Goal: Transaction & Acquisition: Purchase product/service

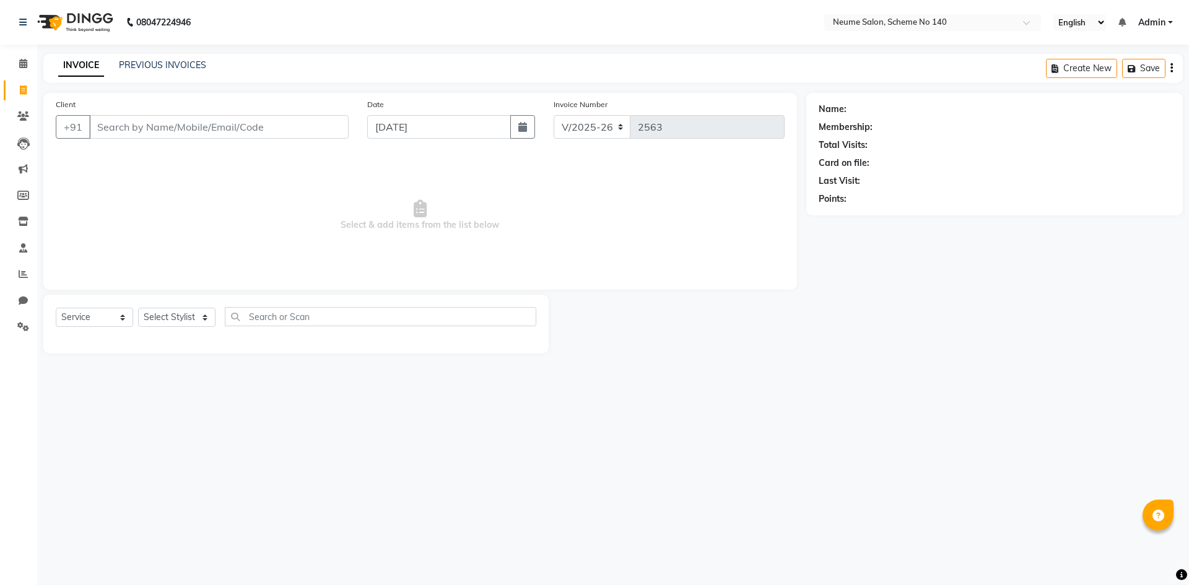
select select "8098"
select select "service"
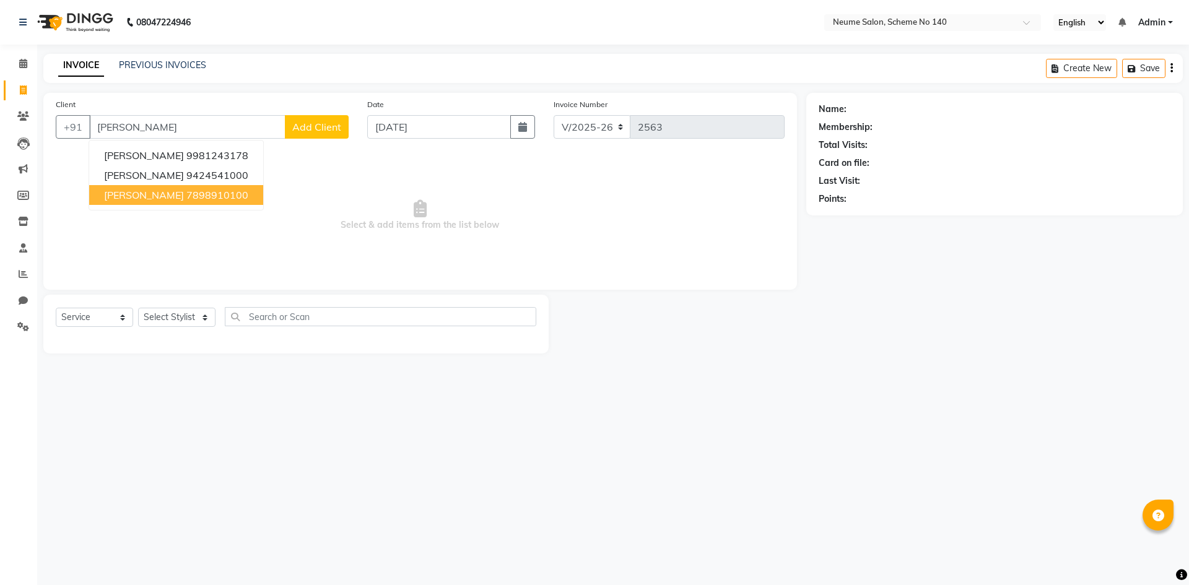
click at [155, 194] on span "[PERSON_NAME]" at bounding box center [144, 195] width 80 height 12
type input "7898910100"
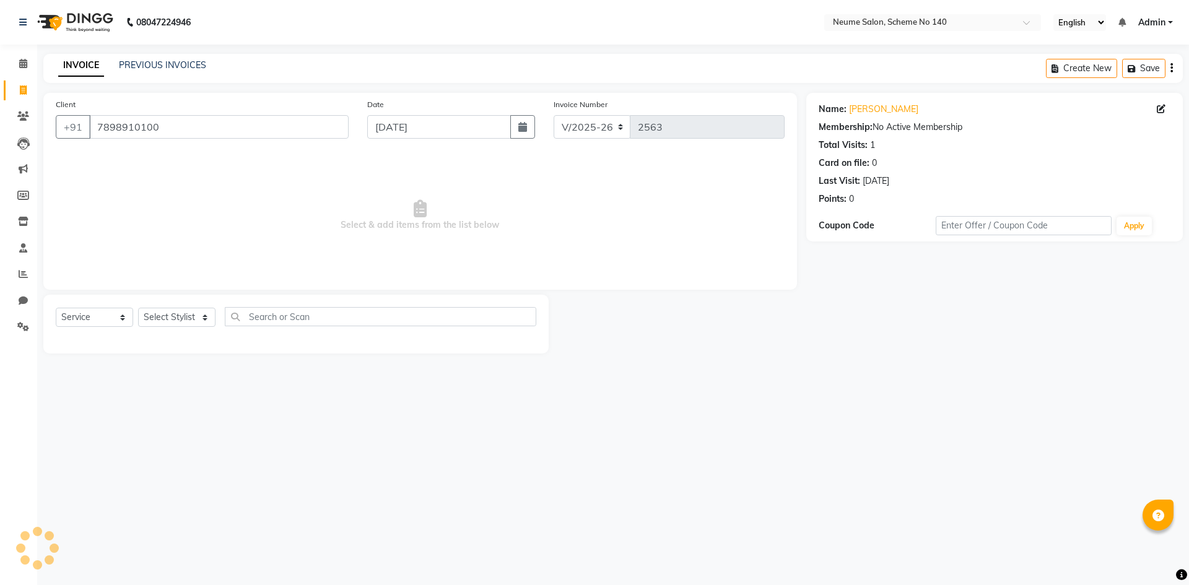
click at [189, 305] on div "Select Service Product Membership Package Voucher Prepaid Gift Card Select Styl…" at bounding box center [295, 324] width 505 height 59
click at [188, 311] on select "Select Stylist [PERSON_NAME] Bunty Dhoni Gautam [DATE][PERSON_NAME] Mahi [PERSO…" at bounding box center [176, 317] width 77 height 19
select select "75325"
click at [138, 308] on select "Select Stylist [PERSON_NAME] Bunty Dhoni Gautam [DATE][PERSON_NAME] Mahi [PERSO…" at bounding box center [176, 317] width 77 height 19
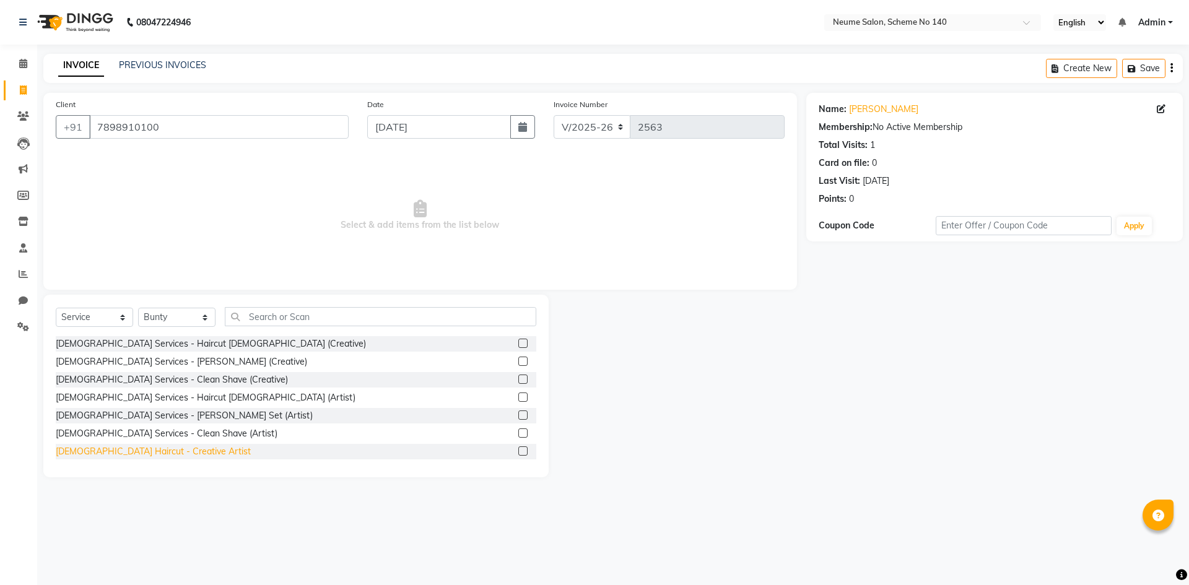
click at [139, 457] on div "[DEMOGRAPHIC_DATA] Haircut - Creative Artist" at bounding box center [153, 451] width 195 height 13
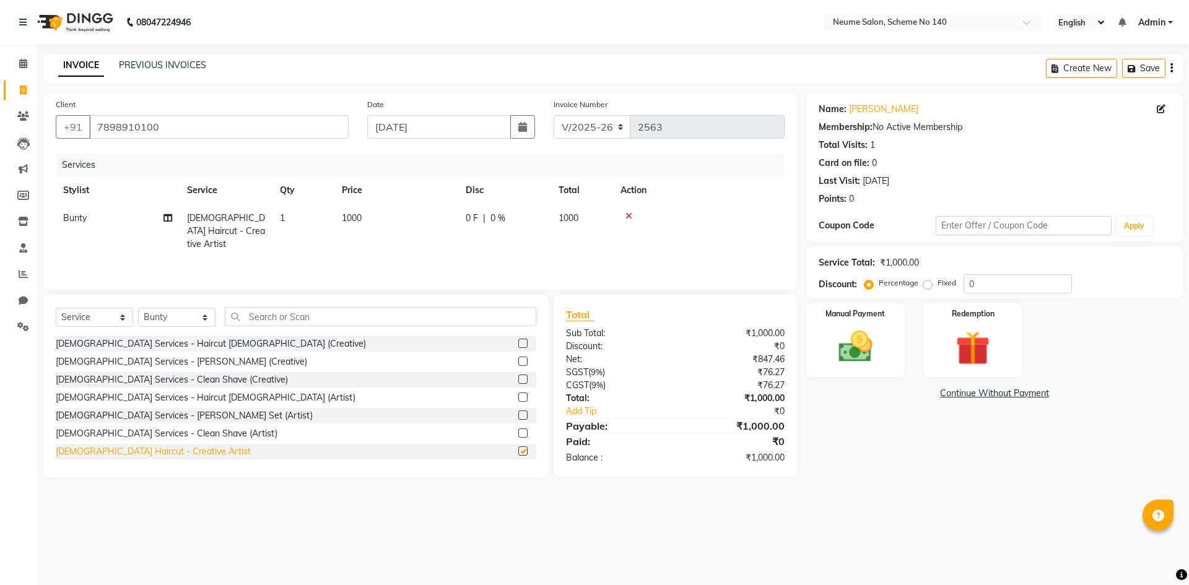
checkbox input "false"
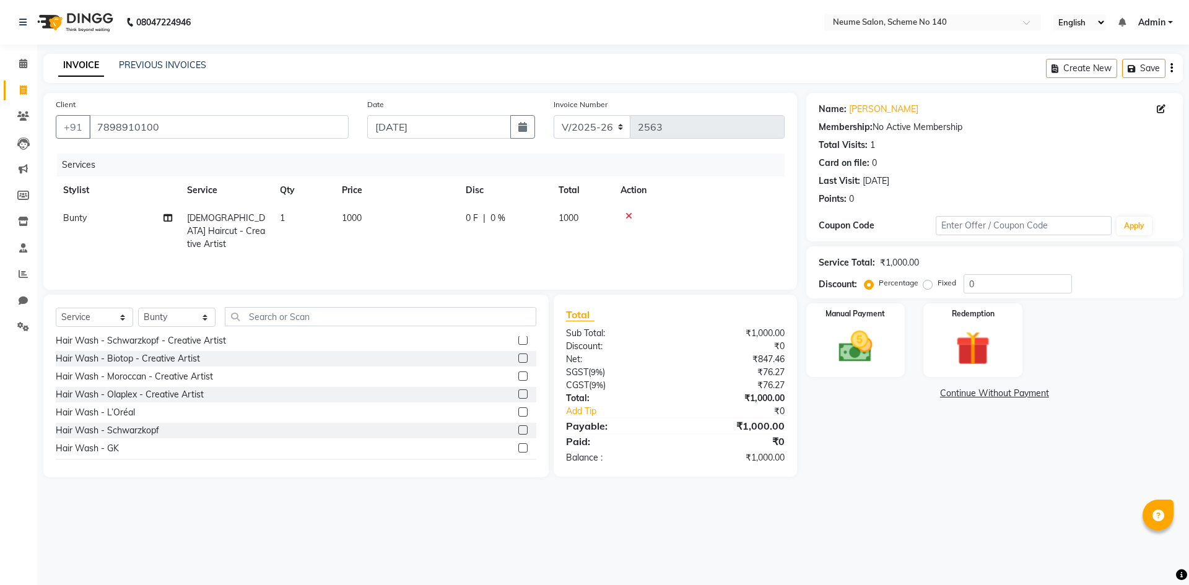
scroll to position [186, 0]
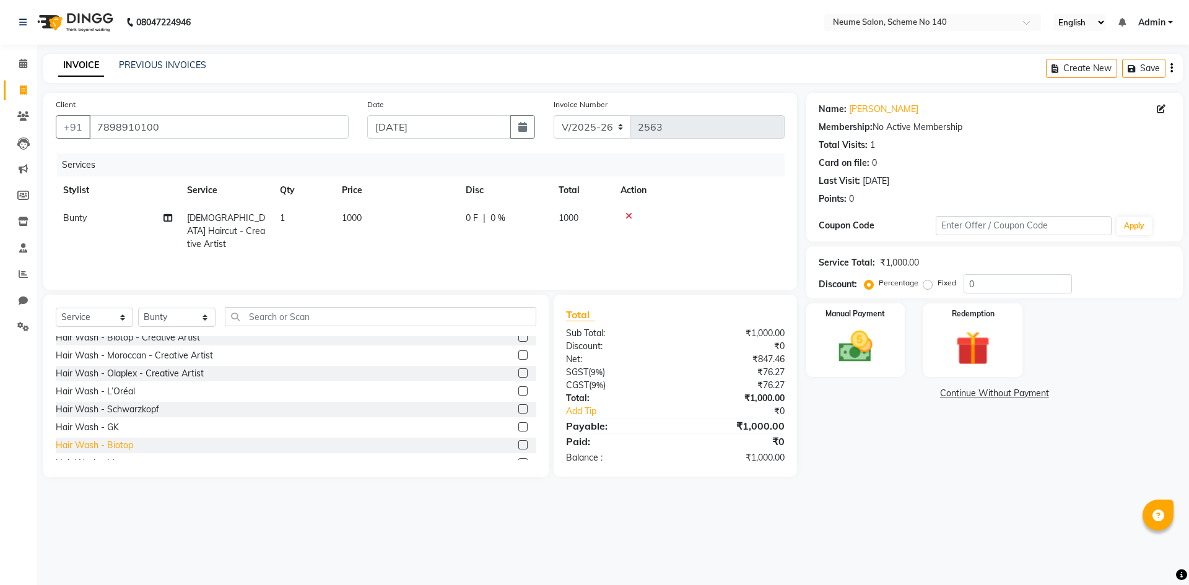
click at [125, 444] on div "Hair Wash - Biotop" at bounding box center [94, 445] width 77 height 13
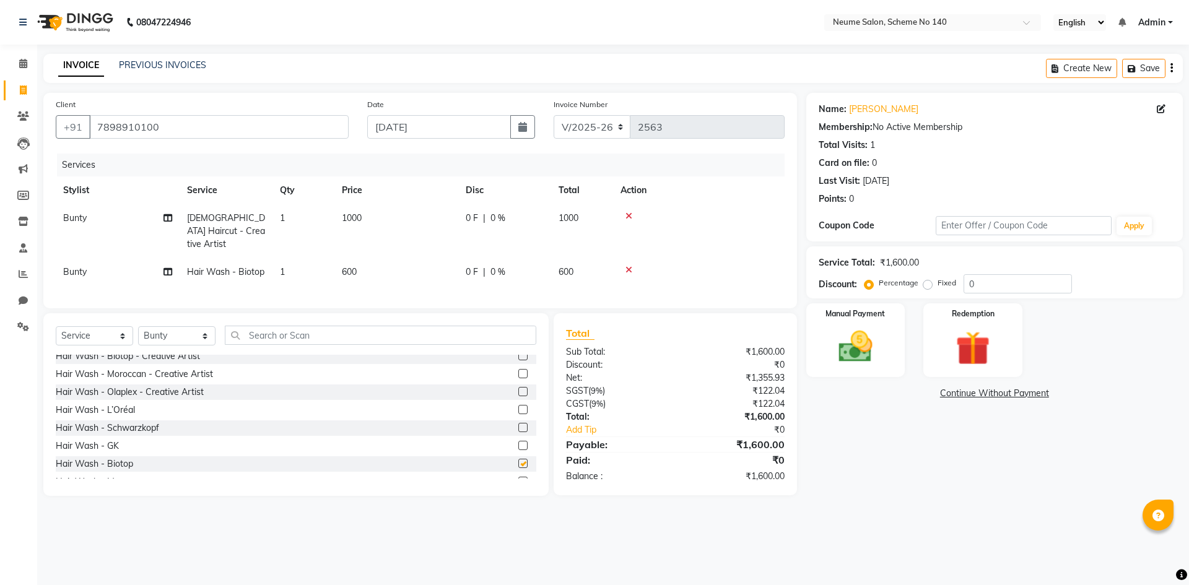
checkbox input "false"
click at [882, 342] on img at bounding box center [855, 346] width 58 height 41
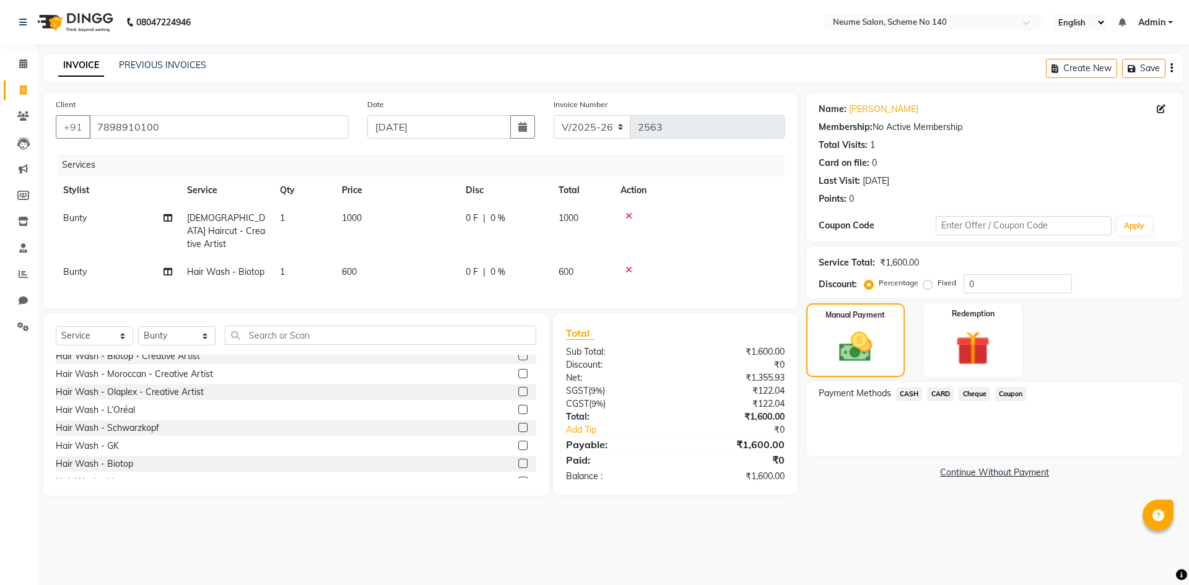
click at [914, 394] on span "CASH" at bounding box center [909, 394] width 27 height 14
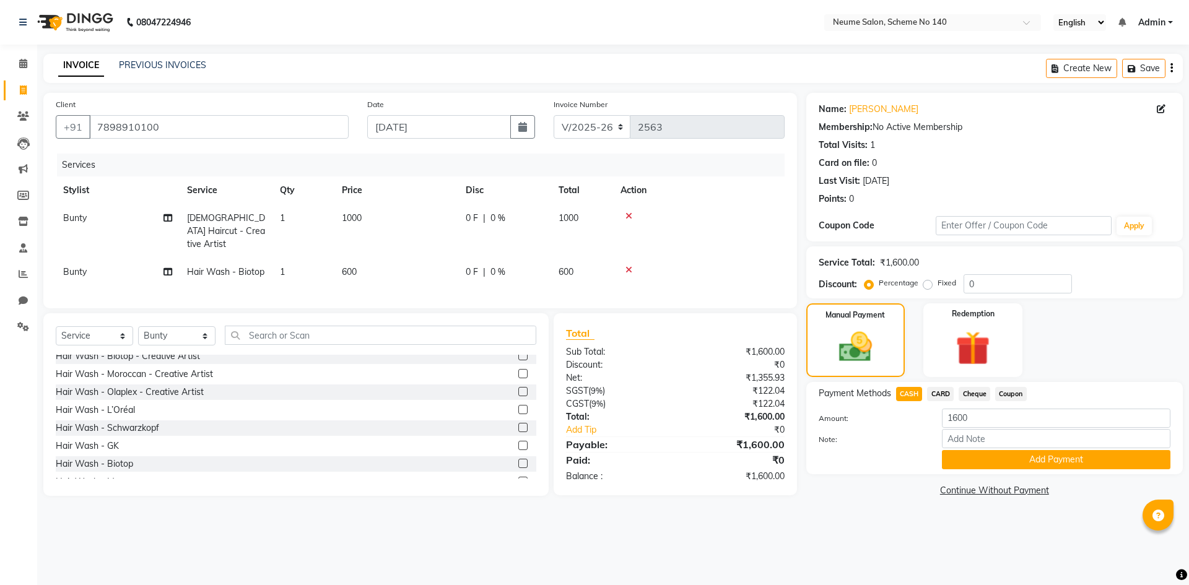
click at [974, 453] on button "Add Payment" at bounding box center [1056, 459] width 228 height 19
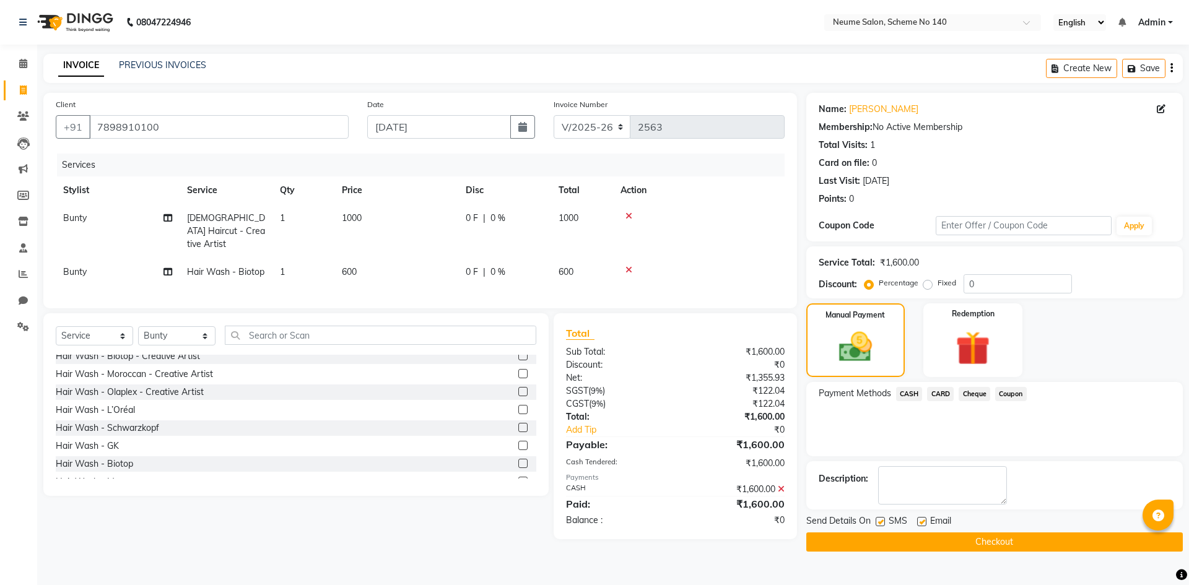
click at [1008, 534] on button "Checkout" at bounding box center [994, 541] width 376 height 19
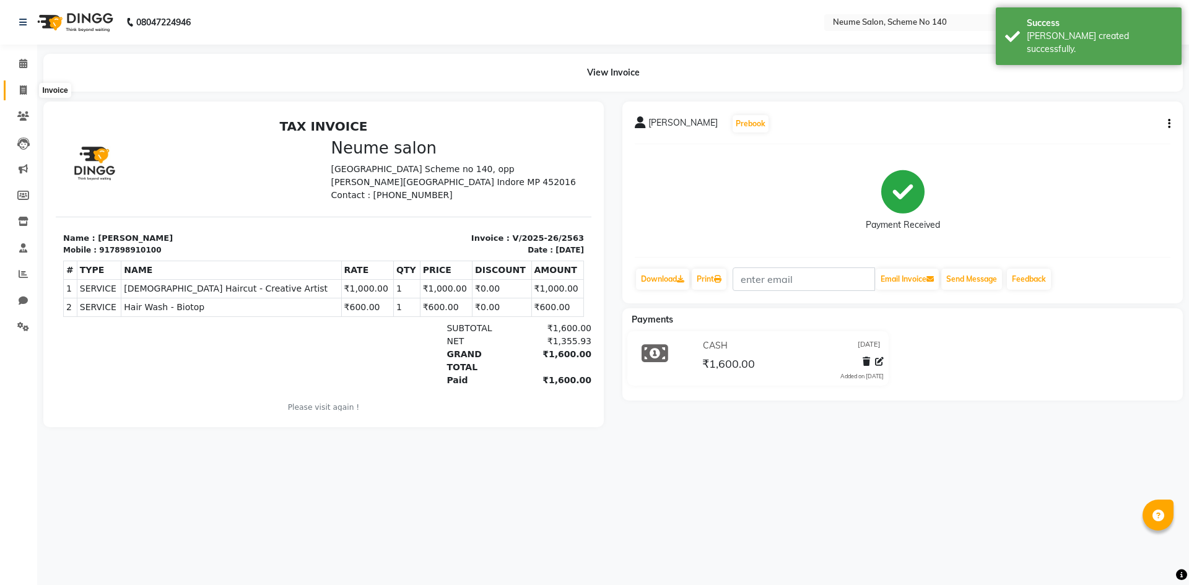
click at [18, 93] on span at bounding box center [23, 91] width 22 height 14
select select "service"
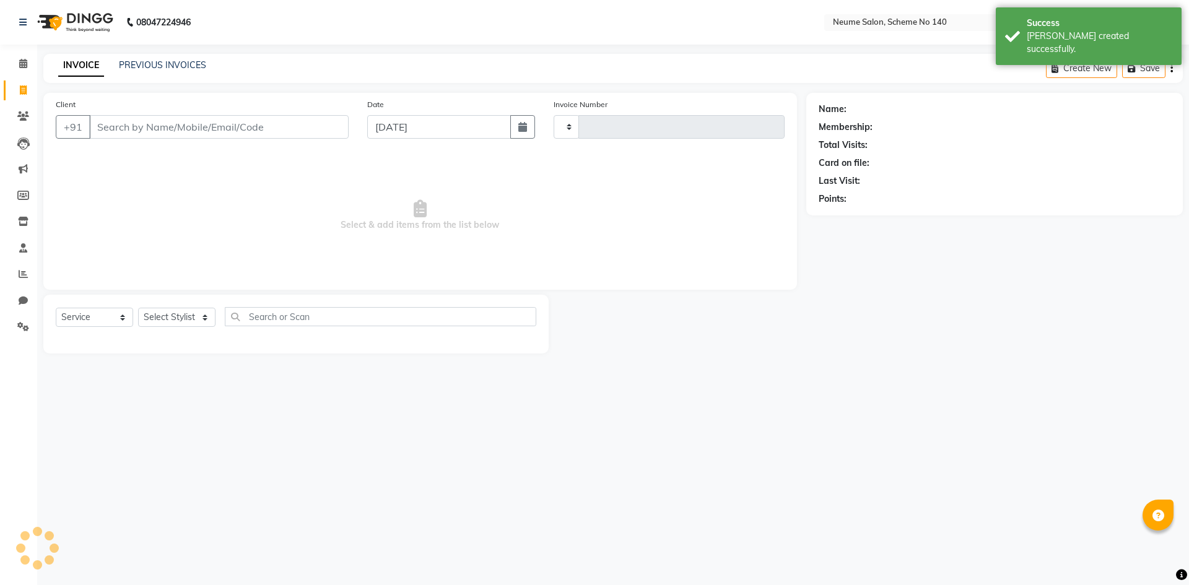
type input "2564"
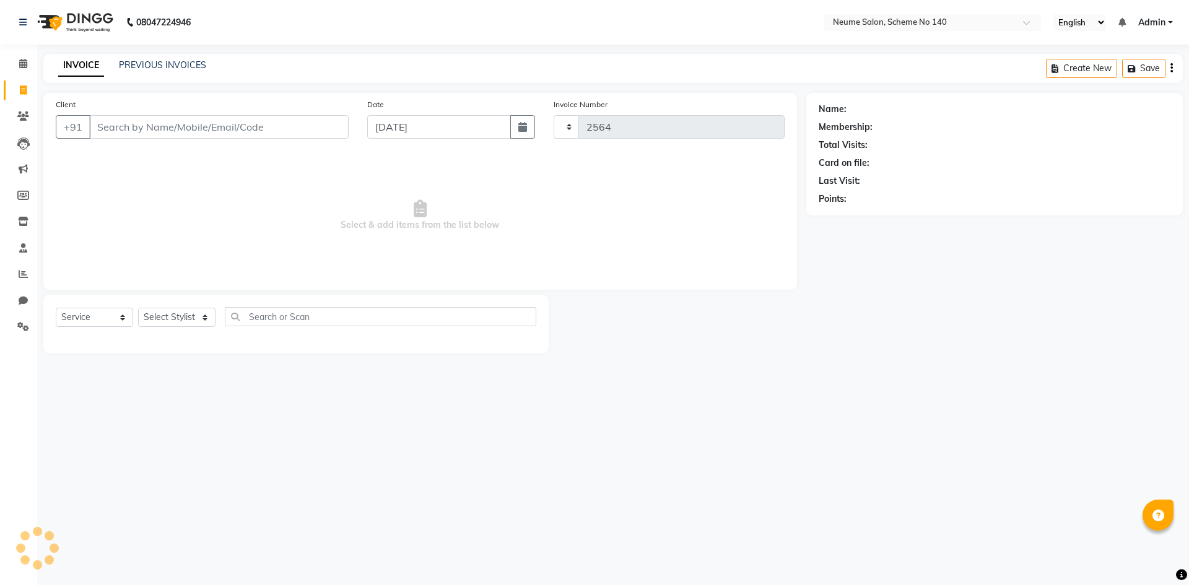
select select "8098"
click at [108, 123] on input "Client" at bounding box center [218, 127] width 259 height 24
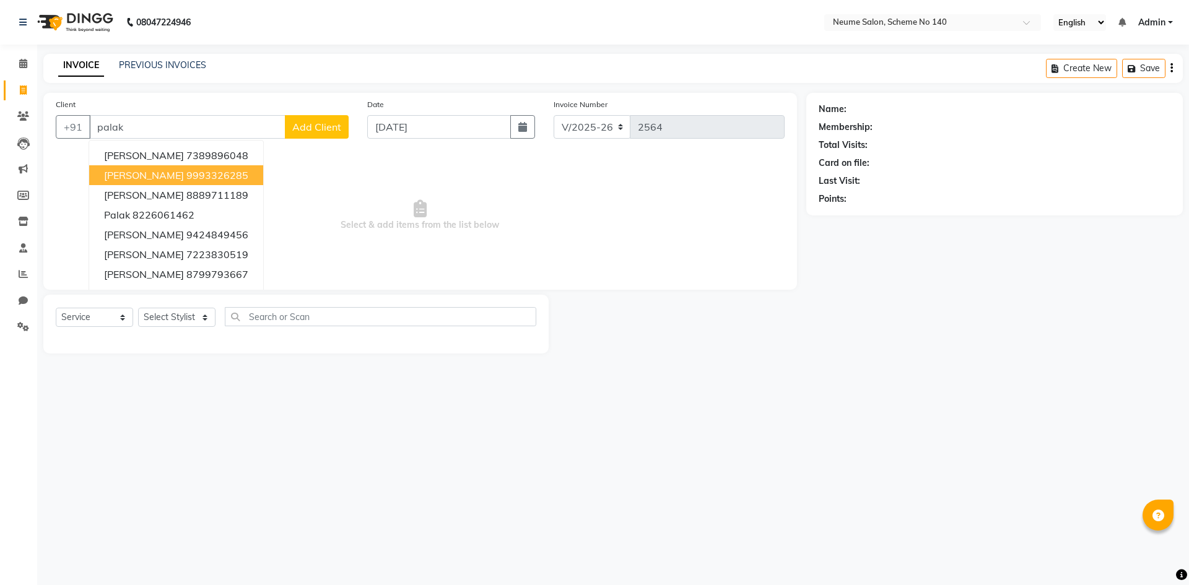
click at [119, 178] on span "[PERSON_NAME]" at bounding box center [144, 175] width 80 height 12
type input "9993326285"
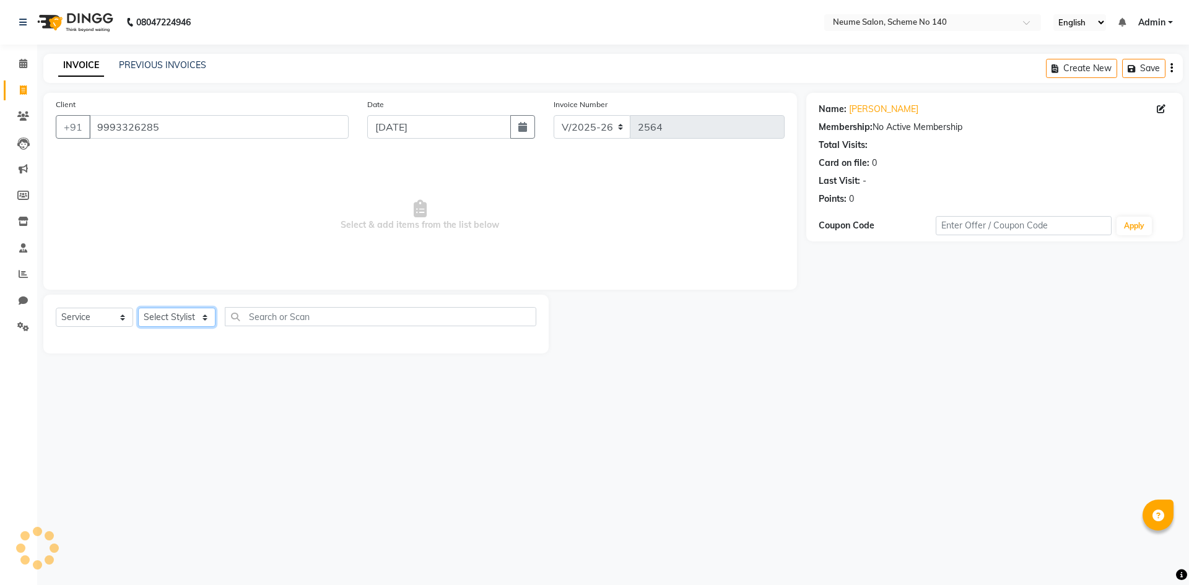
click at [165, 309] on select "Select Stylist [PERSON_NAME] Bunty Dhoni Gautam [DATE][PERSON_NAME] Mahi [PERSO…" at bounding box center [176, 317] width 77 height 19
select select "75325"
click at [138, 308] on select "Select Stylist [PERSON_NAME] Bunty Dhoni Gautam [DATE][PERSON_NAME] Mahi [PERSO…" at bounding box center [176, 317] width 77 height 19
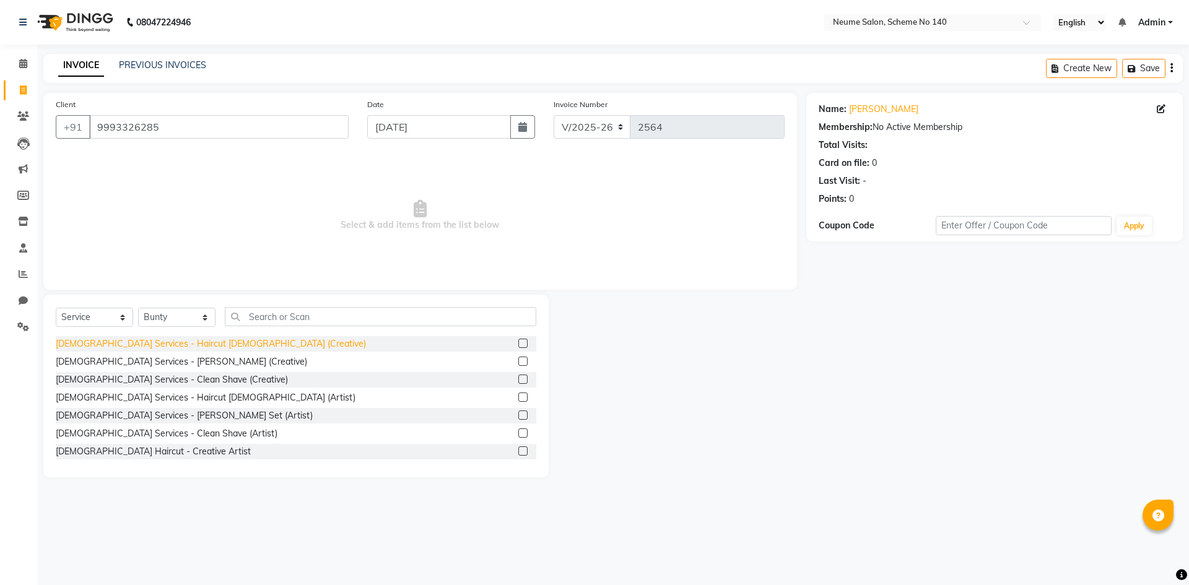
click at [163, 344] on div "[DEMOGRAPHIC_DATA] Services - Haircut [DEMOGRAPHIC_DATA] (Creative)" at bounding box center [211, 343] width 310 height 13
checkbox input "false"
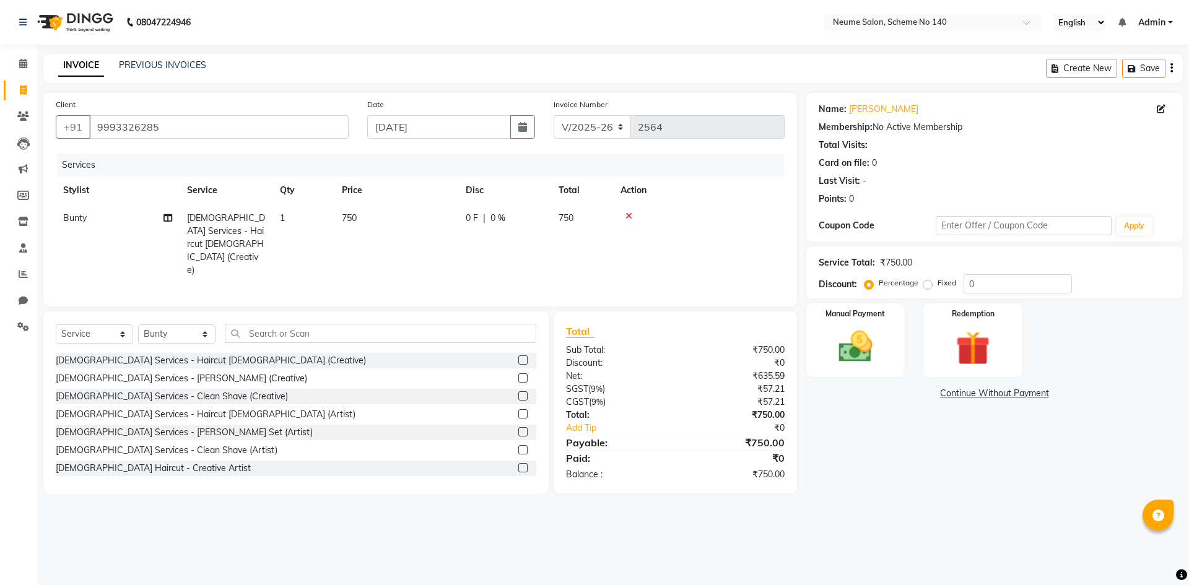
click at [355, 221] on span "750" at bounding box center [349, 217] width 15 height 11
select select "75325"
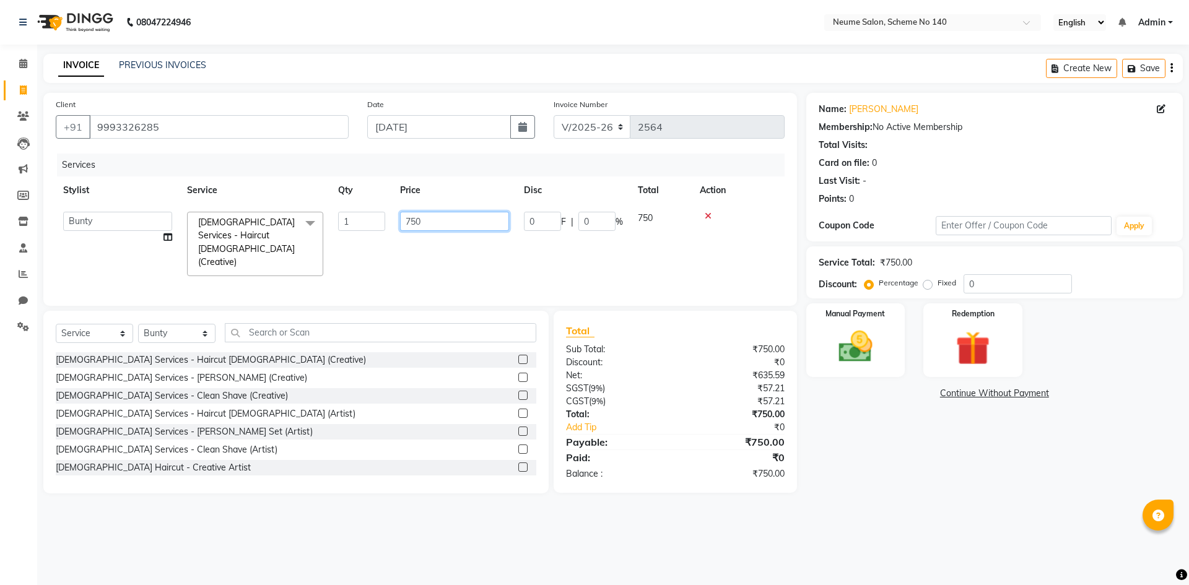
click at [411, 220] on input "750" at bounding box center [454, 221] width 109 height 19
click at [415, 222] on input "750" at bounding box center [454, 221] width 109 height 19
type input "600"
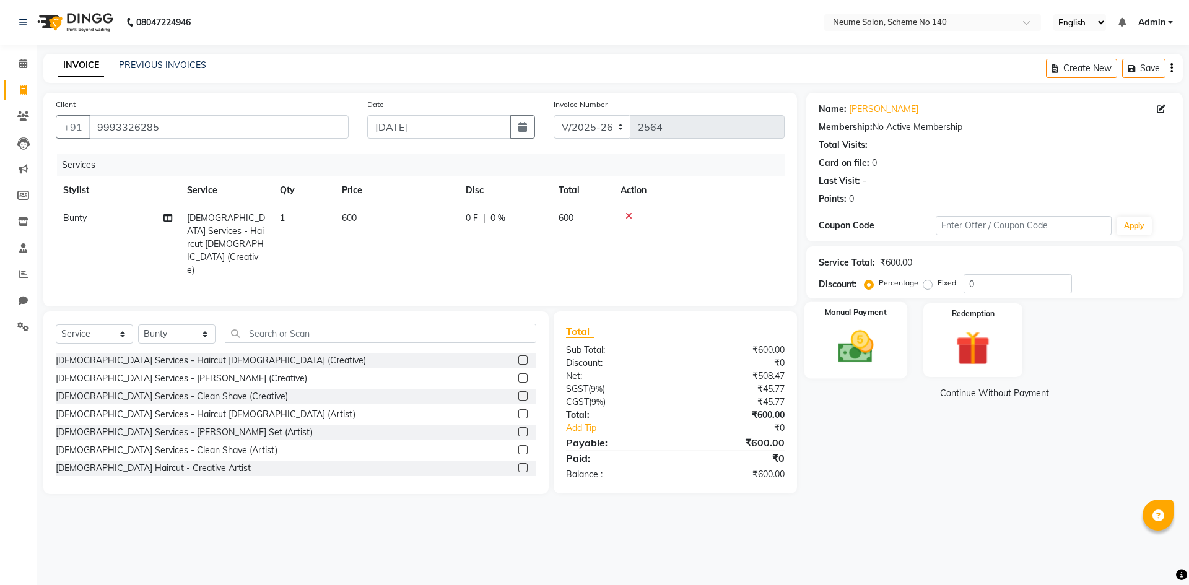
click at [896, 331] on div "Manual Payment" at bounding box center [854, 340] width 103 height 76
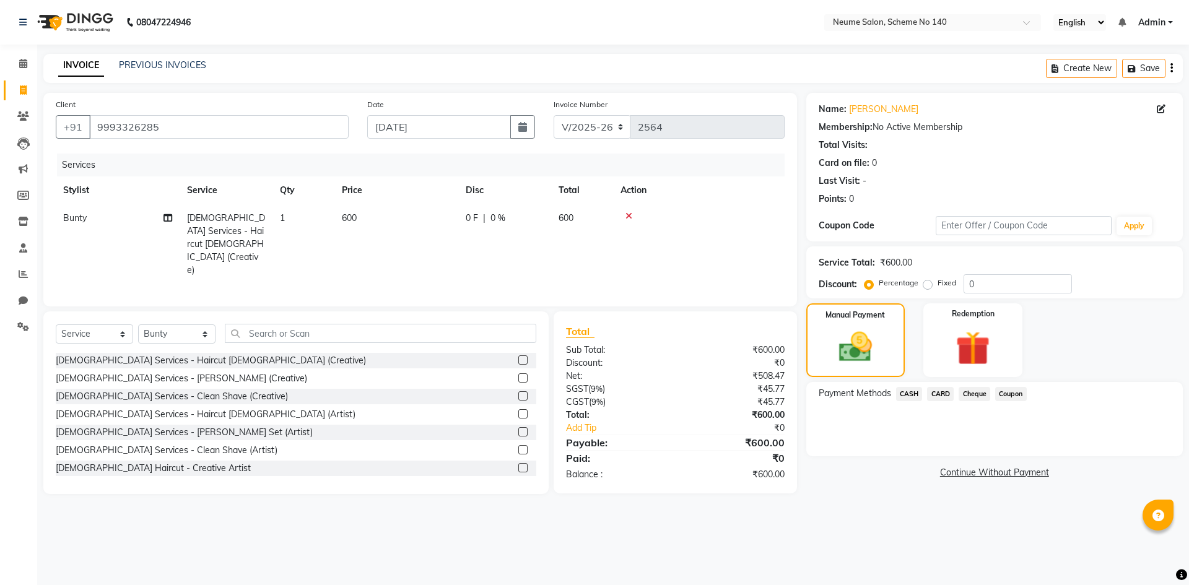
drag, startPoint x: 912, startPoint y: 390, endPoint x: 917, endPoint y: 395, distance: 7.0
click at [912, 391] on span "CASH" at bounding box center [909, 394] width 27 height 14
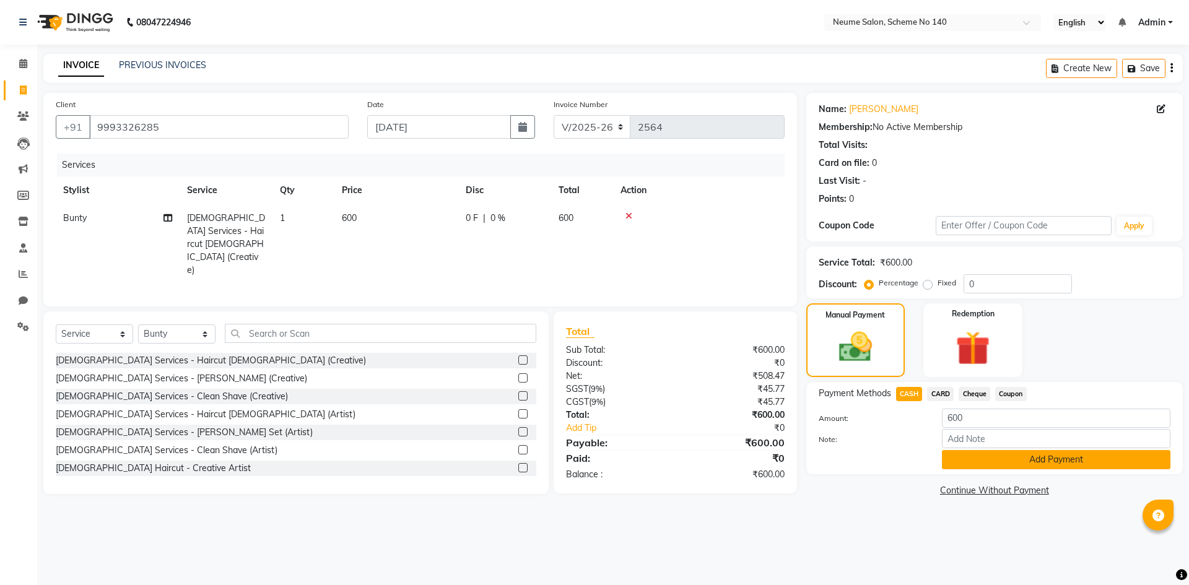
click at [976, 459] on button "Add Payment" at bounding box center [1056, 459] width 228 height 19
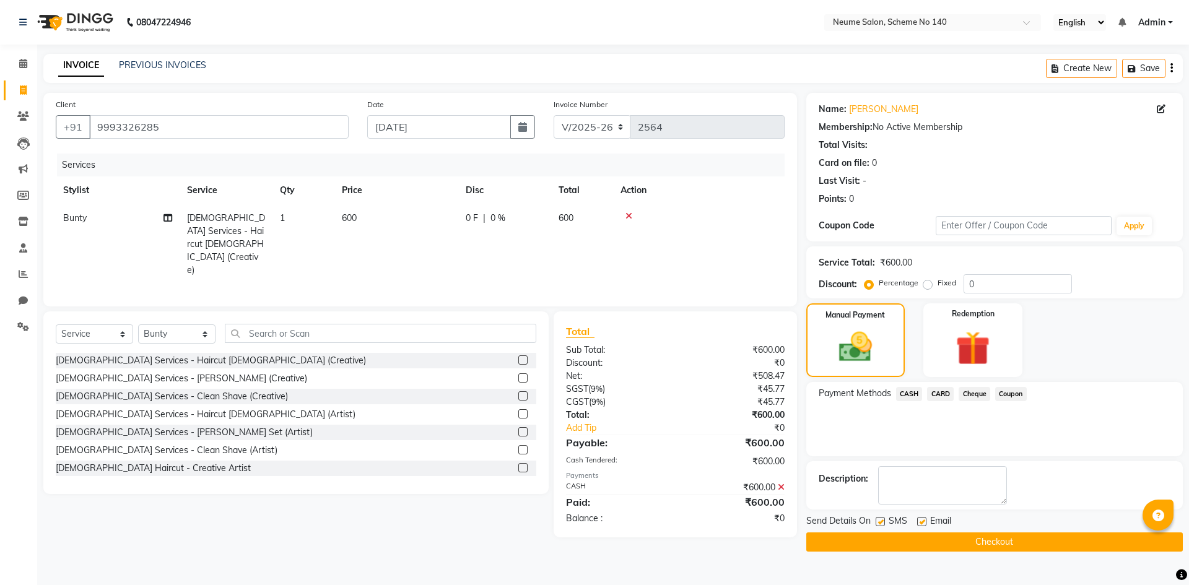
click at [994, 532] on button "Checkout" at bounding box center [994, 541] width 376 height 19
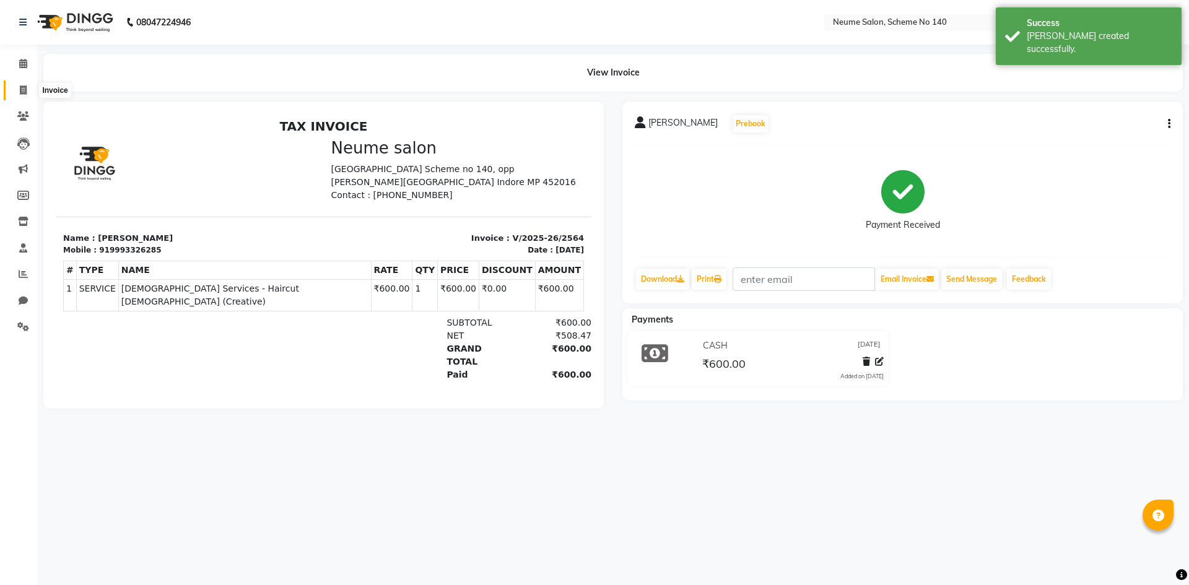
click at [19, 87] on span at bounding box center [23, 91] width 22 height 14
select select "service"
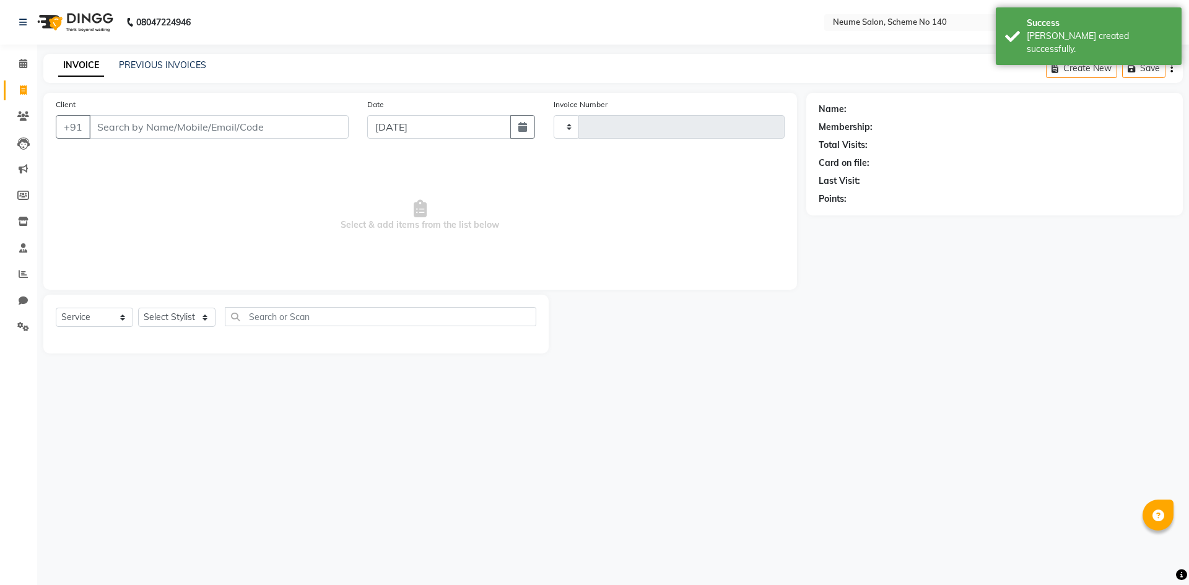
type input "2565"
select select "8098"
click at [165, 65] on link "PREVIOUS INVOICES" at bounding box center [162, 64] width 87 height 11
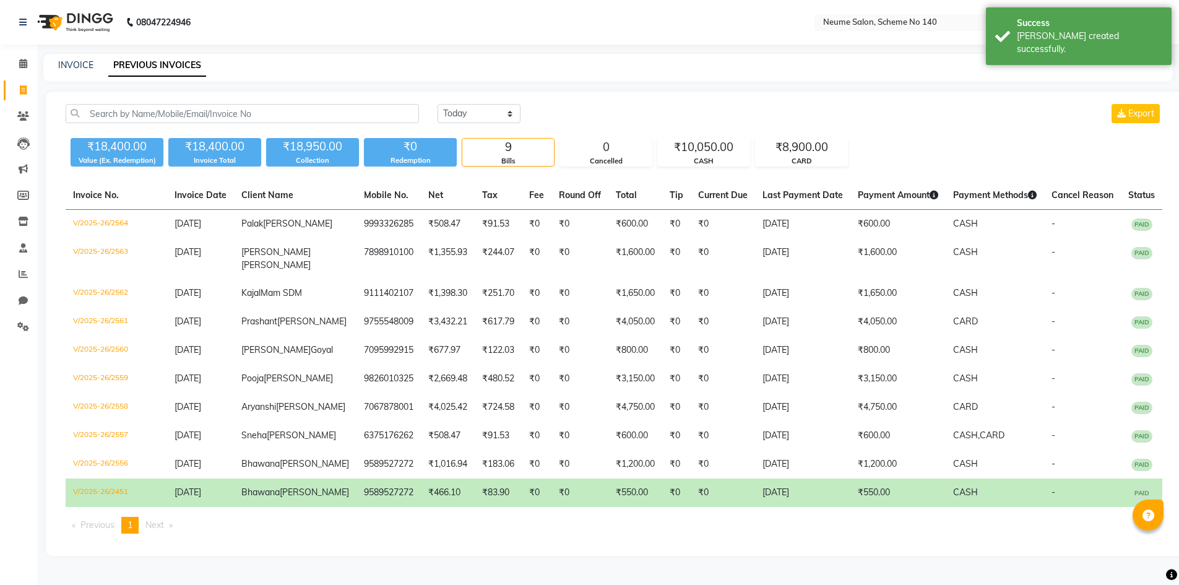
click at [78, 73] on div "INVOICE PREVIOUS INVOICES" at bounding box center [608, 68] width 1130 height 28
click at [77, 66] on link "INVOICE" at bounding box center [75, 64] width 35 height 11
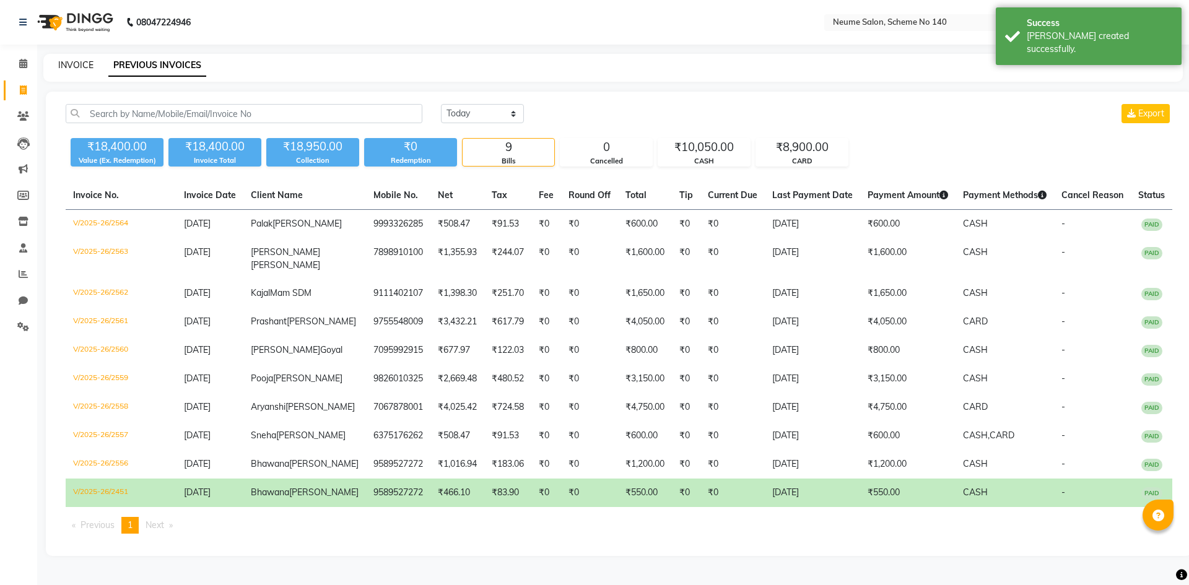
select select "8098"
select select "service"
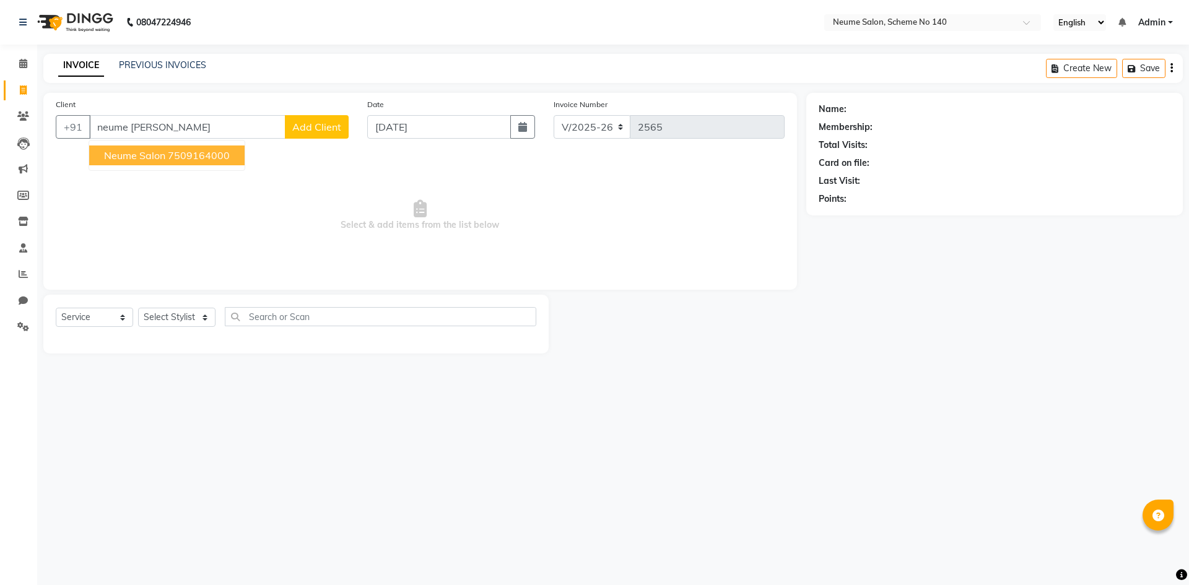
click at [140, 158] on span "Neume Salon" at bounding box center [134, 155] width 61 height 12
type input "7509164000"
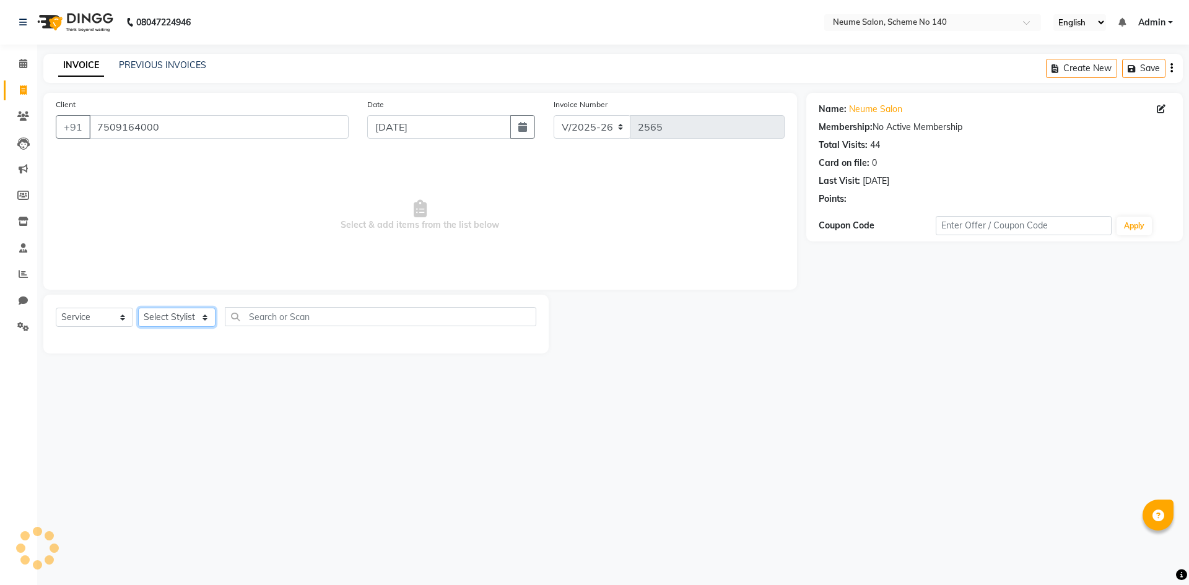
click at [172, 319] on select "Select Stylist [PERSON_NAME] Bunty Dhoni Gautam [DATE][PERSON_NAME] Mahi [PERSO…" at bounding box center [176, 317] width 77 height 19
select select "75330"
click at [138, 308] on select "Select Stylist [PERSON_NAME] Bunty Dhoni Gautam [DATE][PERSON_NAME] Mahi [PERSO…" at bounding box center [176, 317] width 77 height 19
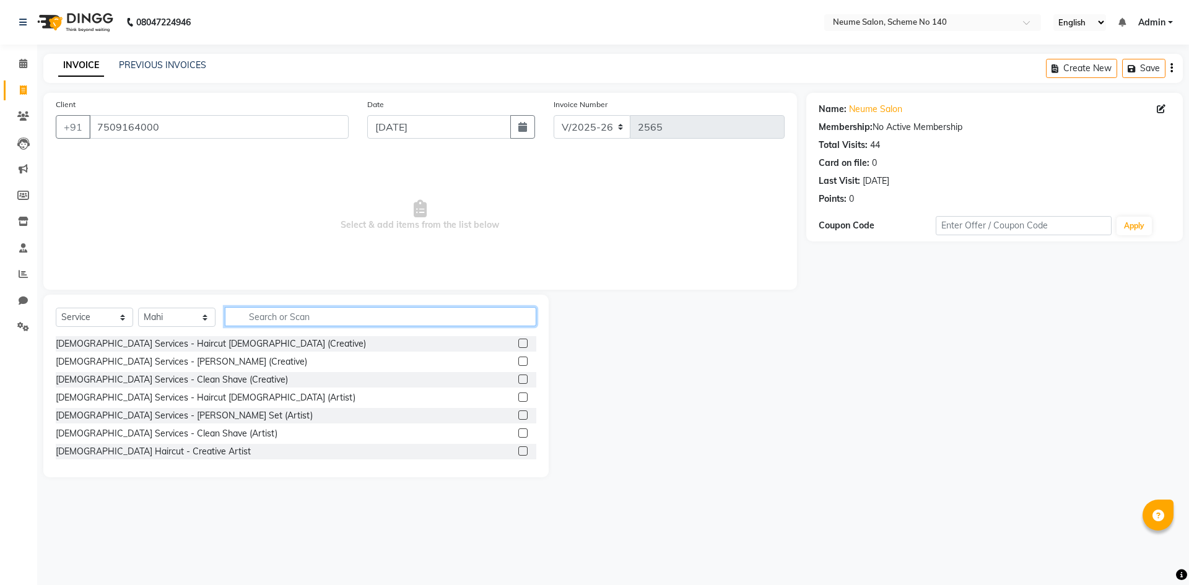
click at [272, 313] on input "text" at bounding box center [380, 316] width 311 height 19
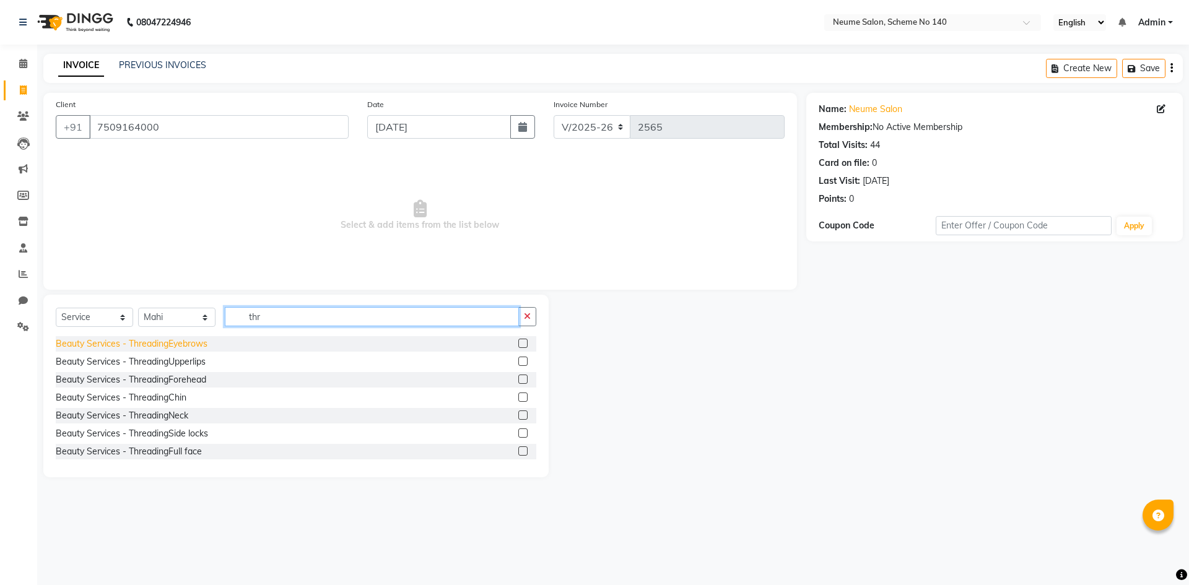
type input "thr"
click at [160, 345] on div "Beauty Services - ThreadingEyebrows" at bounding box center [132, 343] width 152 height 13
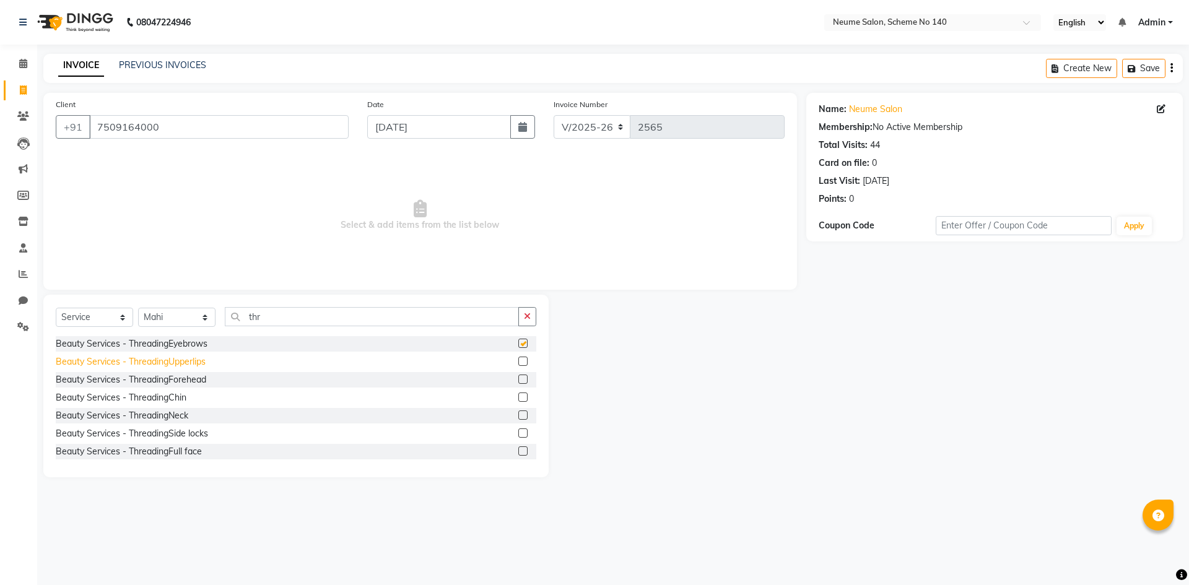
checkbox input "false"
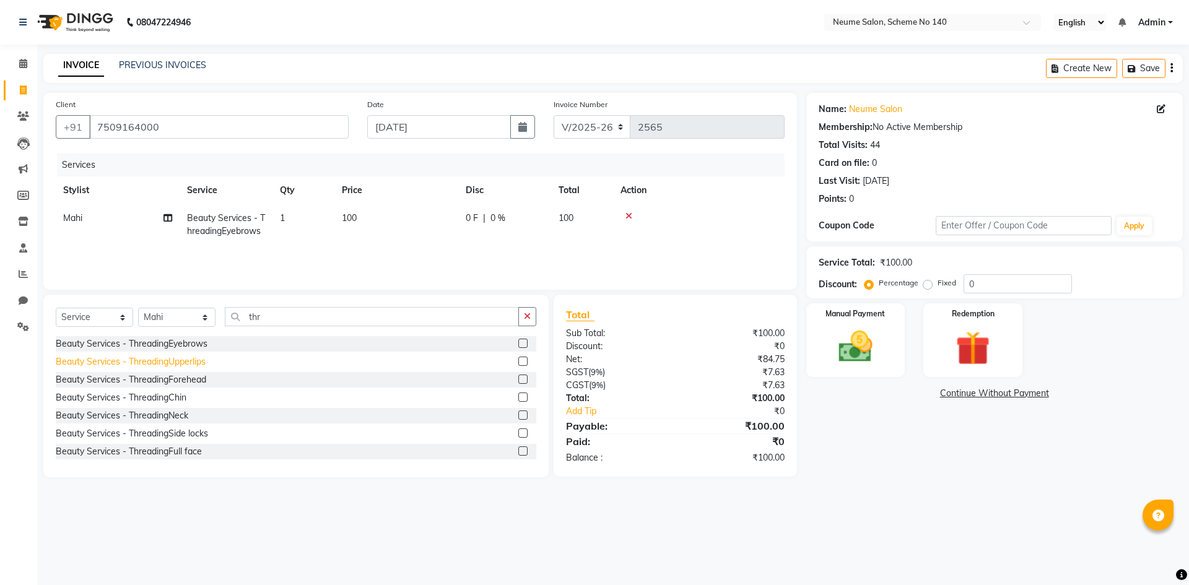
drag, startPoint x: 164, startPoint y: 361, endPoint x: 178, endPoint y: 364, distance: 14.0
click at [165, 361] on div "Beauty Services - ThreadingUpperlips" at bounding box center [131, 361] width 150 height 13
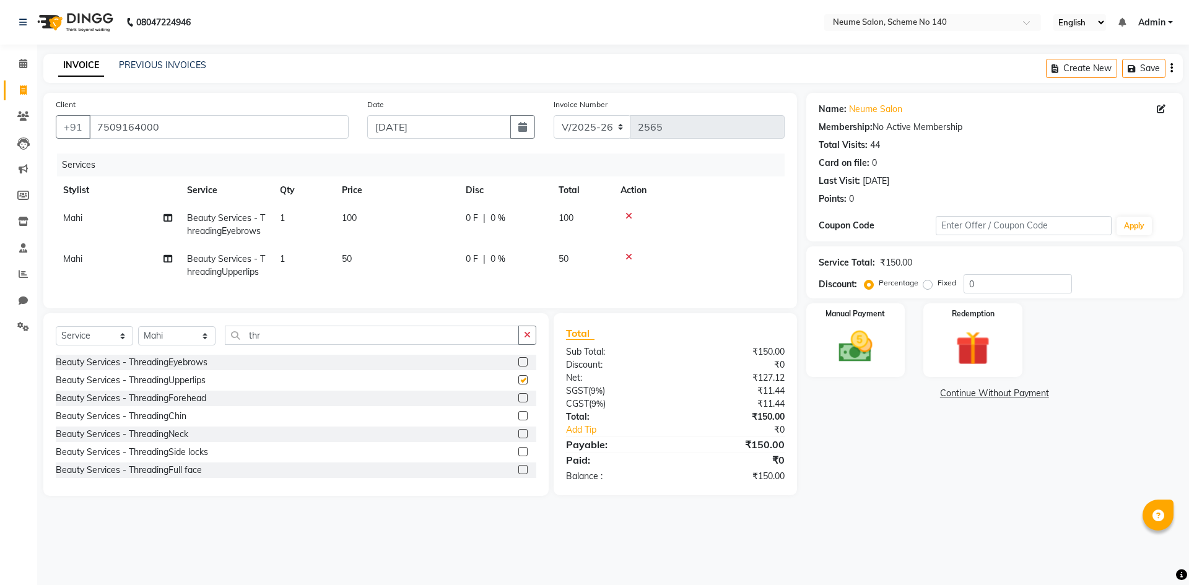
checkbox input "false"
click at [888, 357] on div "Manual Payment" at bounding box center [854, 340] width 103 height 76
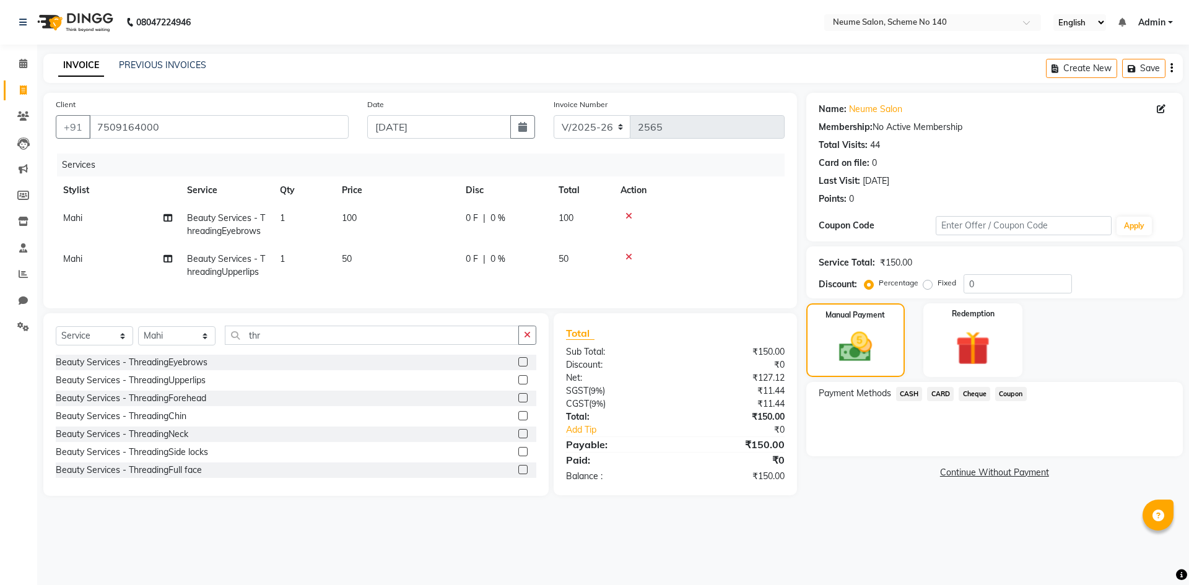
click at [915, 394] on span "CASH" at bounding box center [909, 394] width 27 height 14
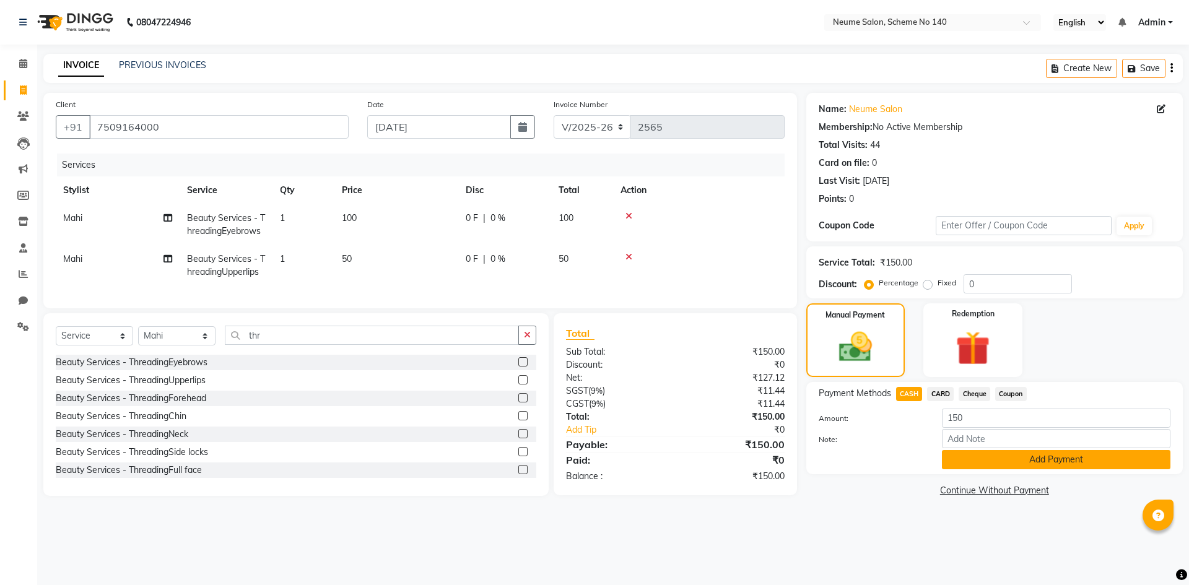
drag, startPoint x: 919, startPoint y: 402, endPoint x: 971, endPoint y: 466, distance: 81.9
click at [971, 466] on button "Add Payment" at bounding box center [1056, 459] width 228 height 19
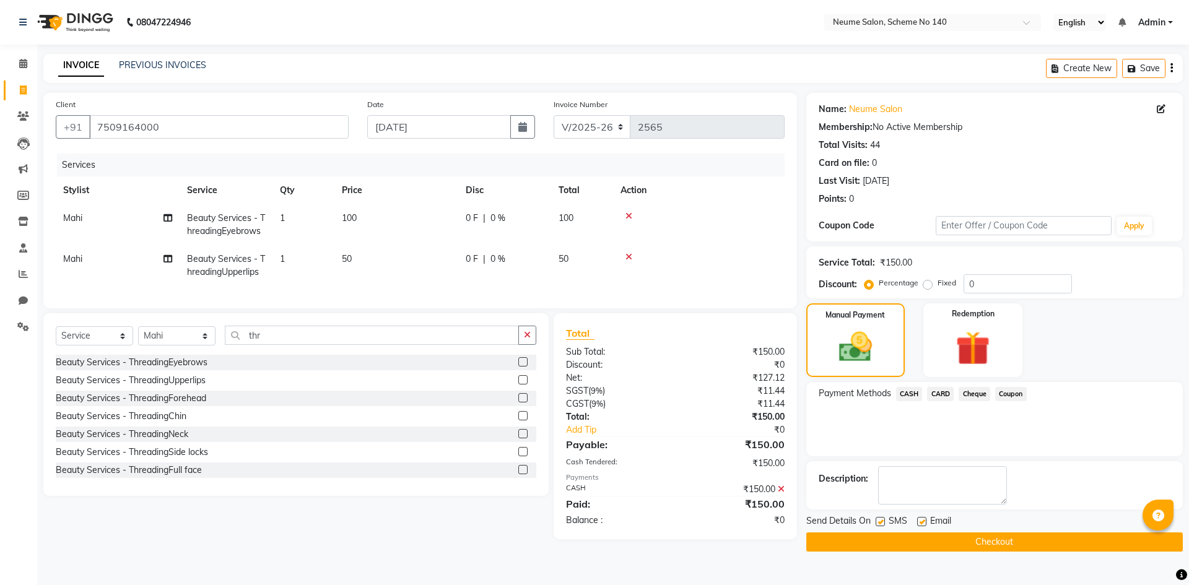
click at [964, 539] on button "Checkout" at bounding box center [994, 541] width 376 height 19
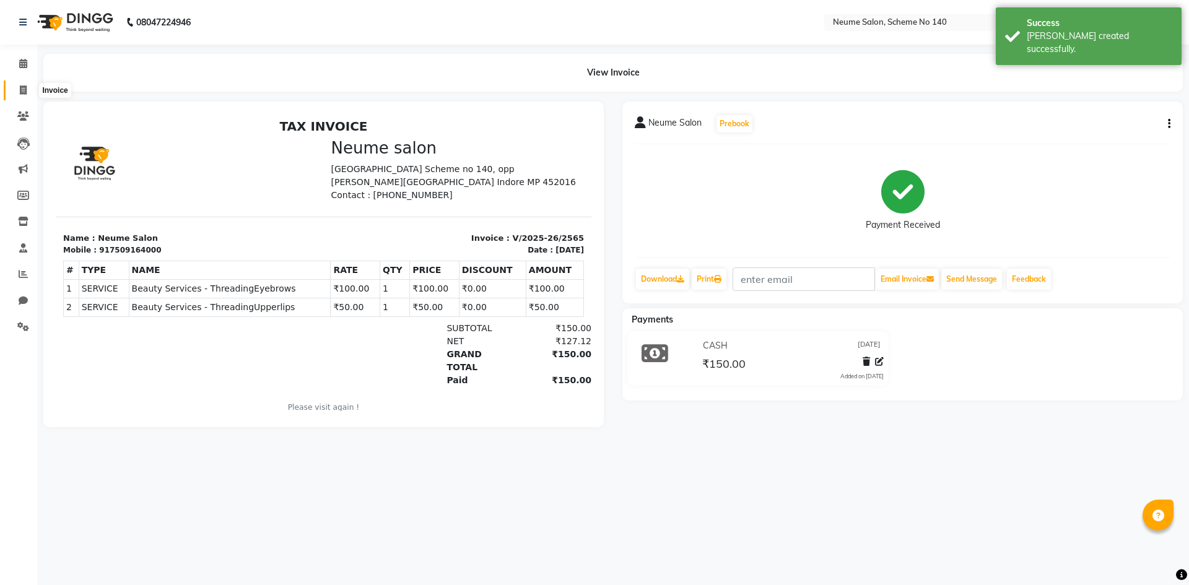
click at [24, 85] on icon at bounding box center [23, 89] width 7 height 9
select select "service"
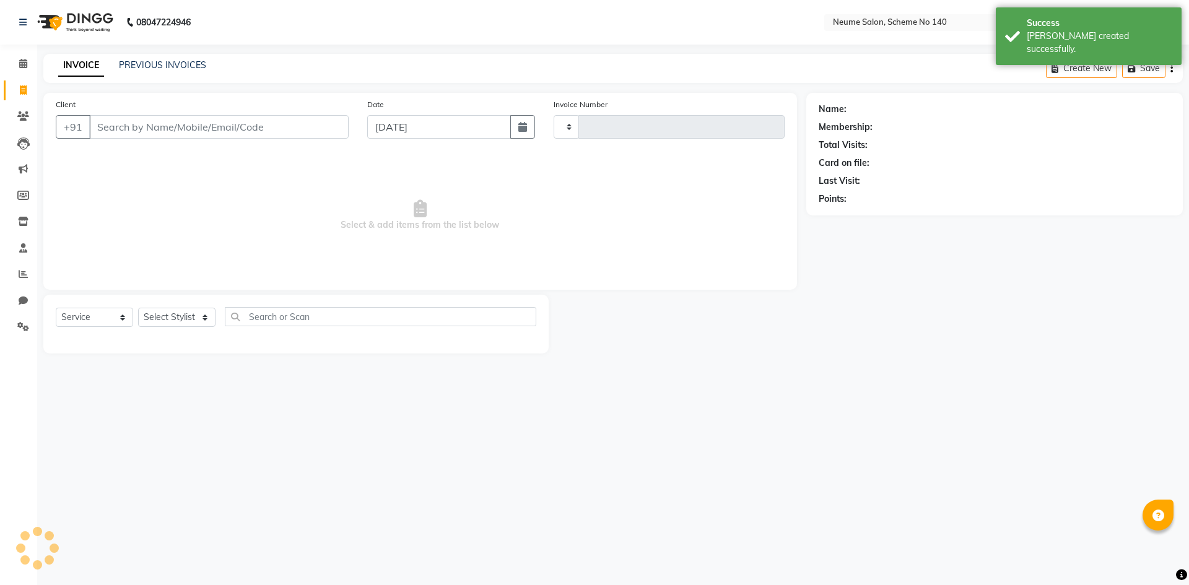
type input "2566"
select select "8098"
click at [167, 129] on input "Client" at bounding box center [218, 127] width 259 height 24
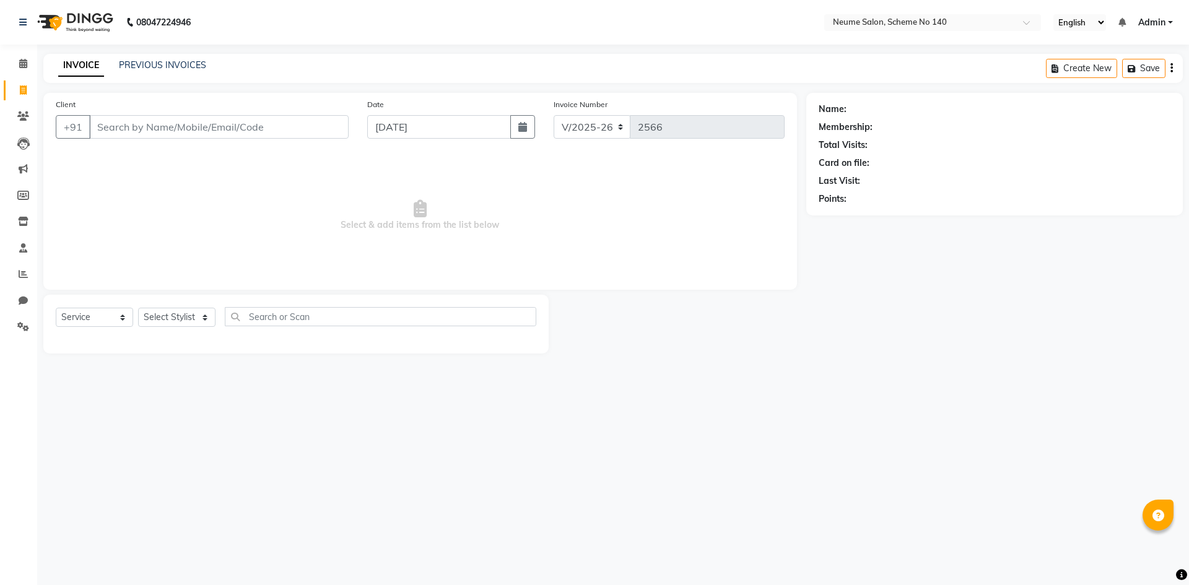
click at [180, 127] on input "Client" at bounding box center [218, 127] width 259 height 24
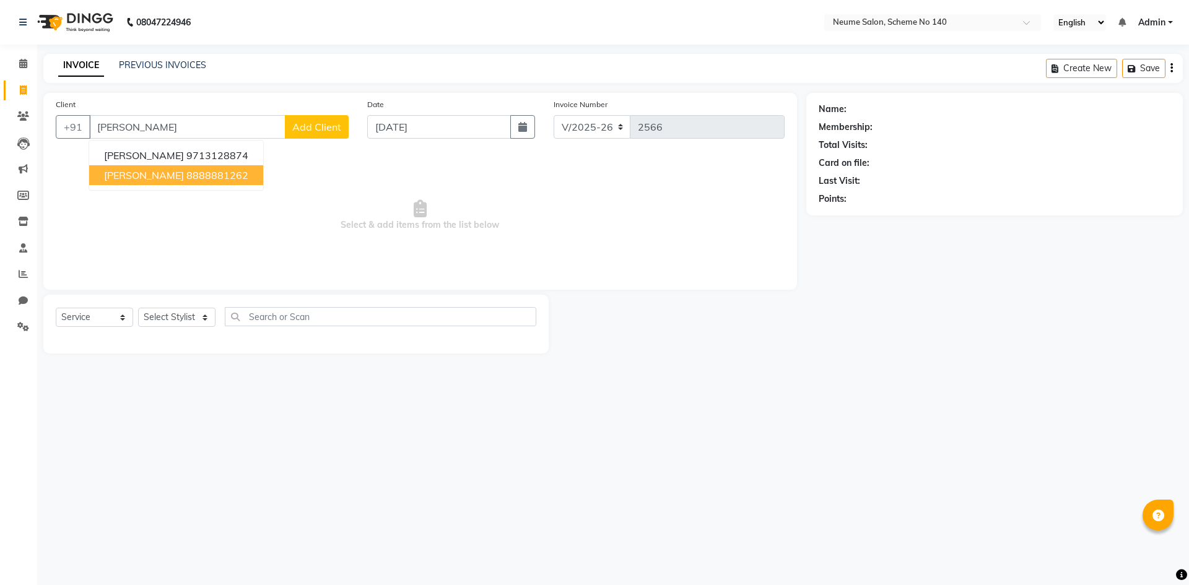
click at [186, 170] on ngb-highlight "8888881262" at bounding box center [217, 175] width 62 height 12
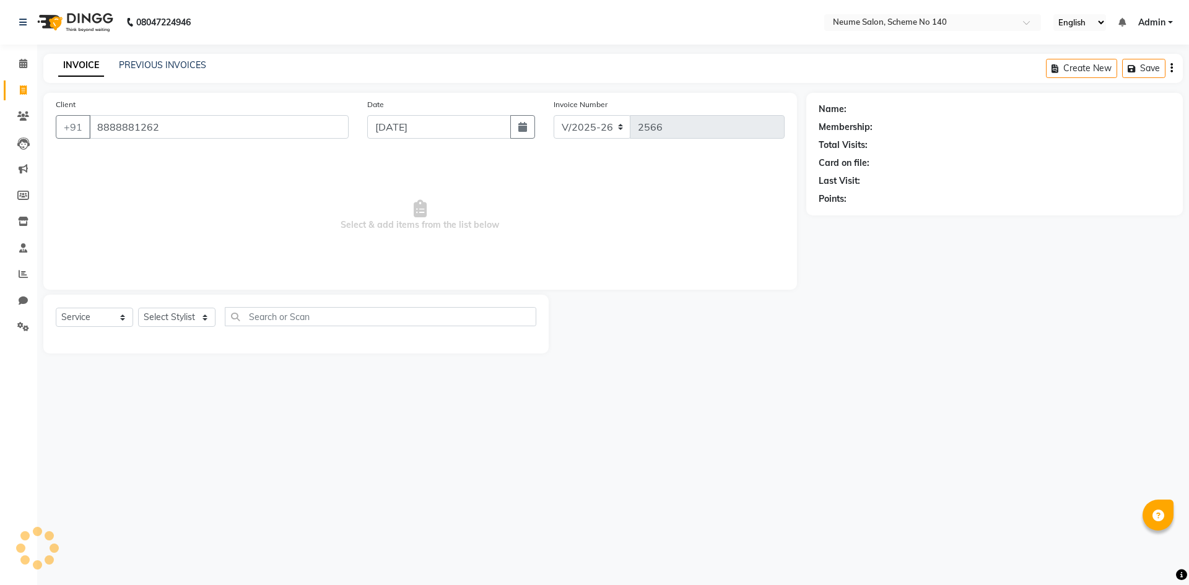
type input "8888881262"
click at [171, 328] on div "Select Service Product Membership Package Voucher Prepaid Gift Card Select Styl…" at bounding box center [296, 321] width 480 height 29
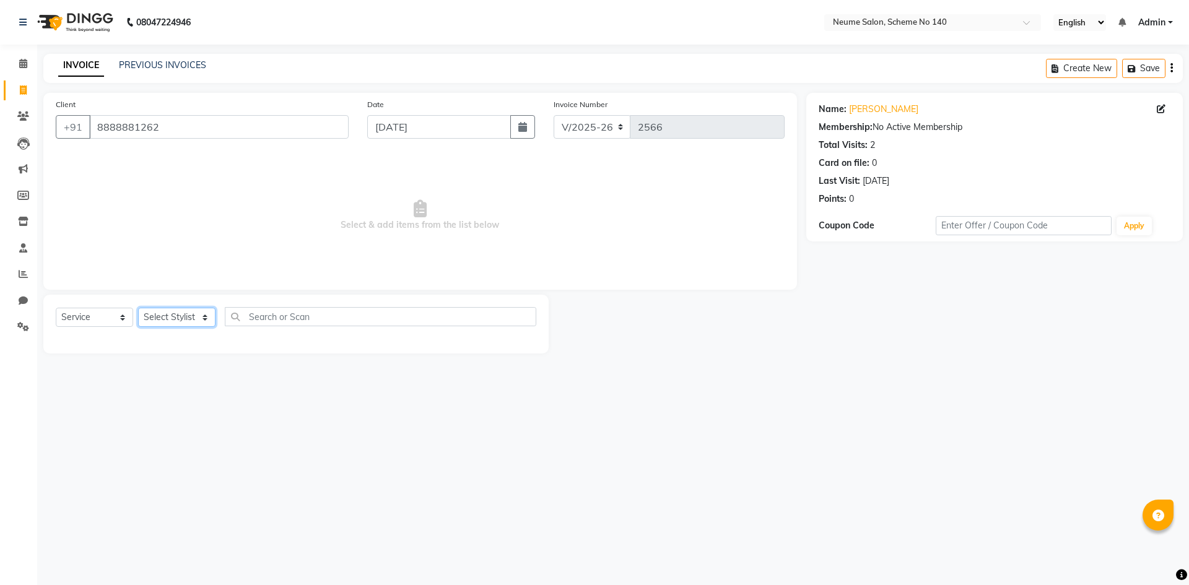
click at [170, 322] on select "Select Stylist [PERSON_NAME] Bunty Dhoni Gautam [DATE][PERSON_NAME] Mahi [PERSO…" at bounding box center [176, 317] width 77 height 19
select select "81118"
click at [138, 308] on select "Select Stylist [PERSON_NAME] Bunty Dhoni Gautam [DATE][PERSON_NAME] Mahi [PERSO…" at bounding box center [176, 317] width 77 height 19
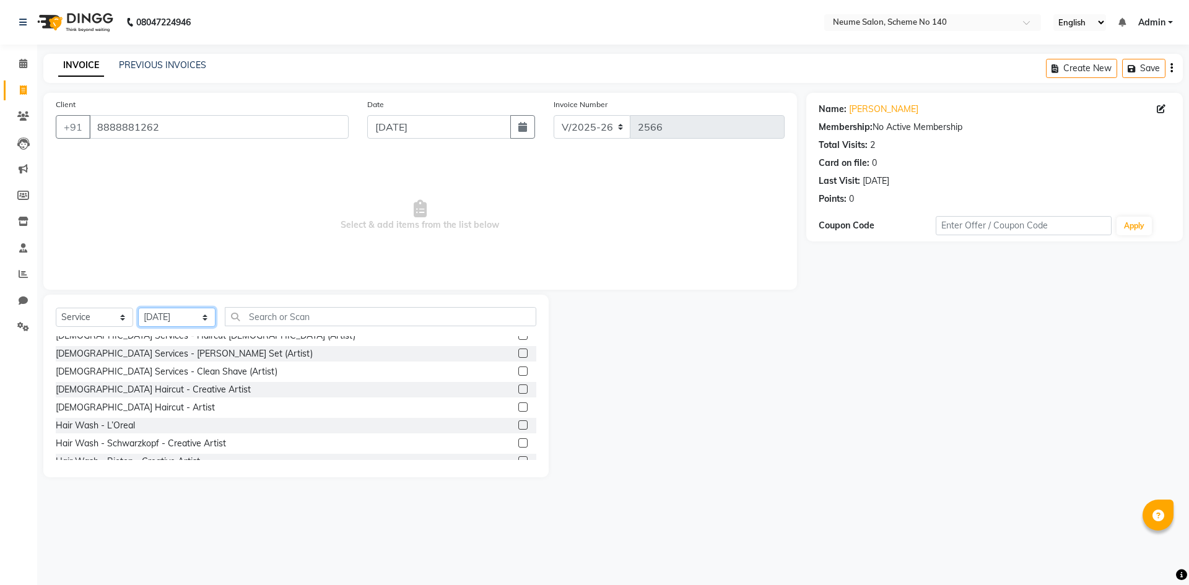
scroll to position [186, 0]
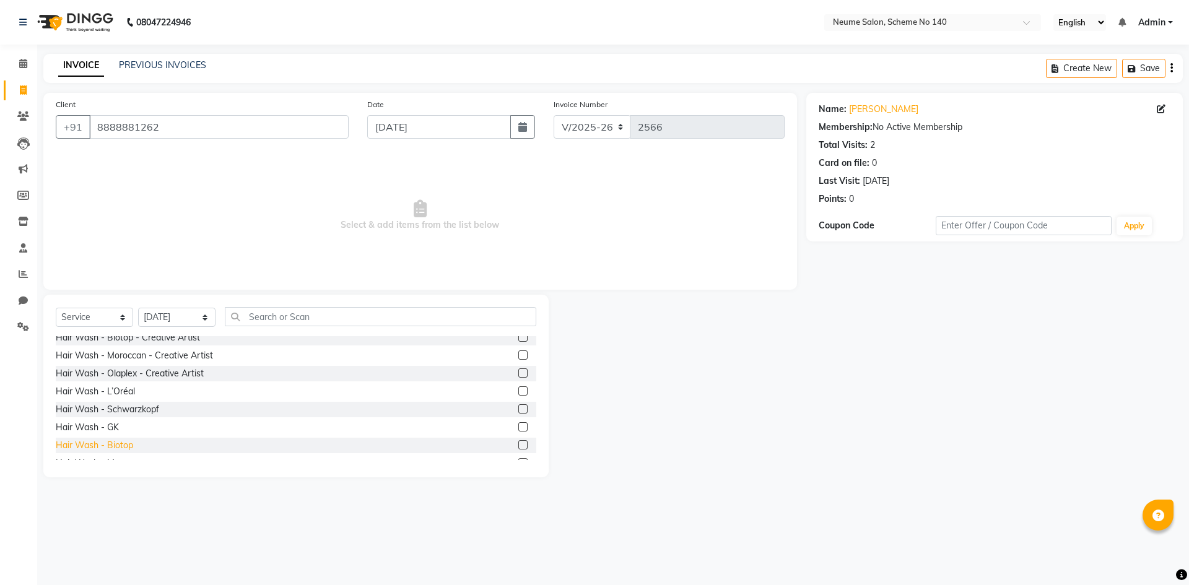
click at [126, 446] on div "Hair Wash - Biotop" at bounding box center [94, 445] width 77 height 13
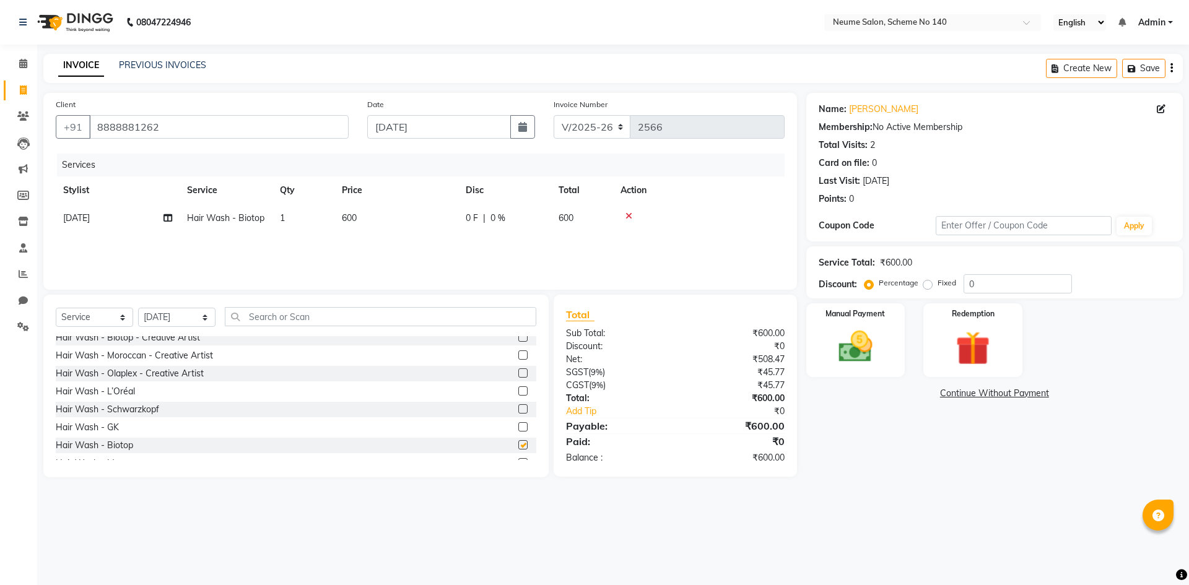
checkbox input "false"
drag, startPoint x: 828, startPoint y: 323, endPoint x: 834, endPoint y: 325, distance: 6.5
click at [829, 323] on div "Manual Payment" at bounding box center [854, 340] width 103 height 76
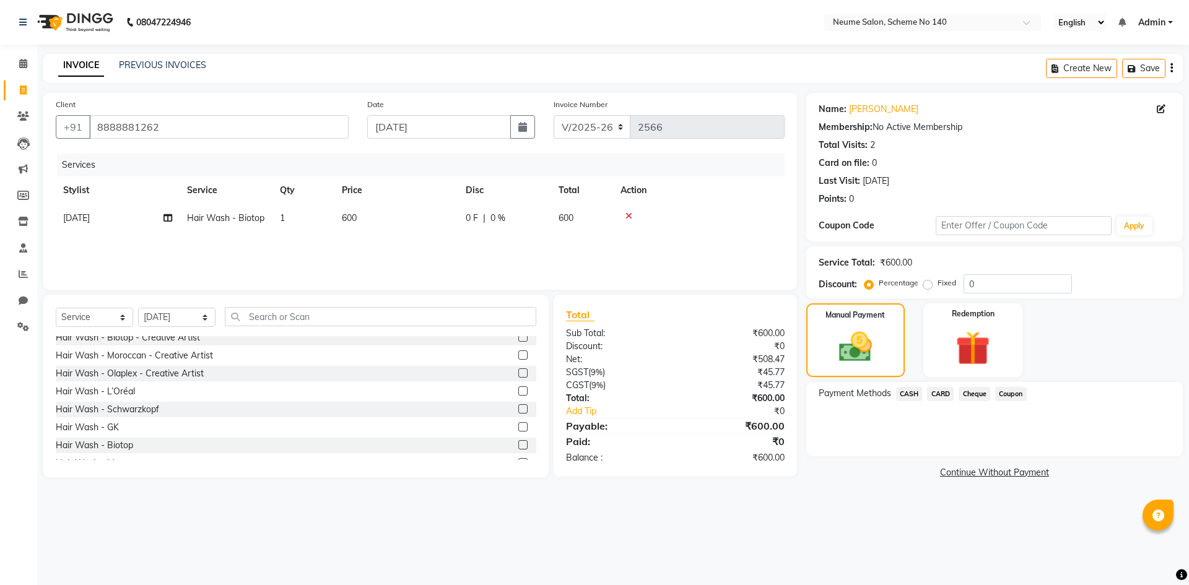
click at [911, 394] on span "CASH" at bounding box center [909, 394] width 27 height 14
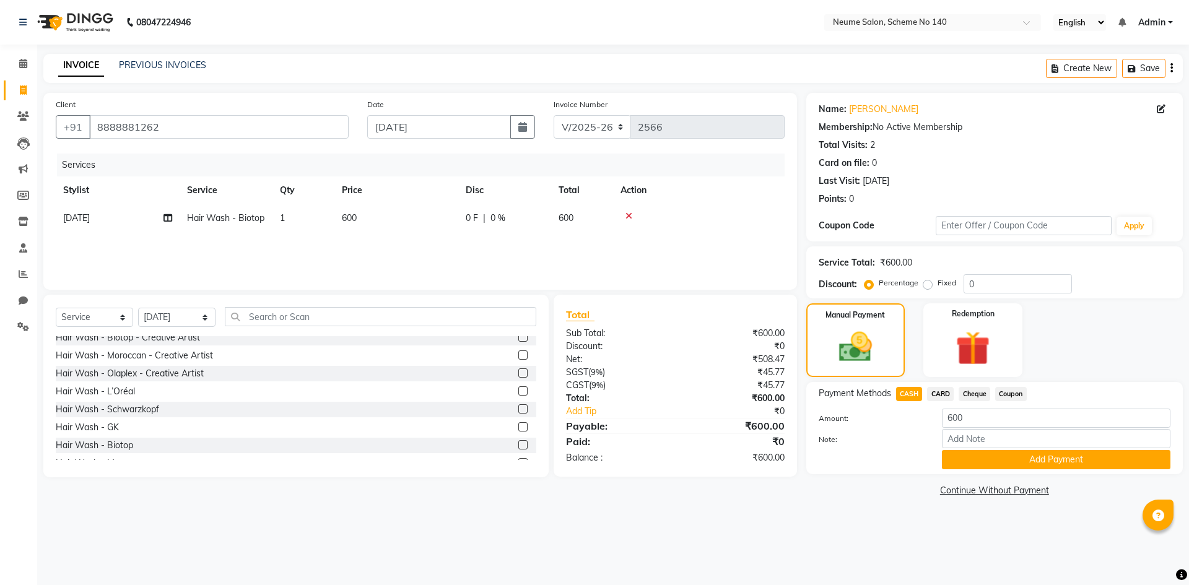
click at [997, 457] on button "Add Payment" at bounding box center [1056, 459] width 228 height 19
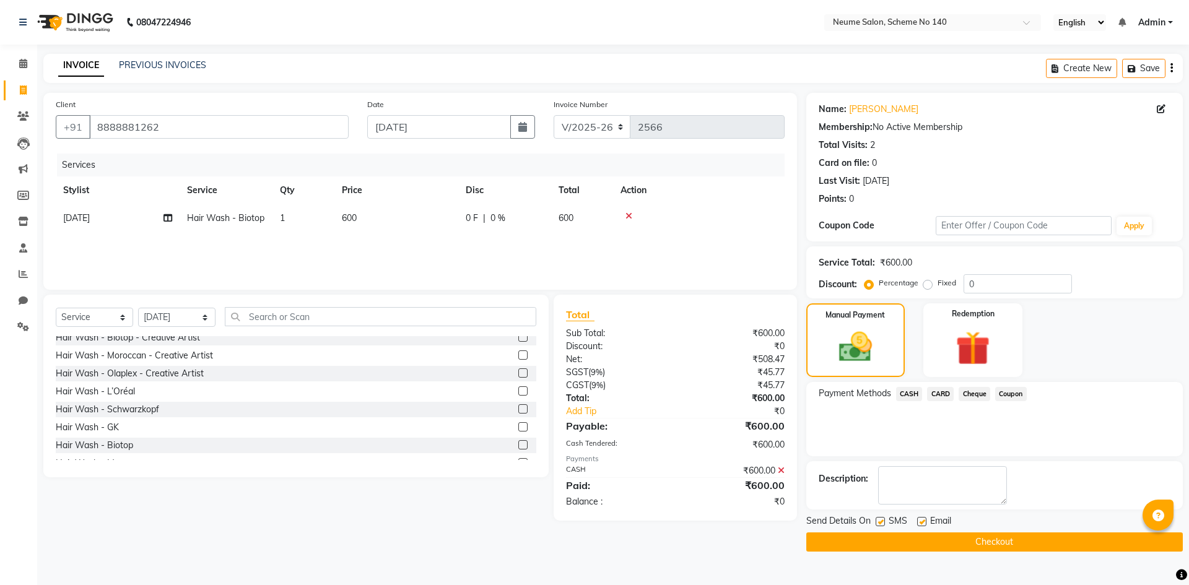
click at [1024, 539] on button "Checkout" at bounding box center [994, 541] width 376 height 19
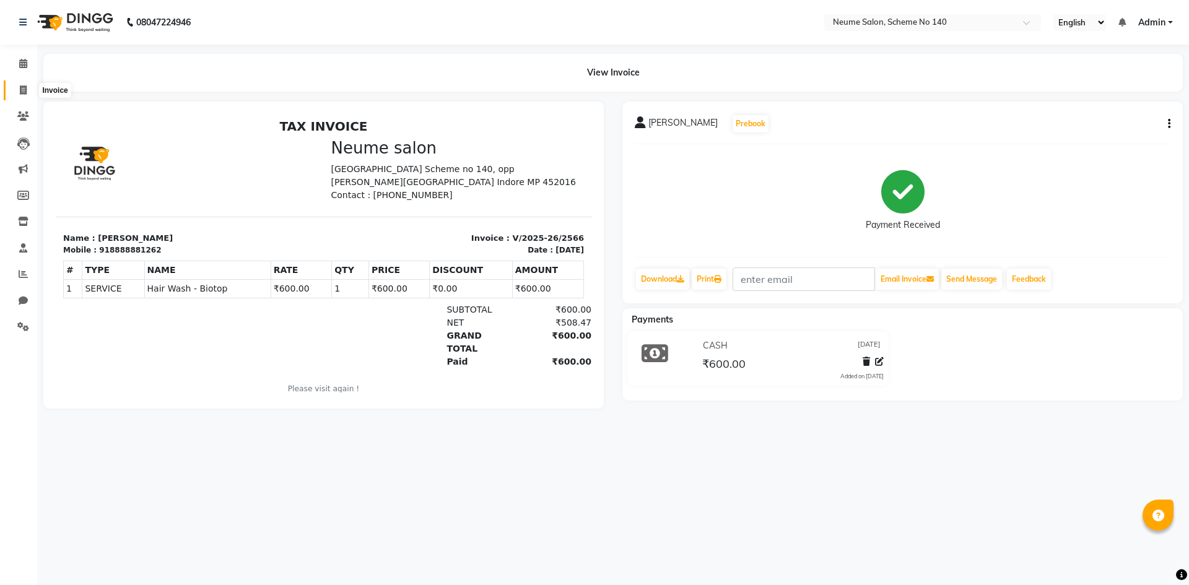
drag, startPoint x: 16, startPoint y: 89, endPoint x: 30, endPoint y: 89, distance: 13.6
click at [16, 89] on span at bounding box center [23, 91] width 22 height 14
select select "service"
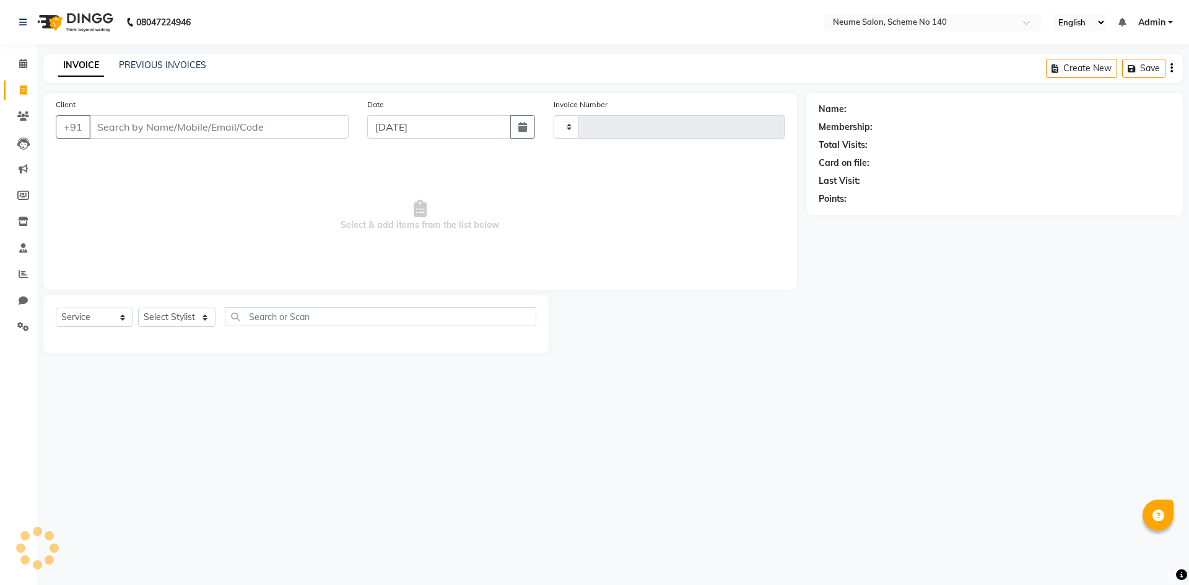
type input "2567"
select select "8098"
click at [165, 66] on link "PREVIOUS INVOICES" at bounding box center [162, 64] width 87 height 11
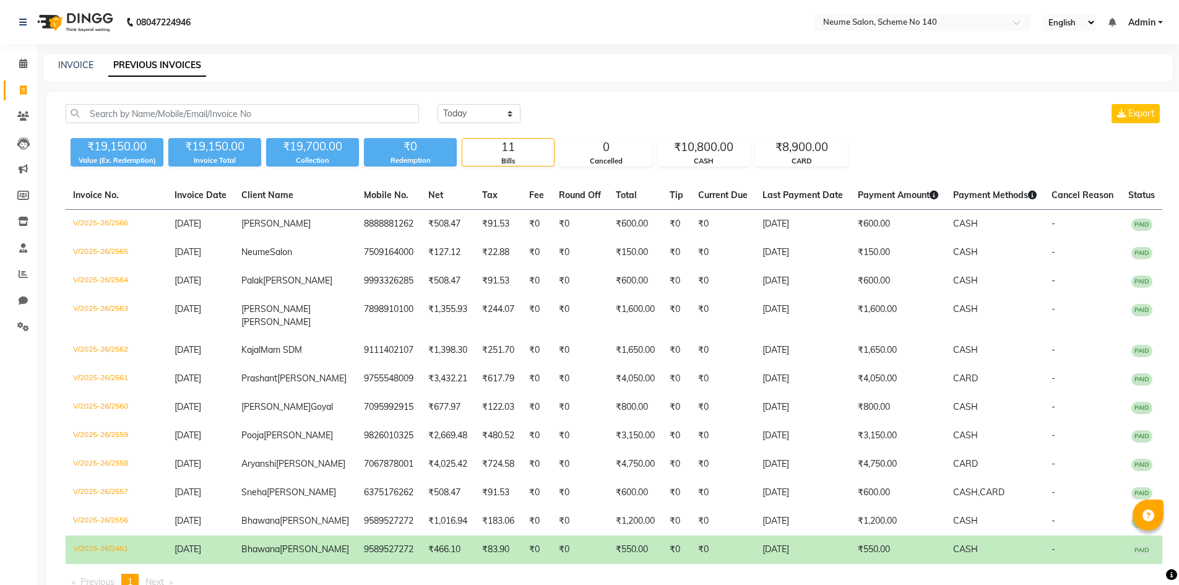
click at [70, 56] on div "INVOICE PREVIOUS INVOICES" at bounding box center [608, 68] width 1130 height 28
click at [71, 62] on link "INVOICE" at bounding box center [75, 64] width 35 height 11
select select "service"
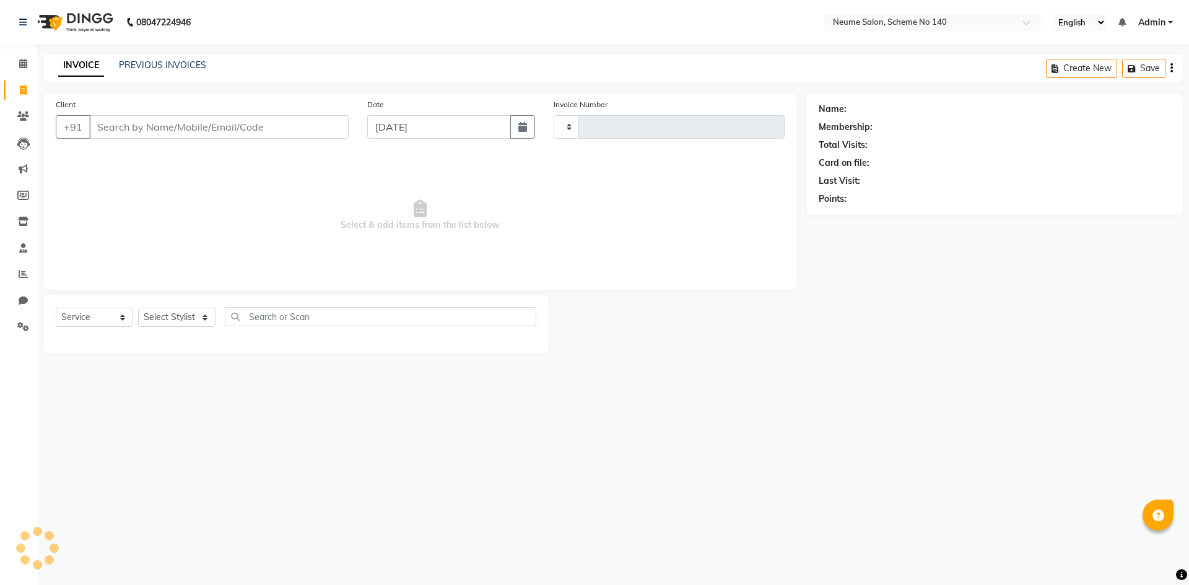
type input "2567"
select select "8098"
click at [123, 123] on input "Client" at bounding box center [218, 127] width 259 height 24
type input "9981121236"
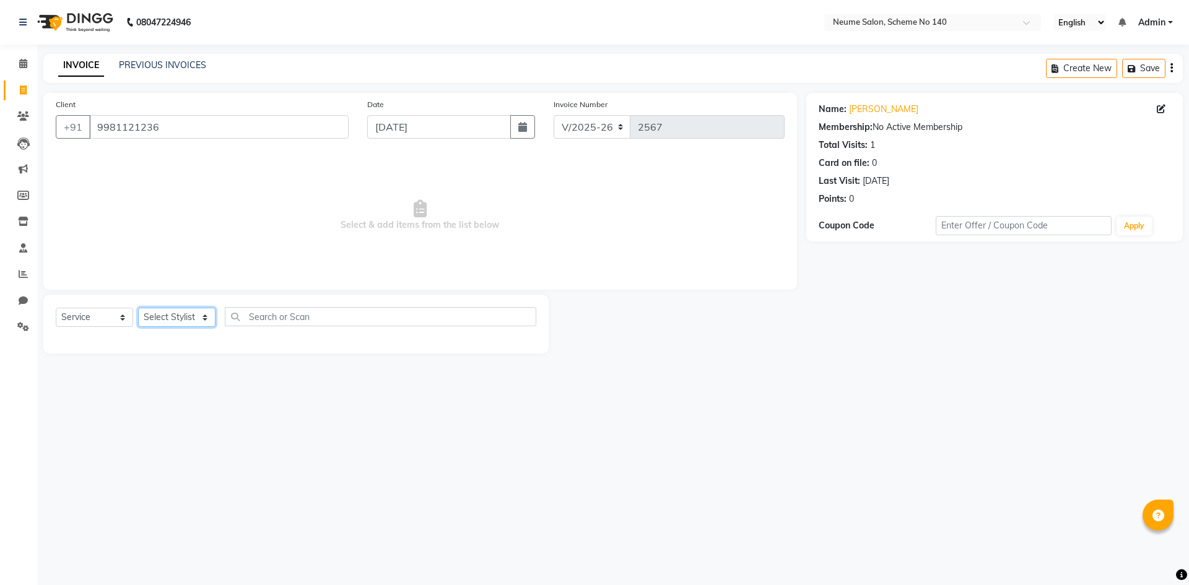
click at [194, 319] on select "Select Stylist [PERSON_NAME] Bunty Dhoni Gautam [DATE][PERSON_NAME] Mahi [PERSO…" at bounding box center [176, 317] width 77 height 19
select select "75330"
click at [138, 308] on select "Select Stylist [PERSON_NAME] Bunty Dhoni Gautam [DATE][PERSON_NAME] Mahi [PERSO…" at bounding box center [176, 317] width 77 height 19
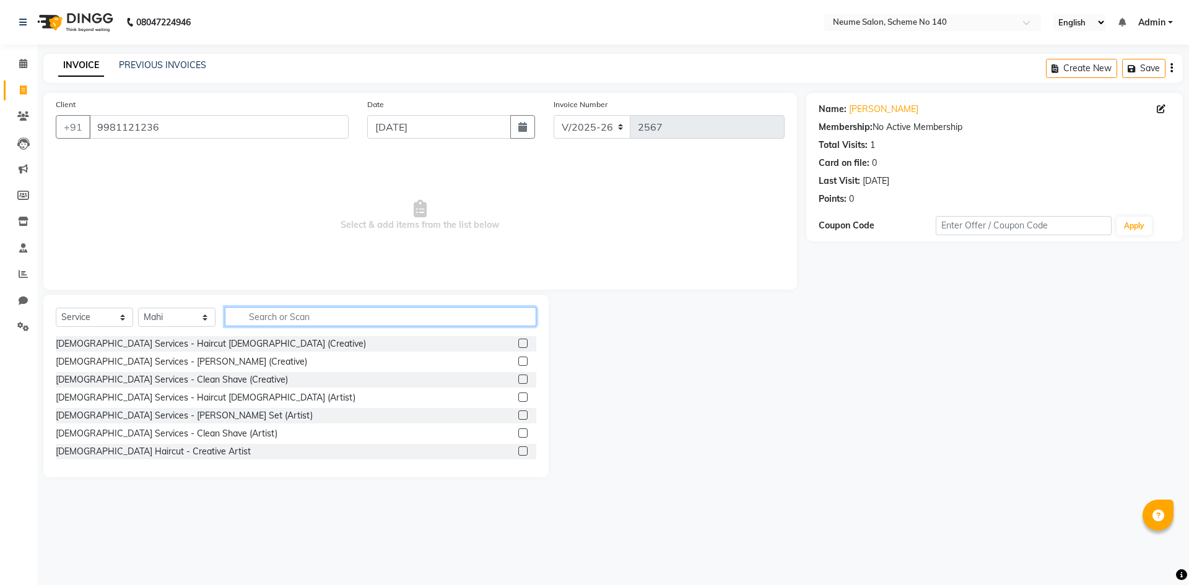
click at [264, 320] on input "text" at bounding box center [380, 316] width 311 height 19
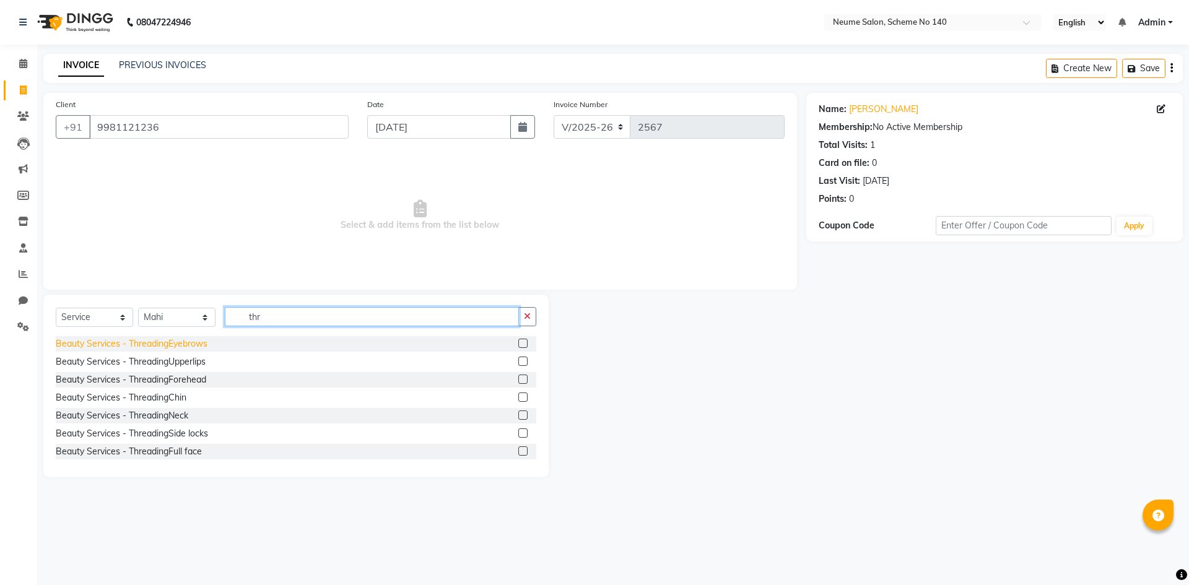
type input "thr"
drag, startPoint x: 196, startPoint y: 345, endPoint x: 202, endPoint y: 345, distance: 6.8
click at [196, 345] on div "Beauty Services - ThreadingEyebrows" at bounding box center [132, 343] width 152 height 13
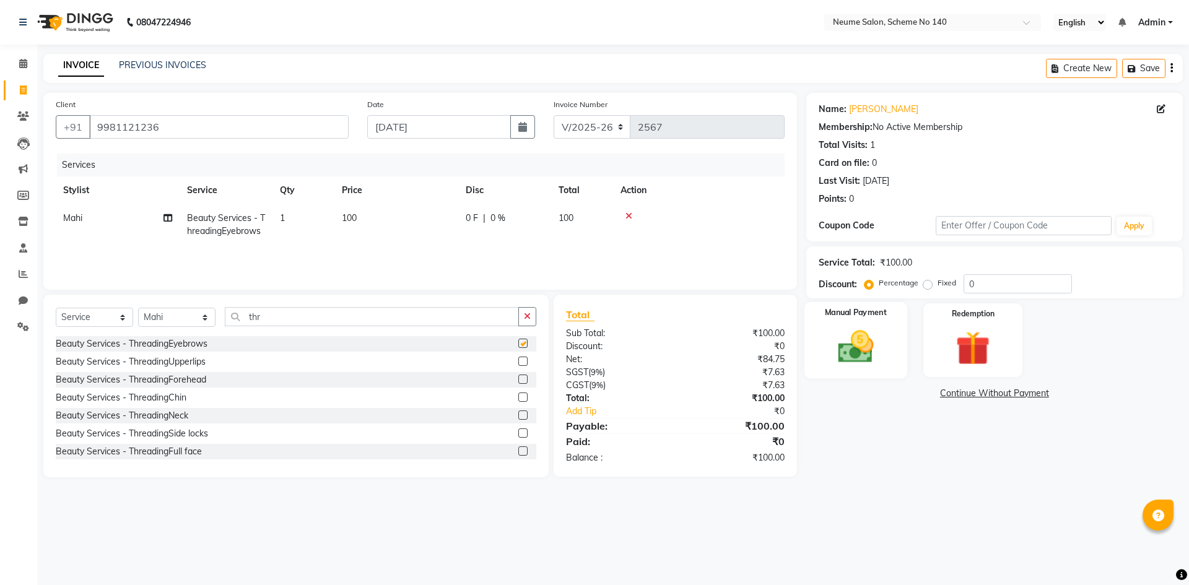
checkbox input "false"
click at [862, 347] on img at bounding box center [855, 346] width 58 height 41
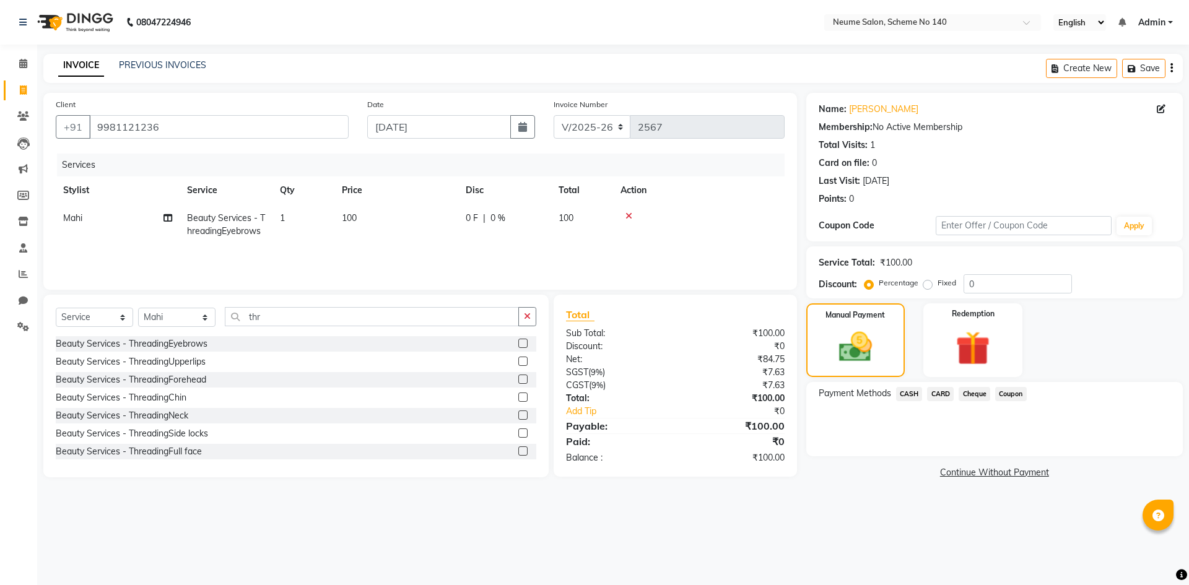
click at [899, 392] on span "CASH" at bounding box center [909, 394] width 27 height 14
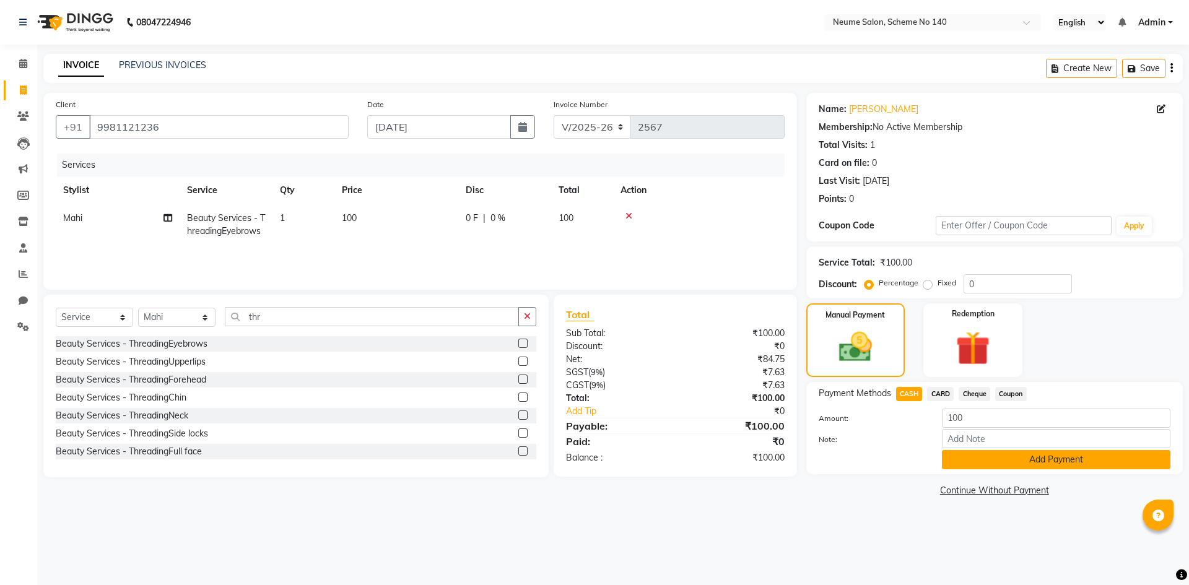
click at [951, 460] on button "Add Payment" at bounding box center [1056, 459] width 228 height 19
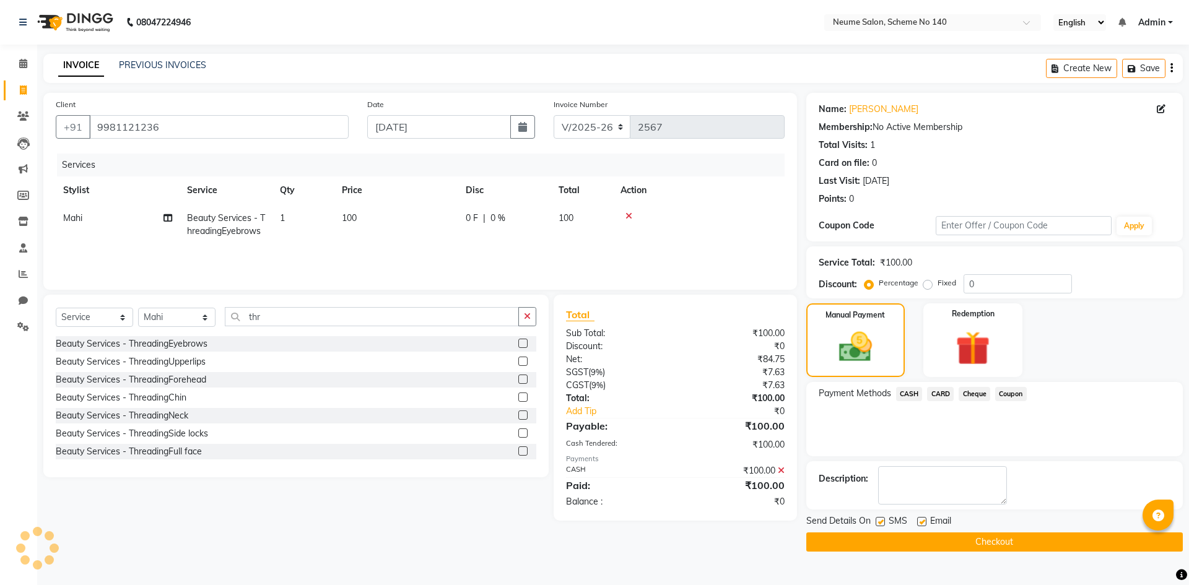
click at [1005, 548] on button "Checkout" at bounding box center [994, 541] width 376 height 19
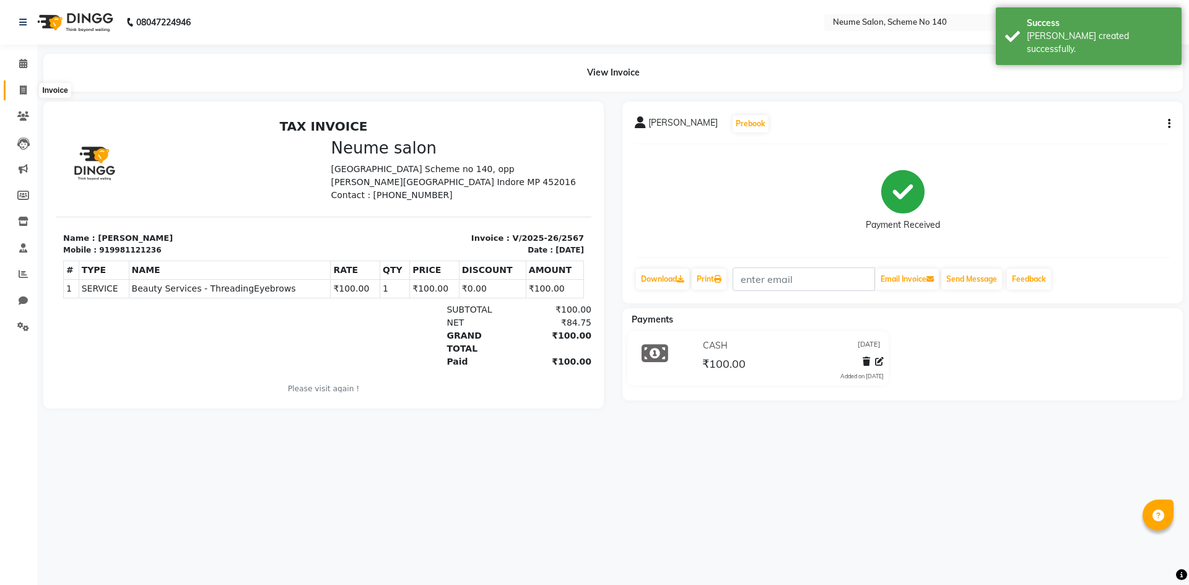
click at [24, 84] on span at bounding box center [23, 91] width 22 height 14
select select "8098"
select select "service"
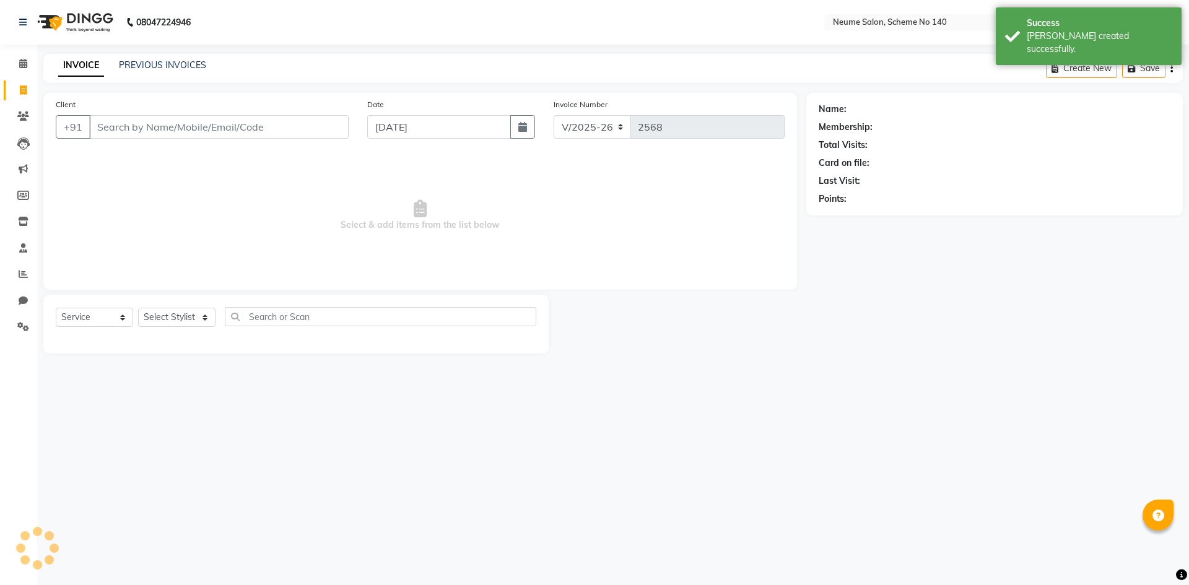
click at [131, 126] on input "Client" at bounding box center [218, 127] width 259 height 24
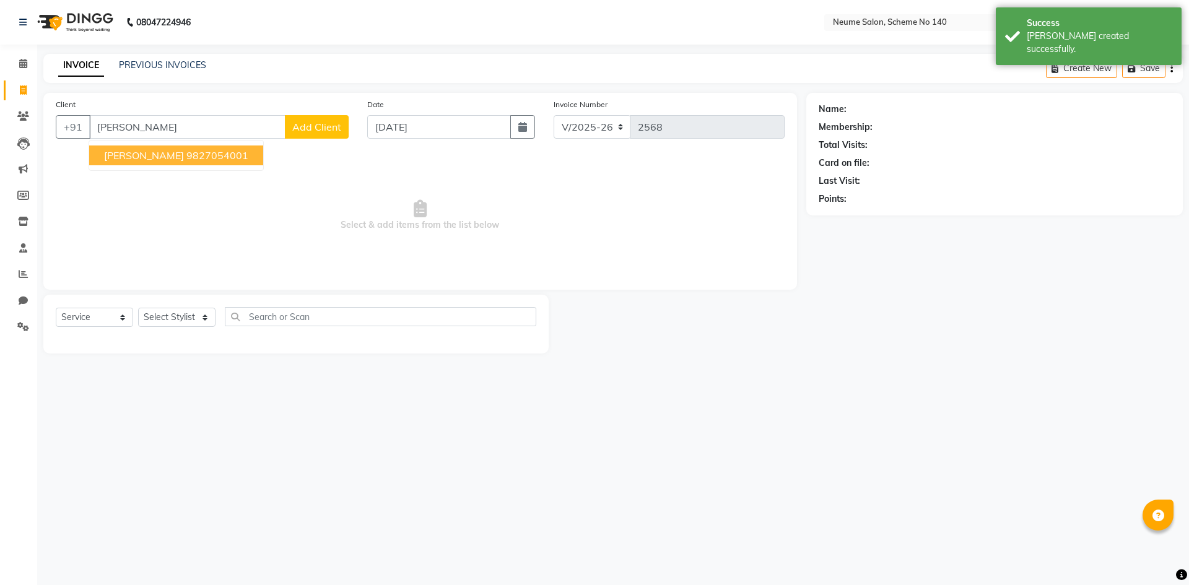
drag, startPoint x: 118, startPoint y: 153, endPoint x: 173, endPoint y: 303, distance: 159.6
click at [118, 153] on span "[PERSON_NAME]" at bounding box center [144, 155] width 80 height 12
type input "9827054001"
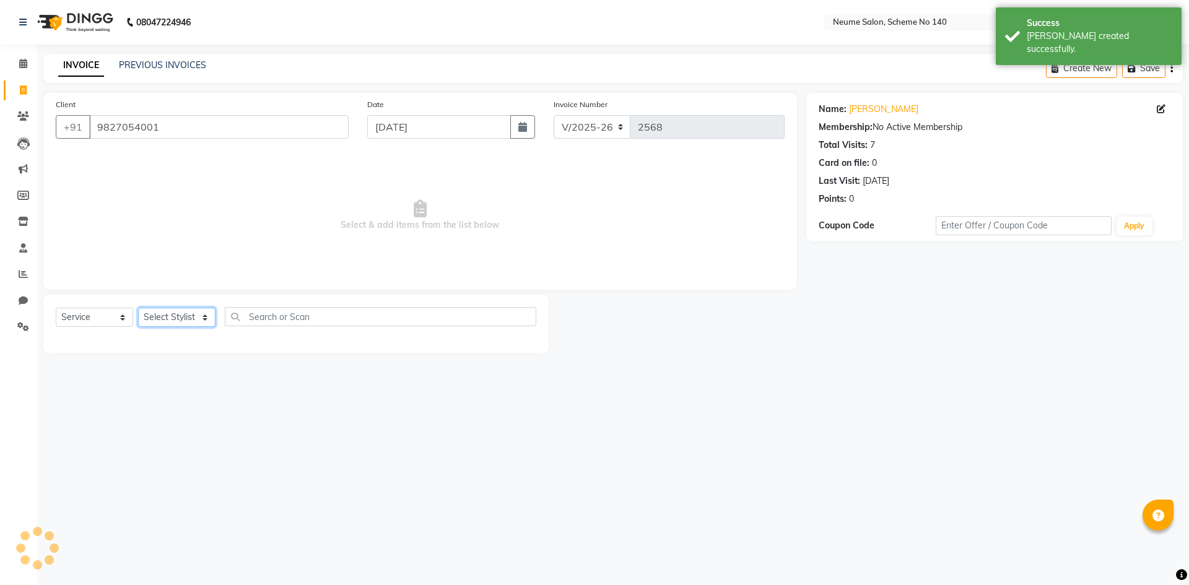
click at [180, 315] on select "Select Stylist [PERSON_NAME] Bunty Dhoni Gautam [DATE][PERSON_NAME] Mahi [PERSO…" at bounding box center [176, 317] width 77 height 19
select select "75325"
click at [138, 308] on select "Select Stylist [PERSON_NAME] Bunty Dhoni Gautam [DATE][PERSON_NAME] Mahi [PERSO…" at bounding box center [176, 317] width 77 height 19
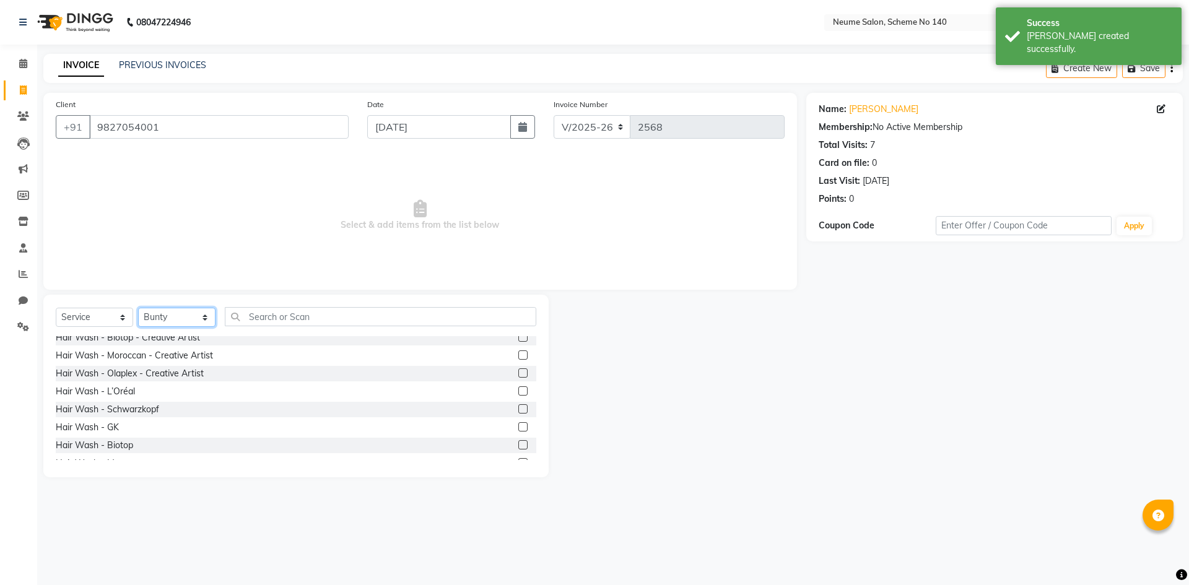
scroll to position [248, 0]
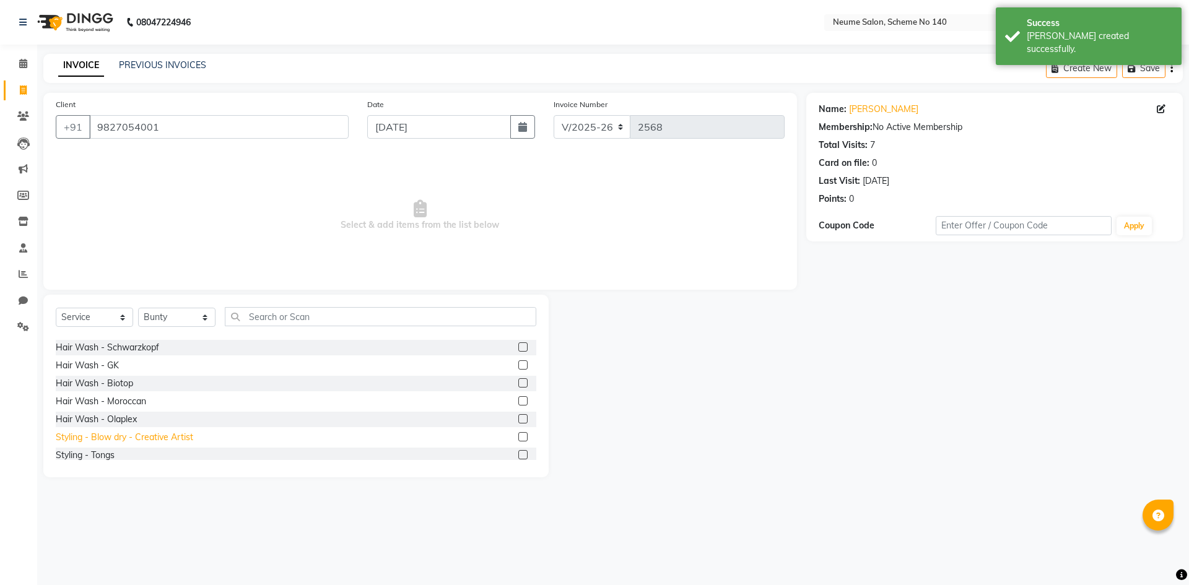
click at [148, 435] on div "Styling - Blow dry - Creative Artist" at bounding box center [124, 437] width 137 height 13
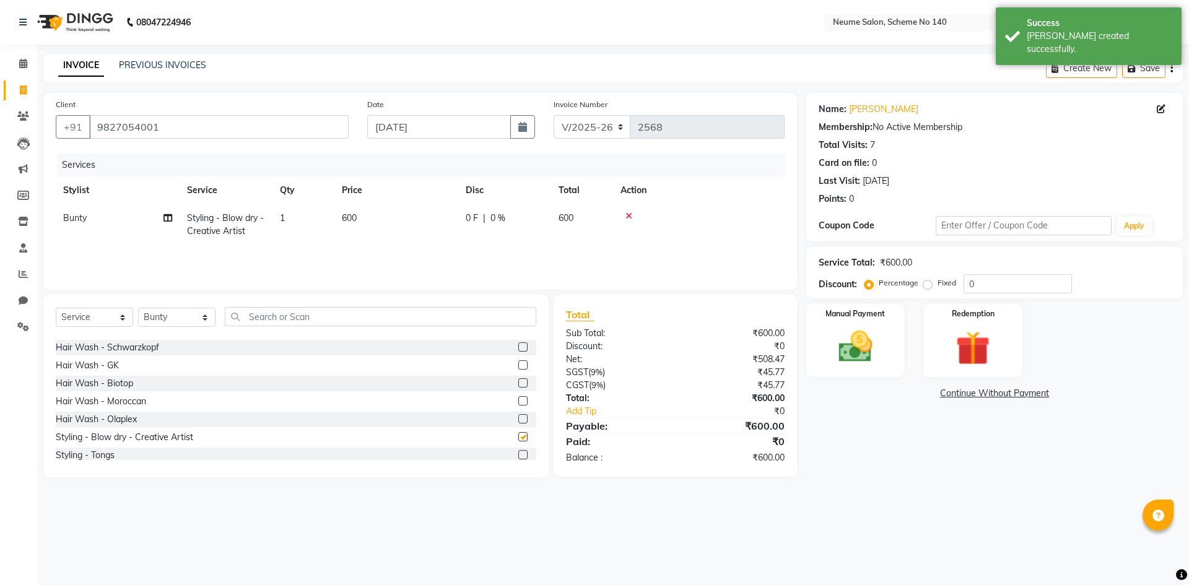
checkbox input "false"
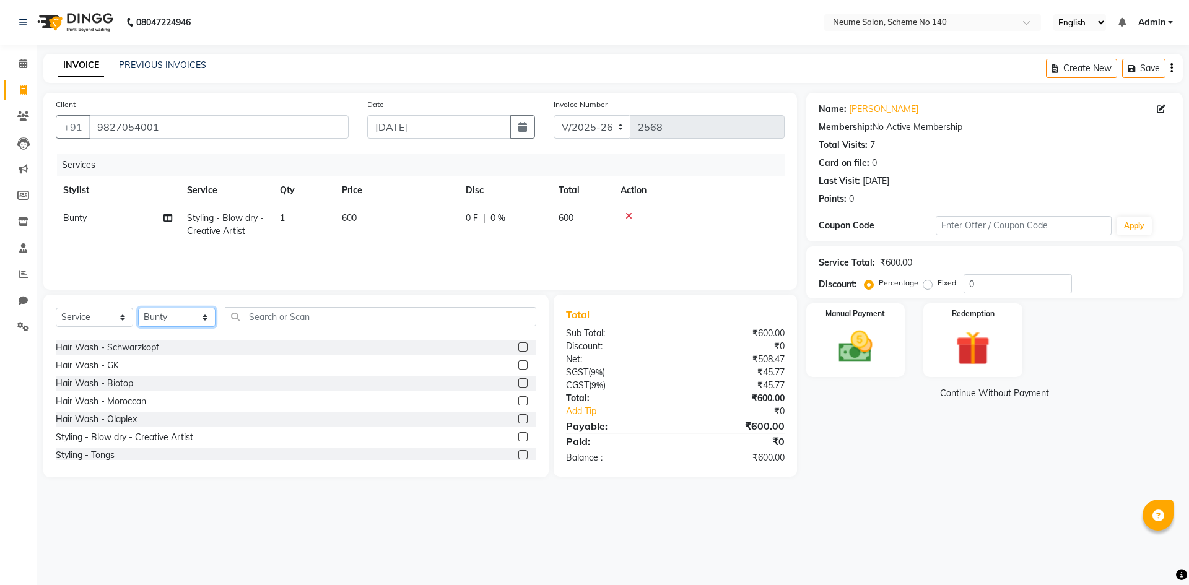
click at [183, 313] on select "Select Stylist [PERSON_NAME] Bunty Dhoni Gautam [DATE][PERSON_NAME] Mahi [PERSO…" at bounding box center [176, 317] width 77 height 19
click at [138, 308] on select "Select Stylist [PERSON_NAME] Bunty Dhoni Gautam [DATE][PERSON_NAME] Mahi [PERSO…" at bounding box center [176, 317] width 77 height 19
drag, startPoint x: 180, startPoint y: 313, endPoint x: 180, endPoint y: 319, distance: 6.8
click at [180, 313] on select "Select Stylist [PERSON_NAME] Bunty Dhoni Gautam [DATE][PERSON_NAME] Mahi [PERSO…" at bounding box center [176, 317] width 77 height 19
select select "75330"
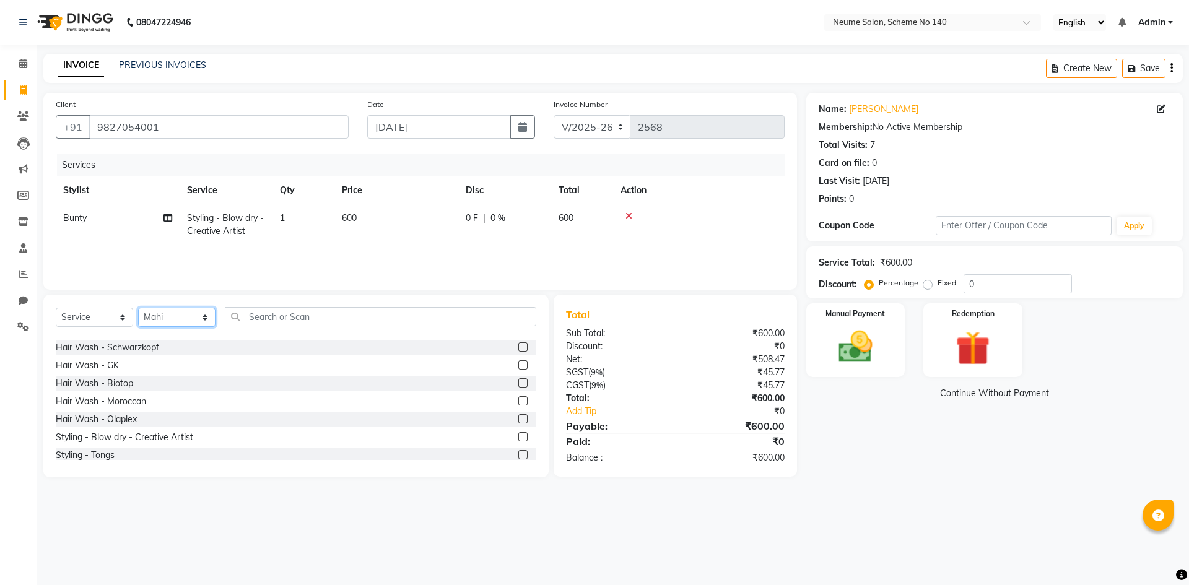
click at [138, 308] on select "Select Stylist [PERSON_NAME] Bunty Dhoni Gautam [DATE][PERSON_NAME] Mahi [PERSO…" at bounding box center [176, 317] width 77 height 19
click at [128, 378] on div "Hair Wash - Biotop" at bounding box center [94, 383] width 77 height 13
checkbox input "false"
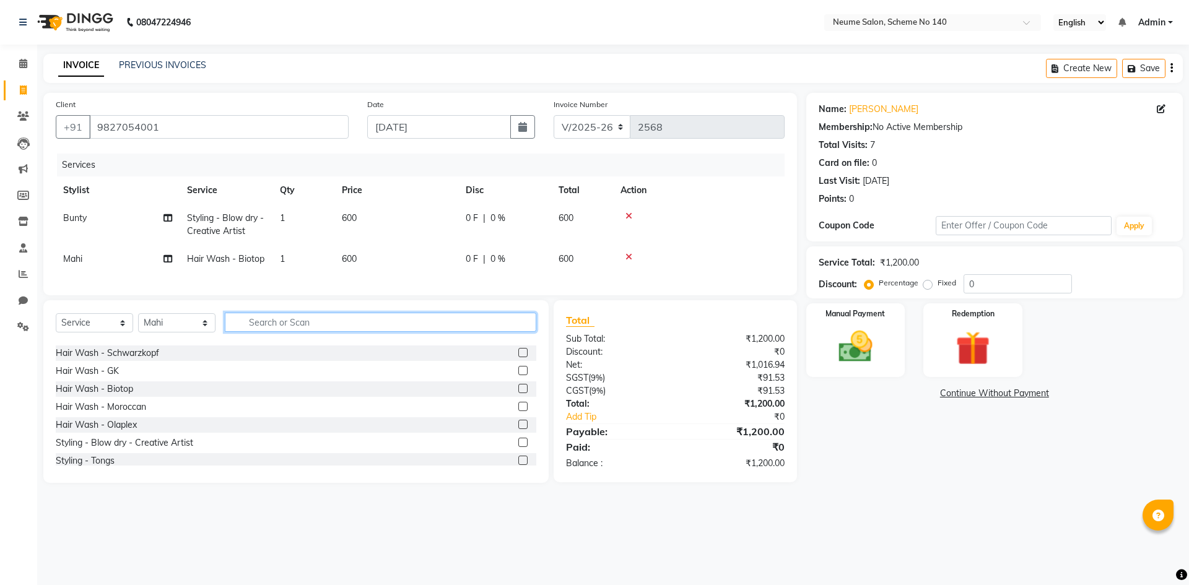
click at [279, 328] on input "text" at bounding box center [380, 322] width 311 height 19
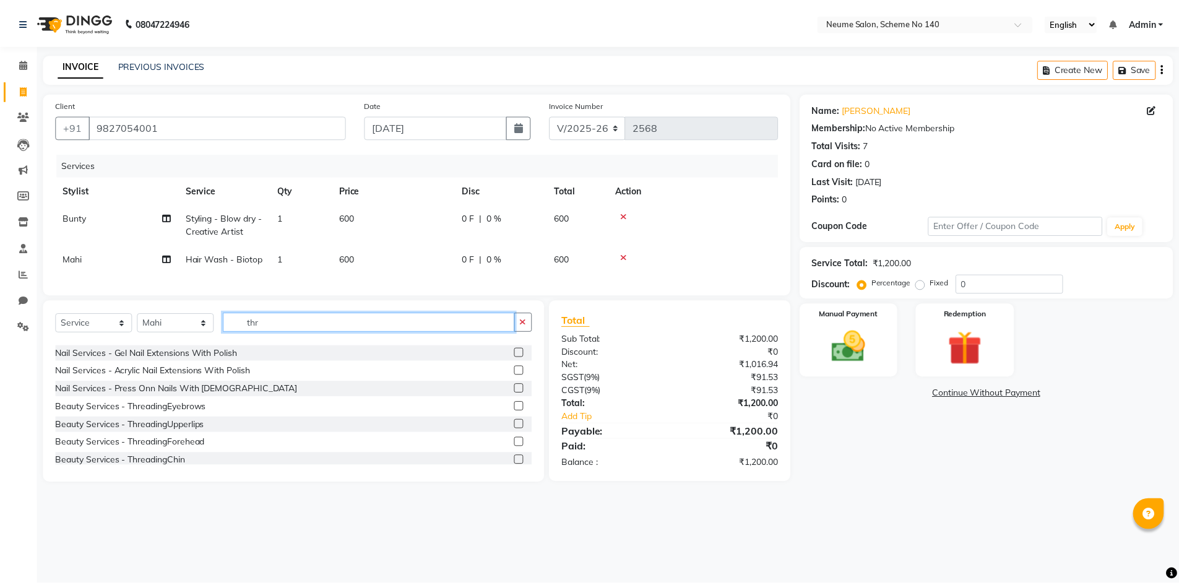
scroll to position [0, 0]
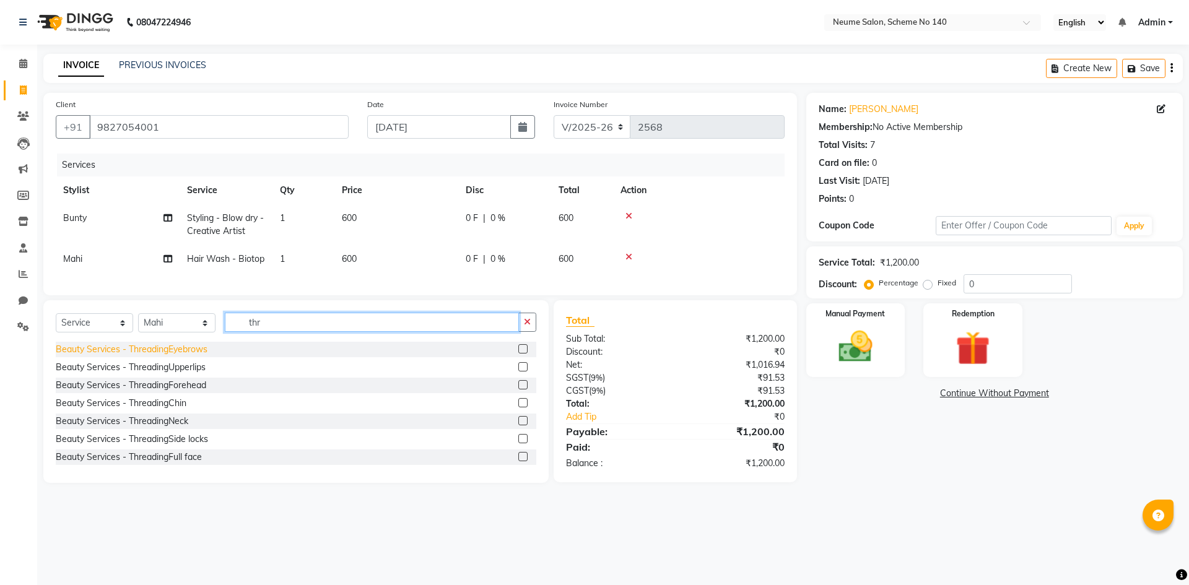
type input "thr"
click at [169, 356] on div "Beauty Services - ThreadingEyebrows" at bounding box center [132, 349] width 152 height 13
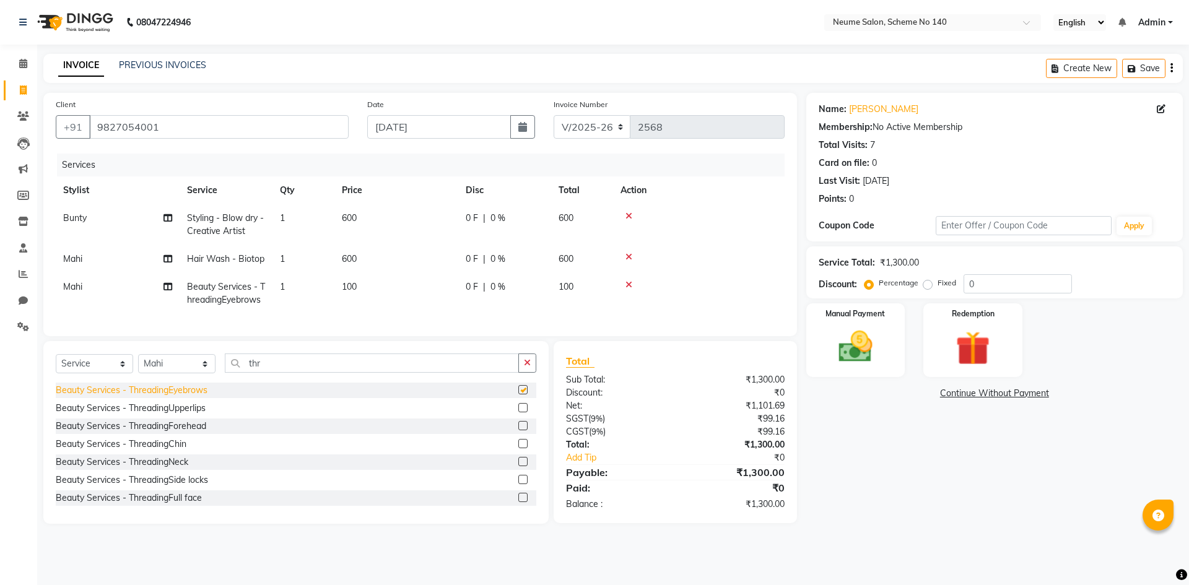
checkbox input "false"
click at [187, 415] on div "Beauty Services - ThreadingUpperlips" at bounding box center [131, 408] width 150 height 13
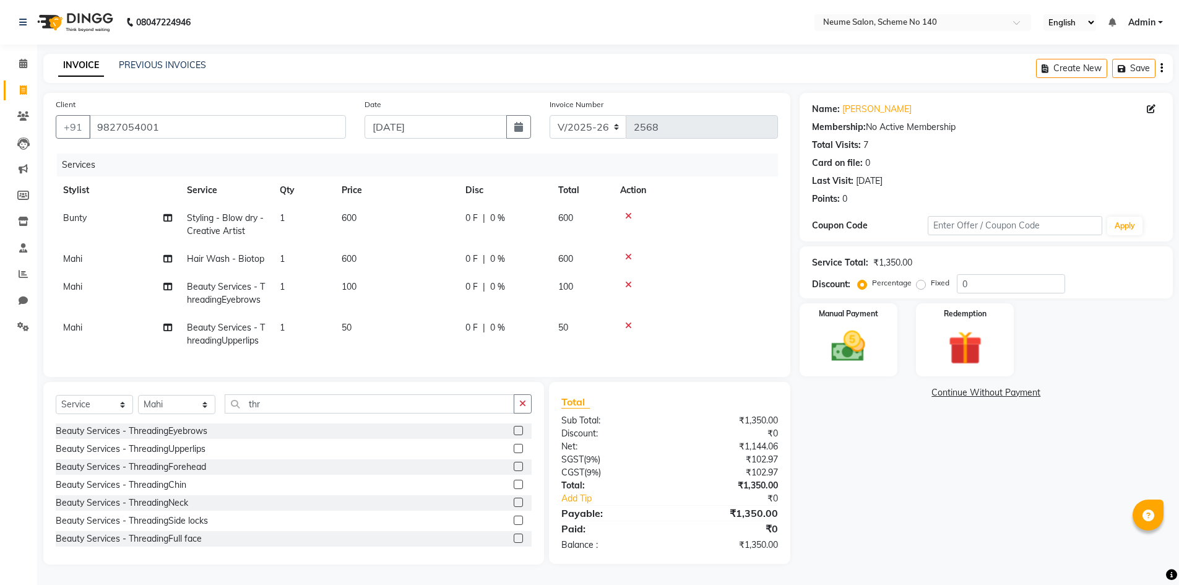
click at [189, 456] on div "Beauty Services - ThreadingUpperlips" at bounding box center [131, 449] width 150 height 13
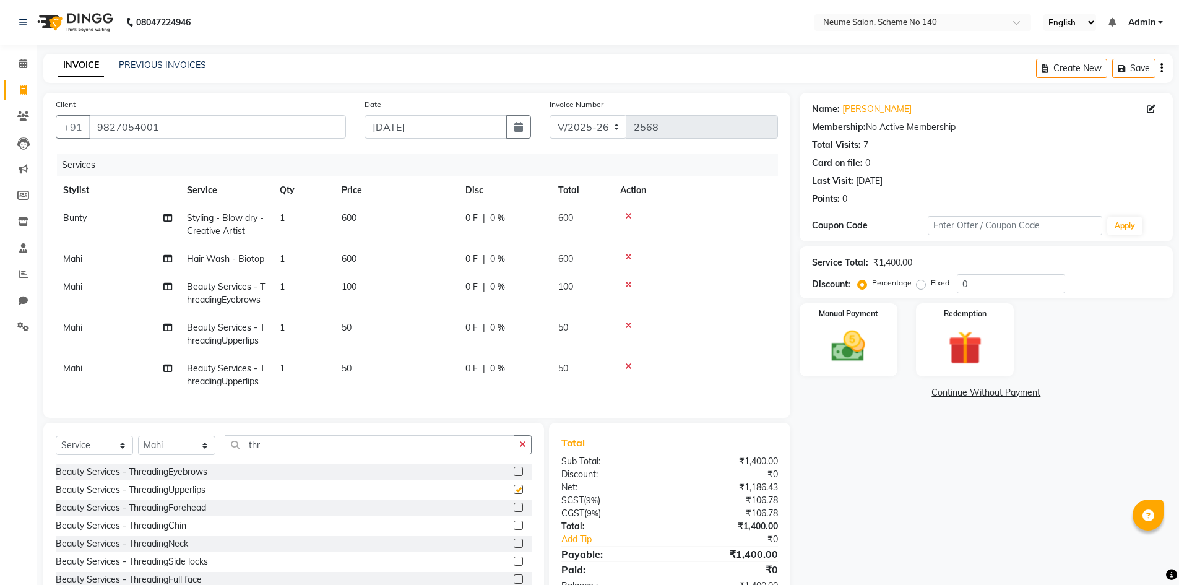
checkbox input "false"
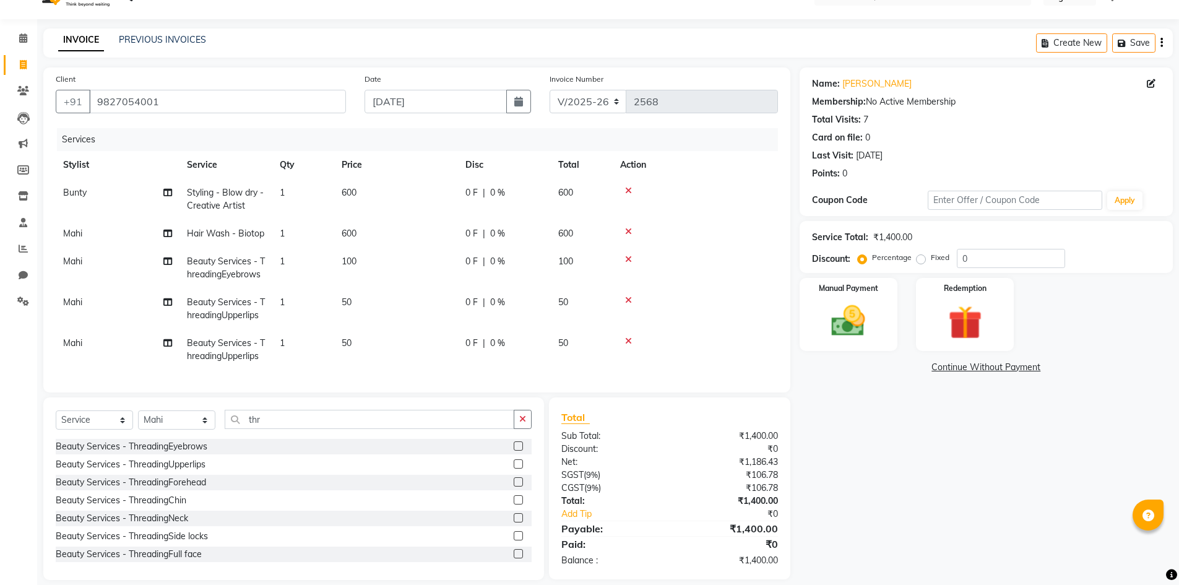
scroll to position [48, 0]
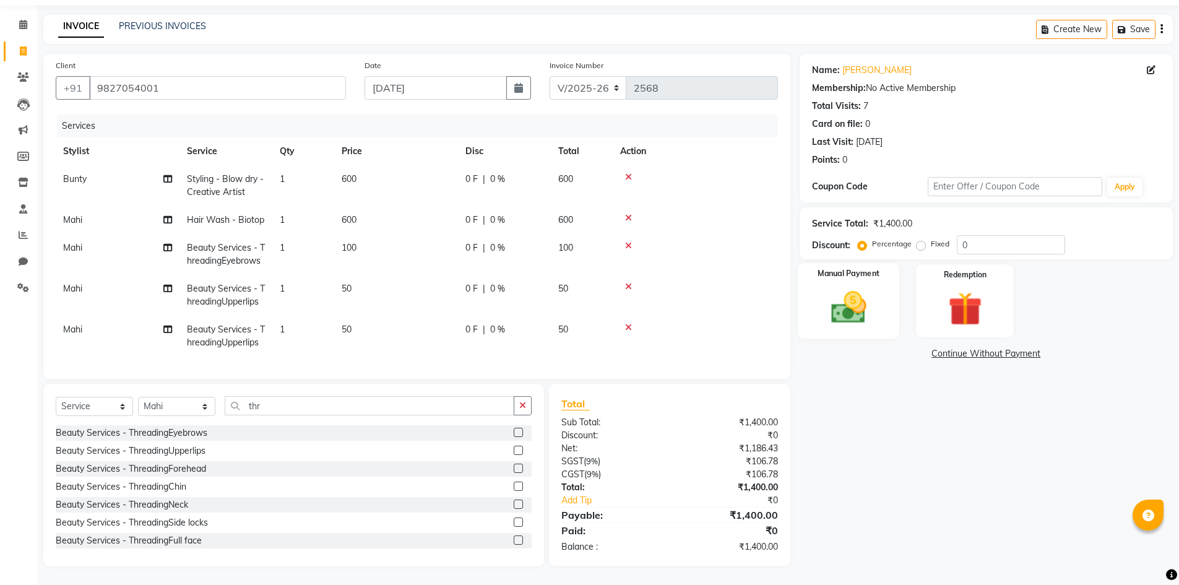
click at [822, 304] on img at bounding box center [848, 307] width 57 height 40
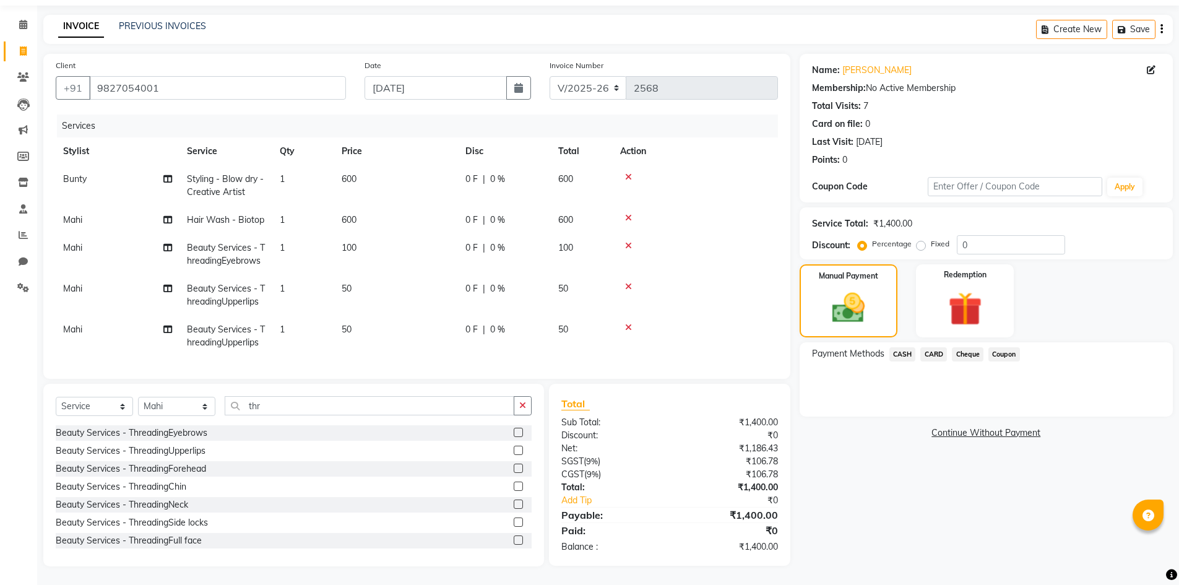
click at [896, 347] on span "CASH" at bounding box center [903, 354] width 27 height 14
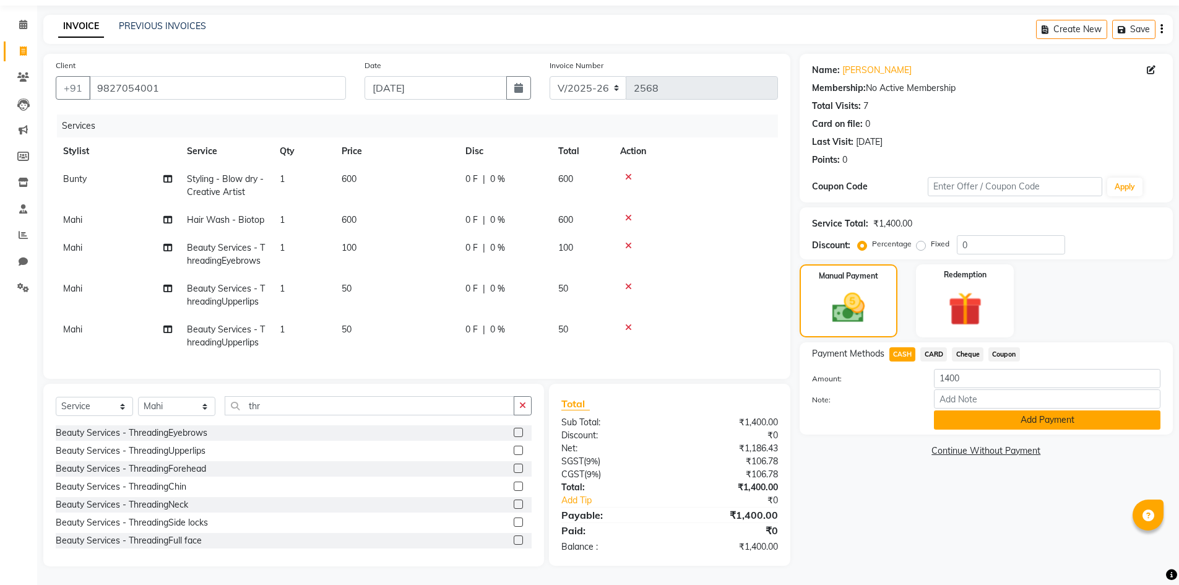
click at [953, 410] on button "Add Payment" at bounding box center [1047, 419] width 227 height 19
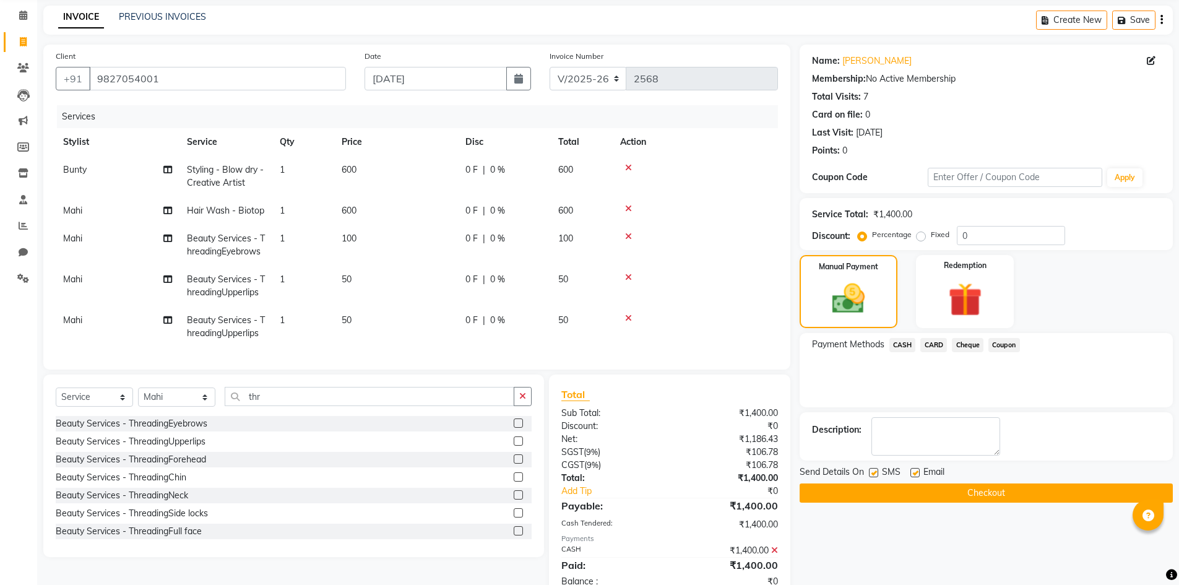
click at [962, 482] on div "Send Details On SMS Email Checkout" at bounding box center [986, 484] width 373 height 37
click at [963, 488] on button "Checkout" at bounding box center [986, 492] width 373 height 19
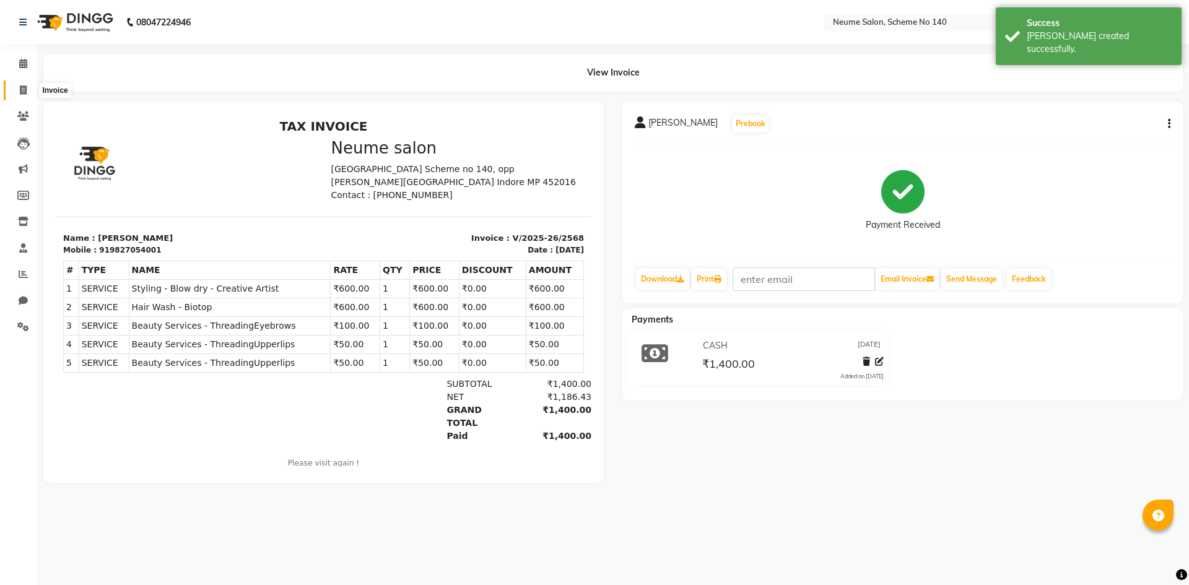
click at [25, 84] on span at bounding box center [23, 91] width 22 height 14
select select "service"
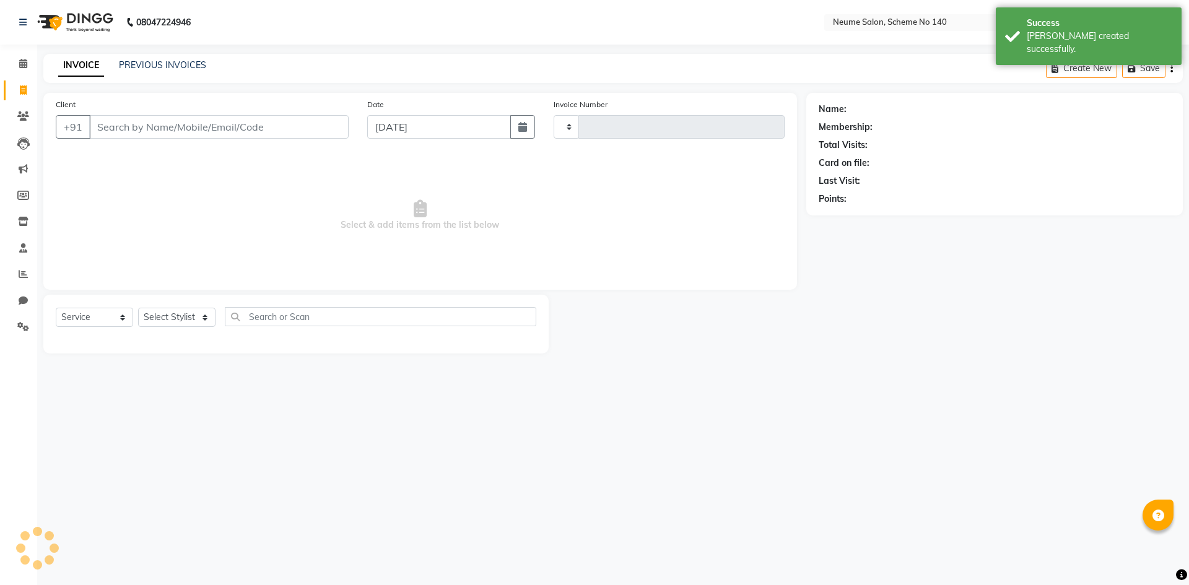
type input "2569"
select select "8098"
click at [136, 64] on link "PREVIOUS INVOICES" at bounding box center [162, 64] width 87 height 11
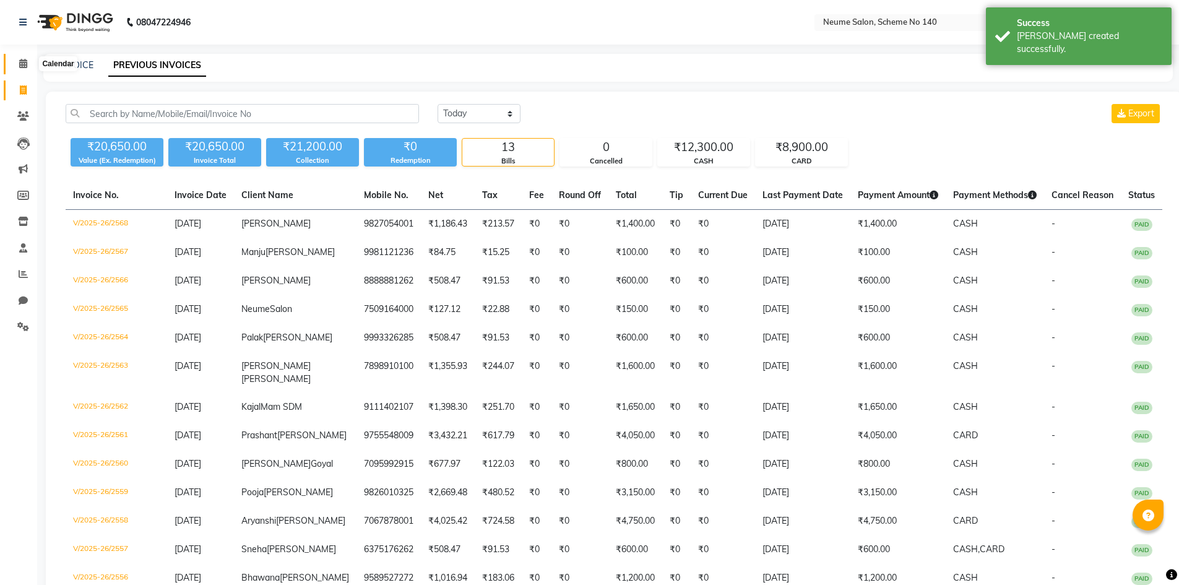
click at [27, 64] on icon at bounding box center [23, 63] width 8 height 9
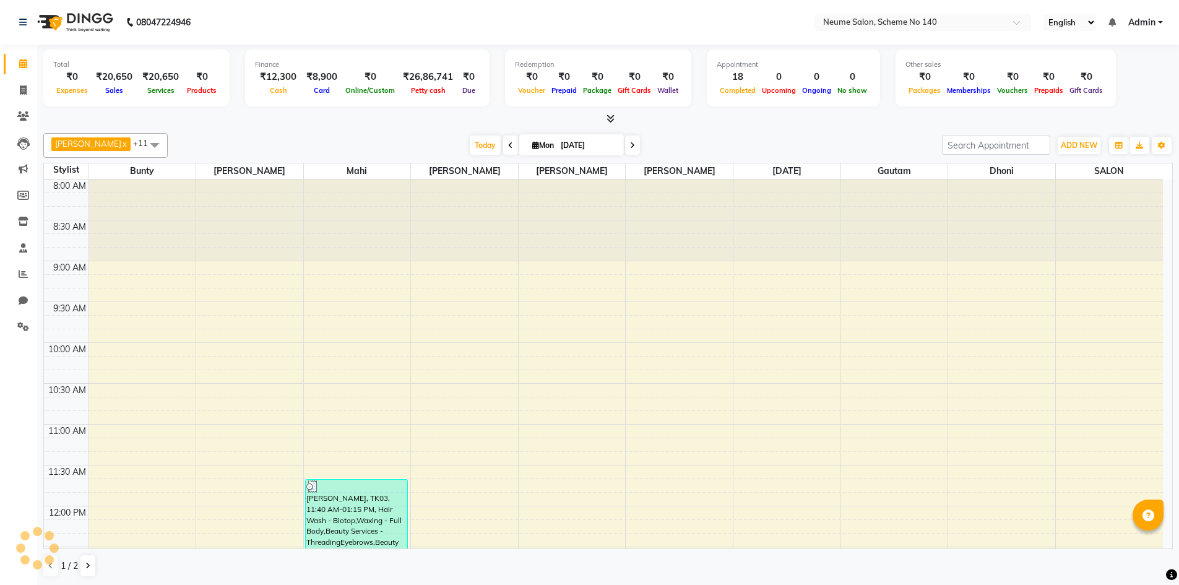
scroll to position [1, 0]
click at [1, 157] on li "Marketing" at bounding box center [18, 168] width 37 height 27
click at [21, 89] on icon at bounding box center [23, 89] width 7 height 9
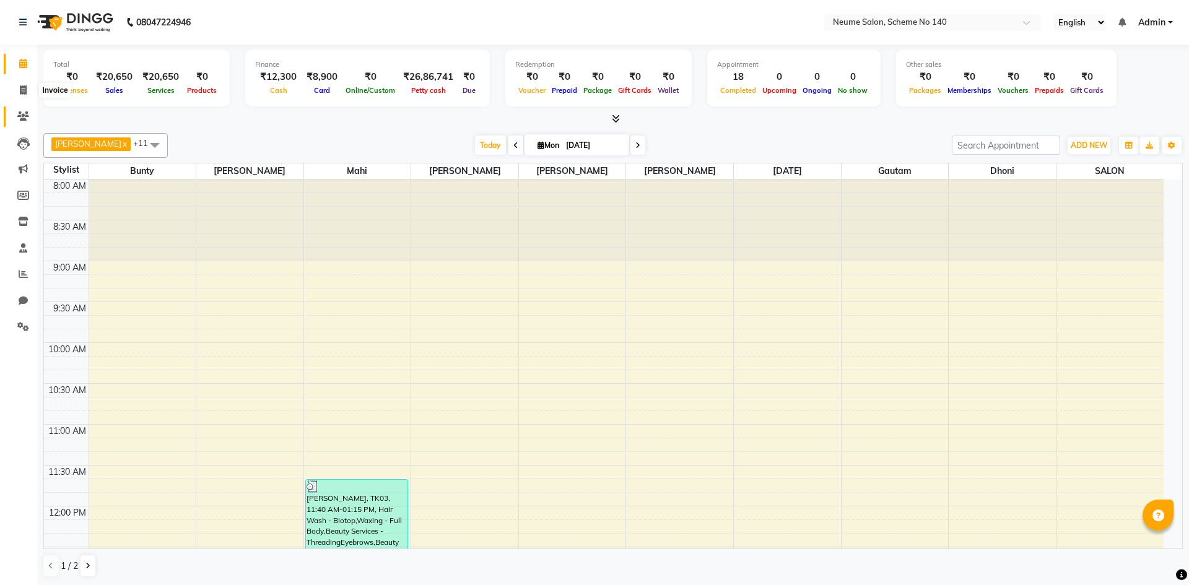
select select "8098"
select select "service"
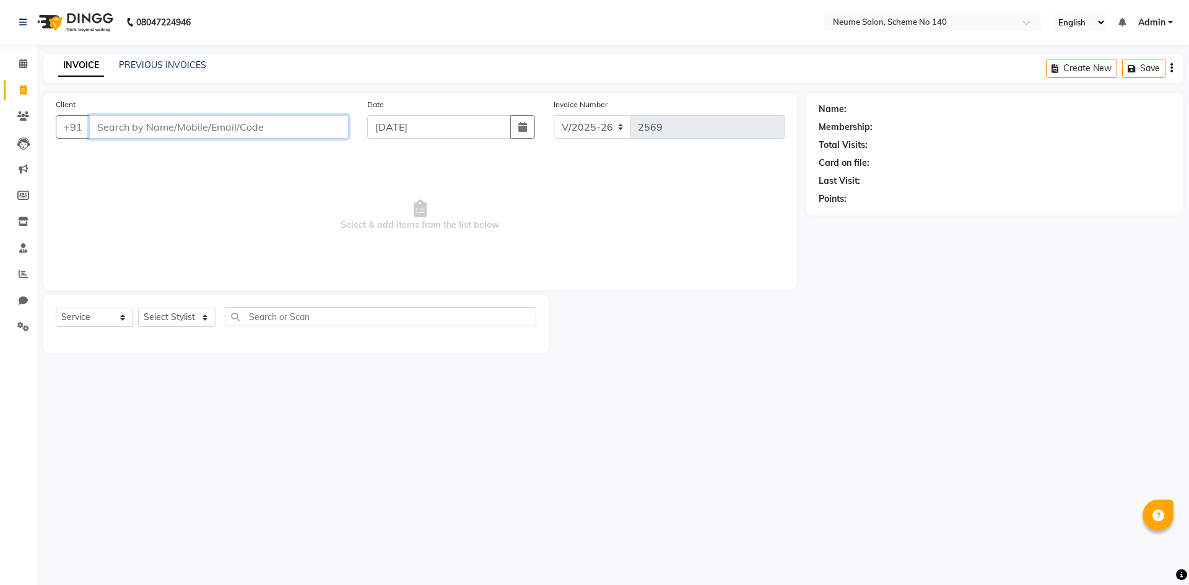
click at [158, 137] on input "Client" at bounding box center [218, 127] width 259 height 24
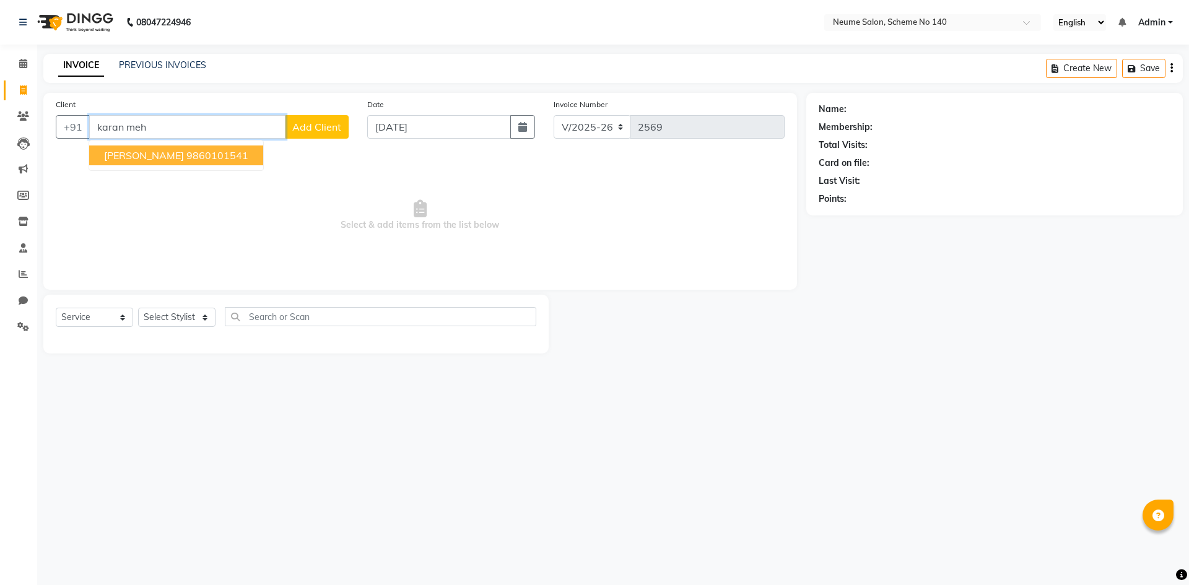
drag, startPoint x: 136, startPoint y: 162, endPoint x: 179, endPoint y: 309, distance: 153.4
click at [136, 161] on button "[PERSON_NAME] 9860101541" at bounding box center [176, 155] width 174 height 20
type input "9860101541"
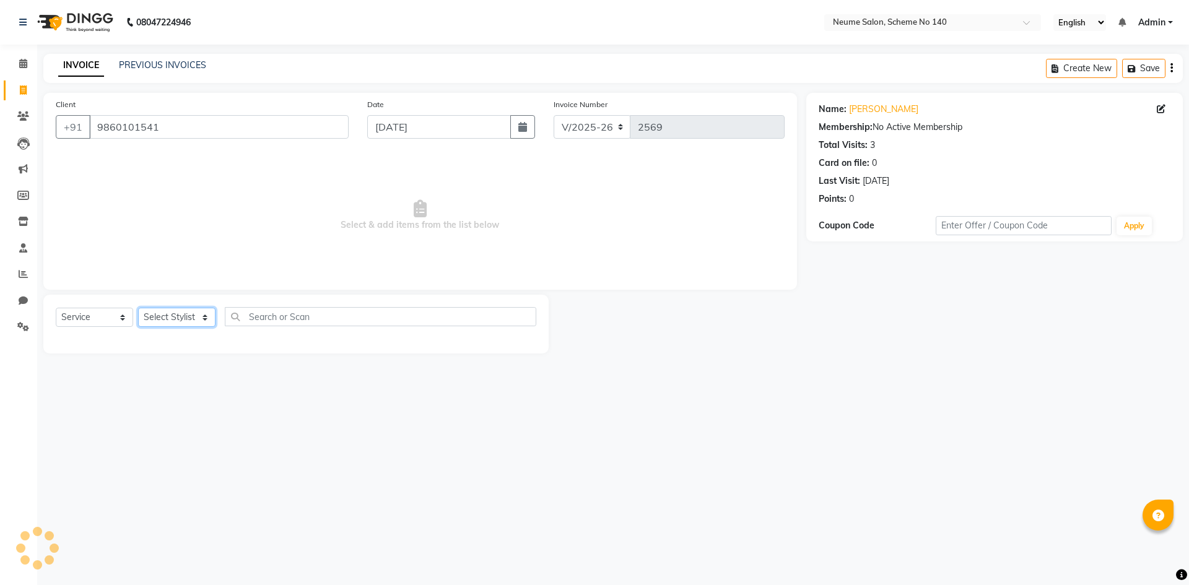
click at [180, 313] on select "Select Stylist [PERSON_NAME] Bunty Dhoni Gautam [DATE][PERSON_NAME] Mahi [PERSO…" at bounding box center [176, 317] width 77 height 19
select select "75325"
click at [138, 308] on select "Select Stylist [PERSON_NAME] Bunty Dhoni Gautam [DATE][PERSON_NAME] Mahi [PERSO…" at bounding box center [176, 317] width 77 height 19
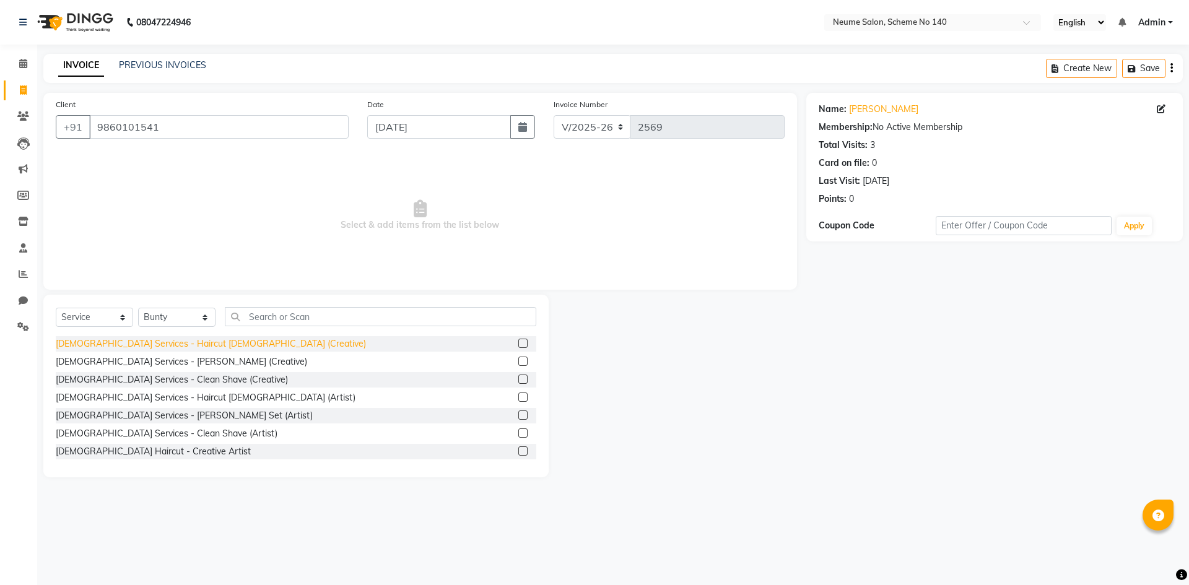
click at [180, 342] on div "[DEMOGRAPHIC_DATA] Services - Haircut [DEMOGRAPHIC_DATA] (Creative)" at bounding box center [211, 343] width 310 height 13
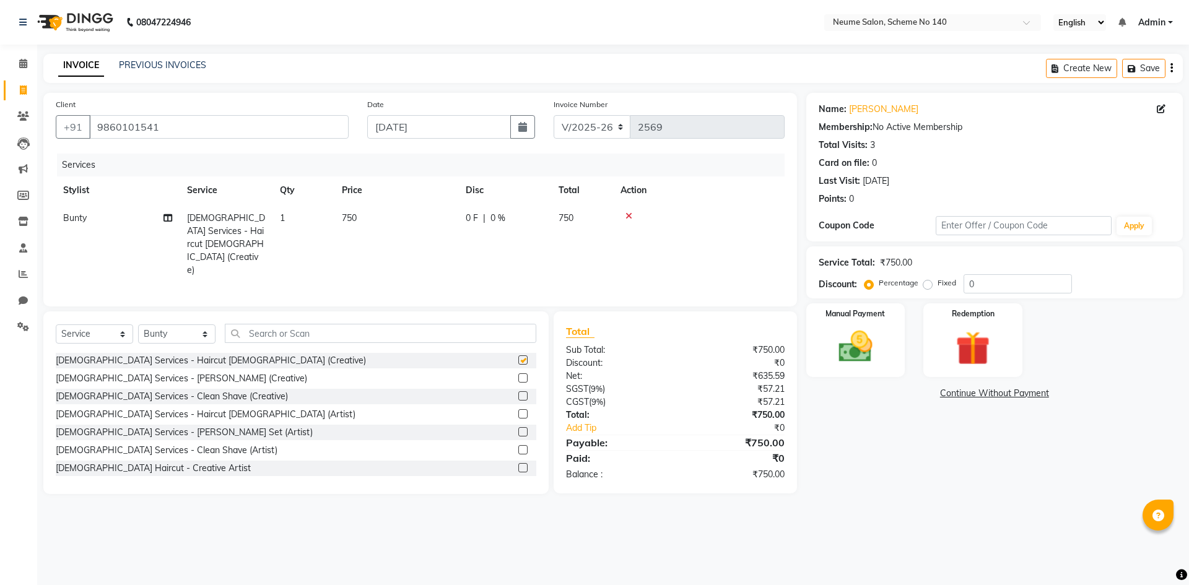
checkbox input "false"
click at [192, 326] on select "Select Stylist [PERSON_NAME] Bunty Dhoni Gautam [DATE][PERSON_NAME] Mahi [PERSO…" at bounding box center [176, 333] width 77 height 19
select select "75327"
click at [138, 324] on select "Select Stylist [PERSON_NAME] Bunty Dhoni Gautam [DATE][PERSON_NAME] Mahi [PERSO…" at bounding box center [176, 333] width 77 height 19
click at [173, 426] on div "[DEMOGRAPHIC_DATA] Services - [PERSON_NAME] Set (Artist)" at bounding box center [184, 432] width 257 height 13
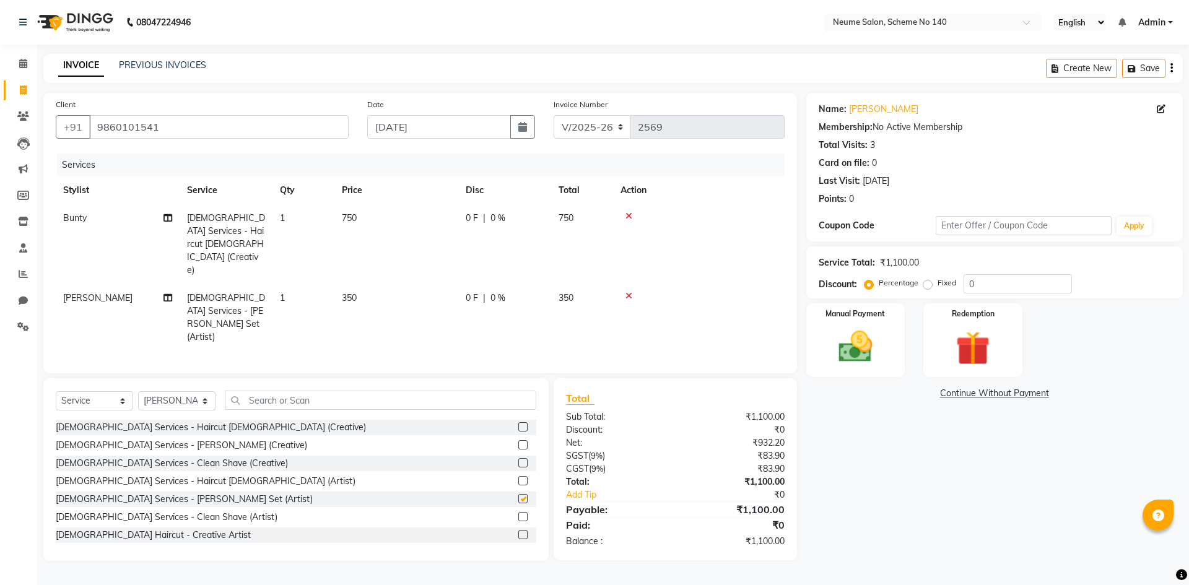
checkbox input "false"
click at [851, 342] on img at bounding box center [855, 346] width 58 height 41
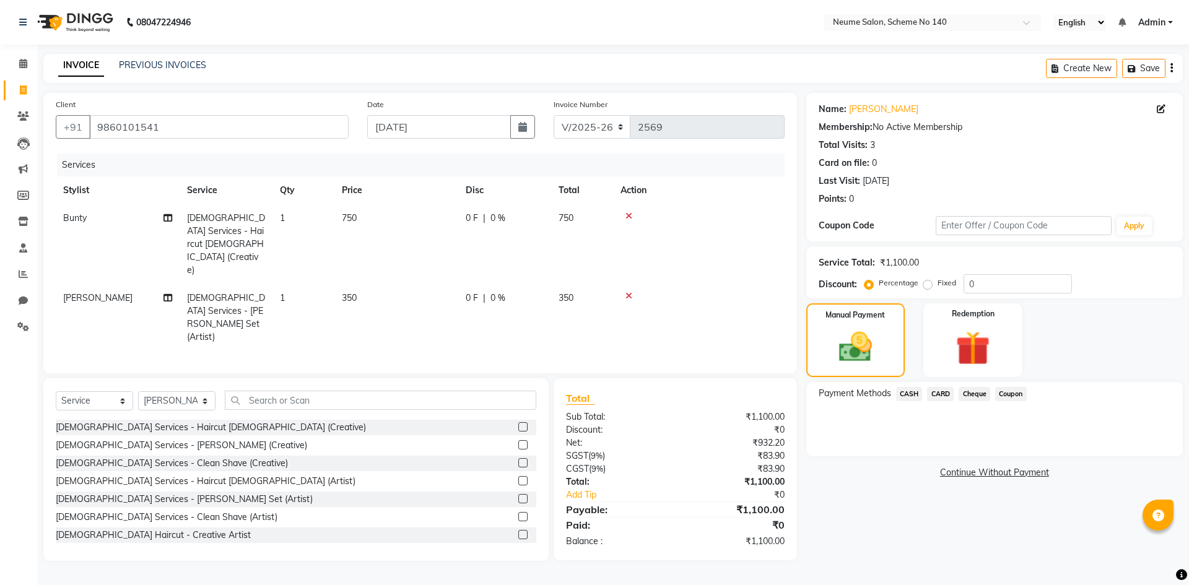
click at [947, 392] on span "CARD" at bounding box center [940, 394] width 27 height 14
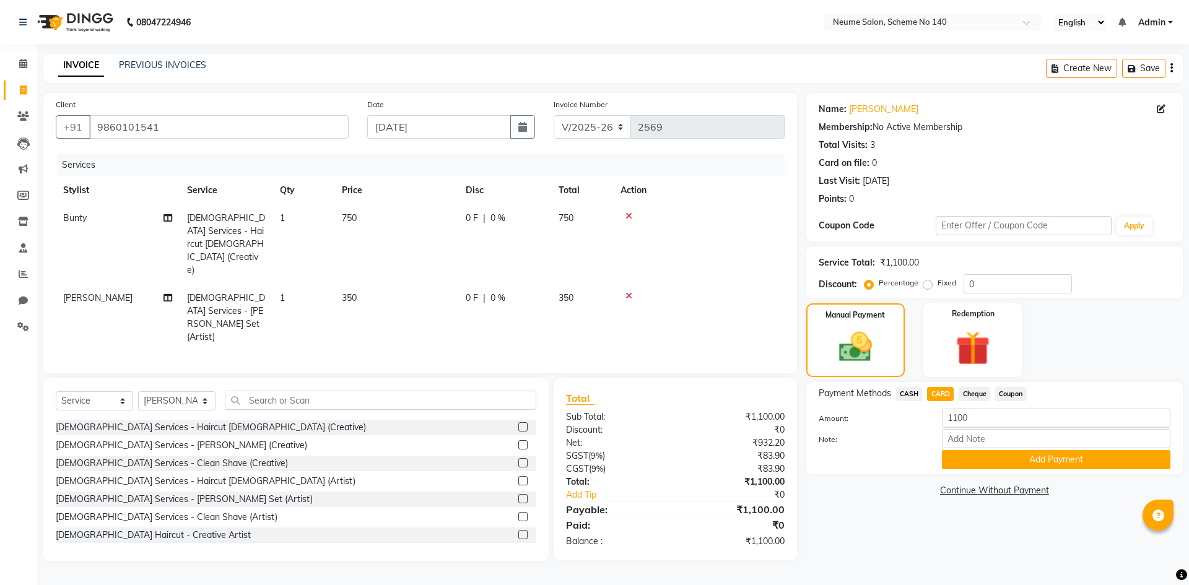
click at [989, 456] on button "Add Payment" at bounding box center [1056, 459] width 228 height 19
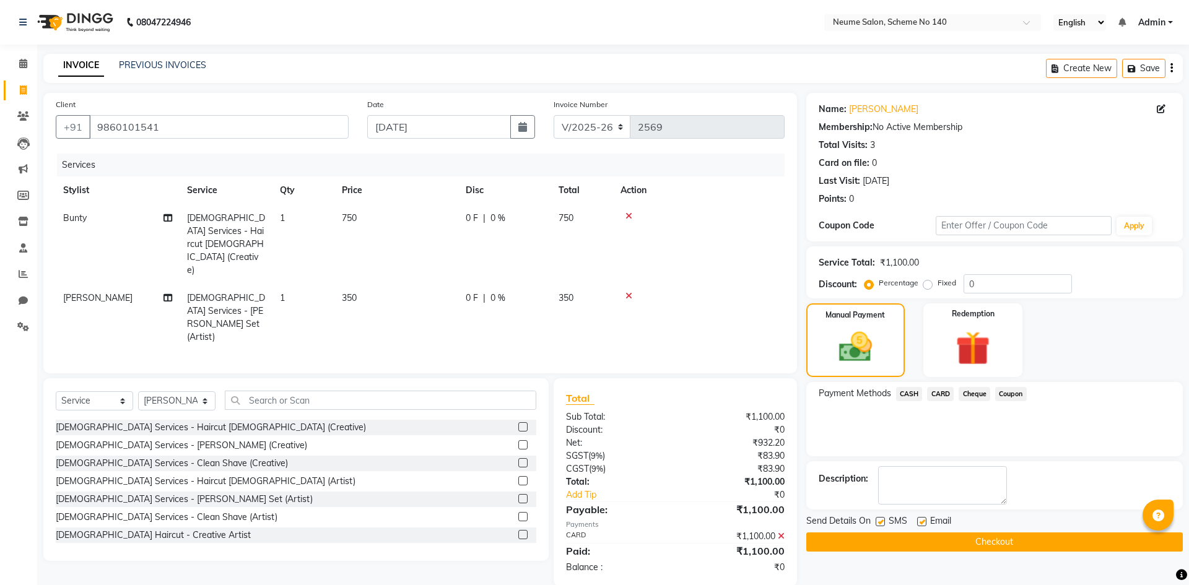
click at [1001, 544] on button "Checkout" at bounding box center [994, 541] width 376 height 19
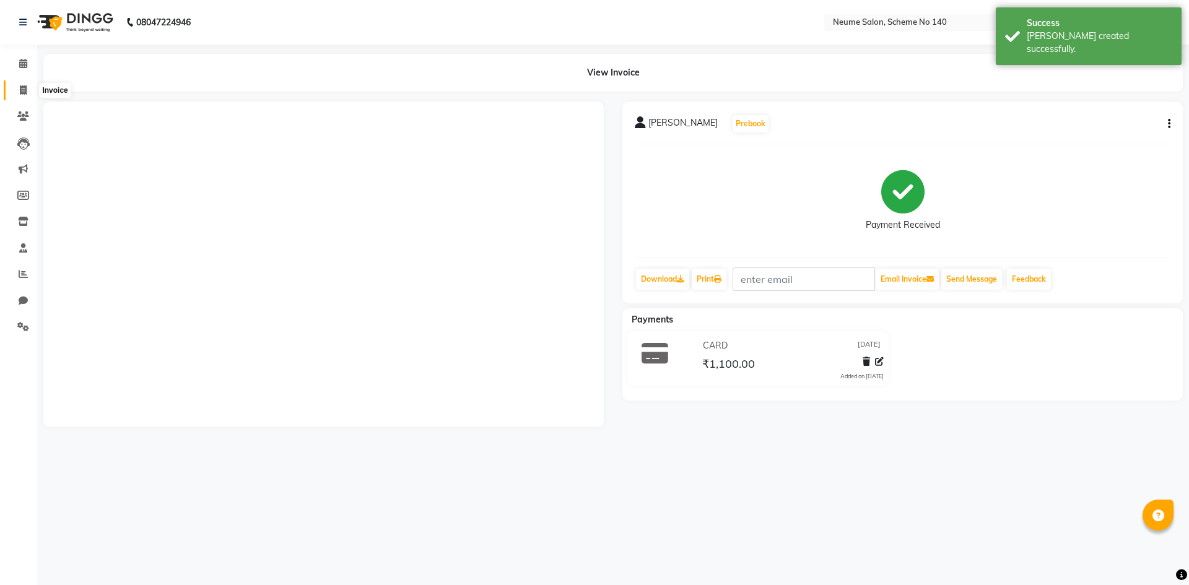
click at [22, 91] on icon at bounding box center [23, 89] width 7 height 9
select select "8098"
select select "service"
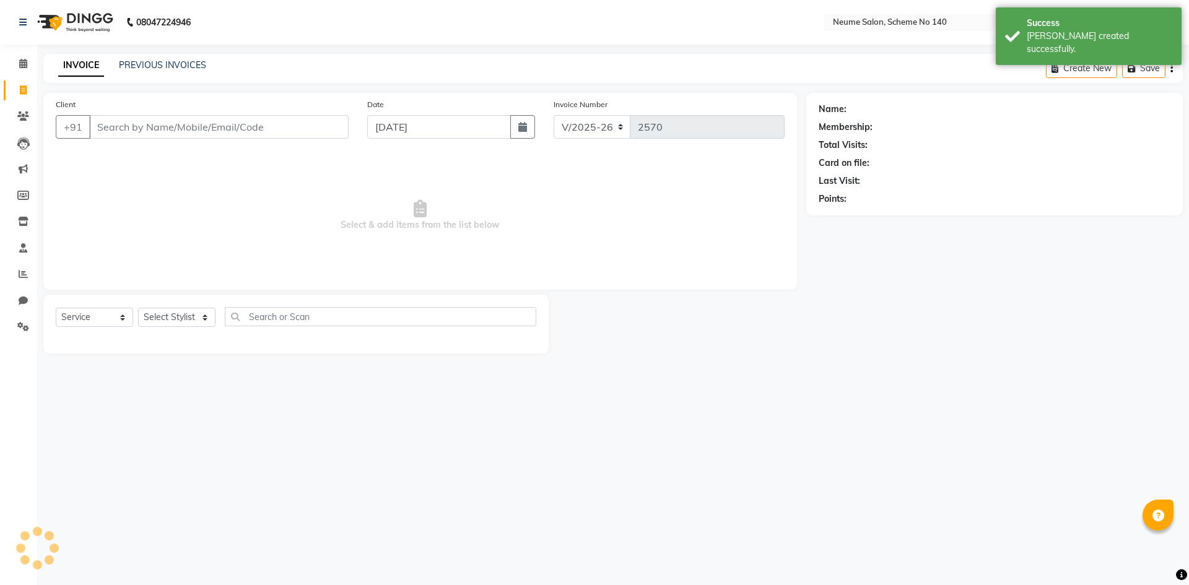
click at [158, 134] on input "Client" at bounding box center [218, 127] width 259 height 24
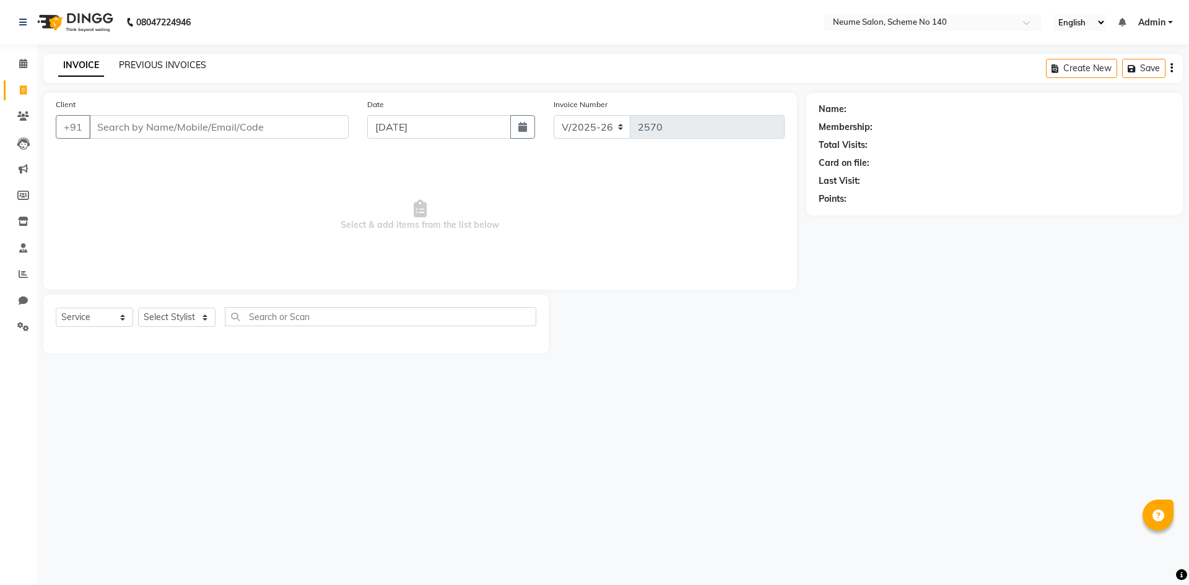
click at [168, 64] on link "PREVIOUS INVOICES" at bounding box center [162, 64] width 87 height 11
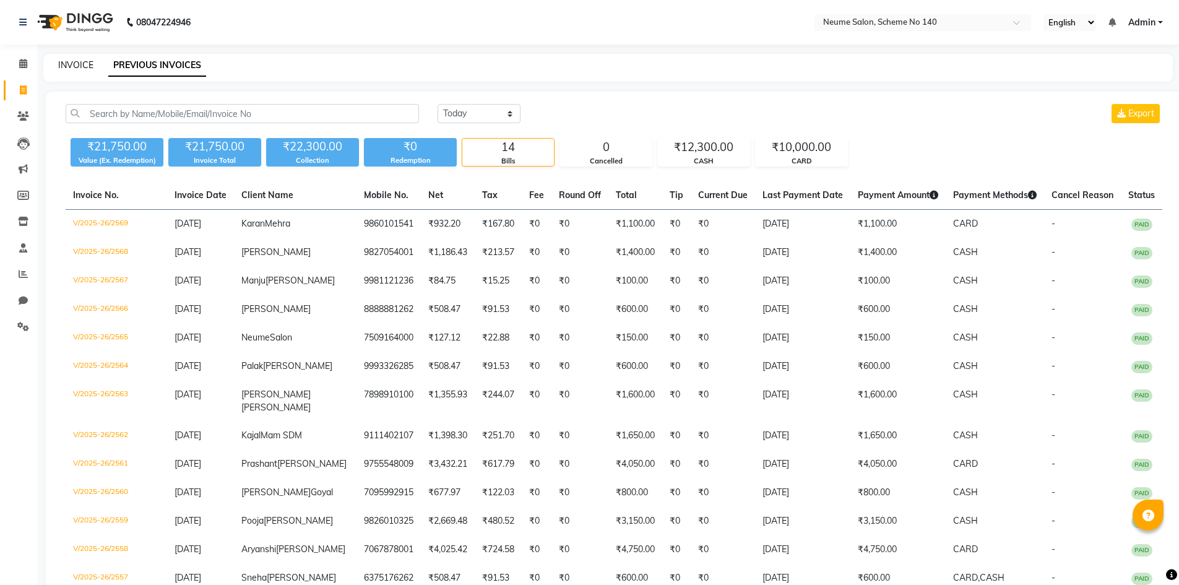
click at [84, 67] on link "INVOICE" at bounding box center [75, 64] width 35 height 11
select select "8098"
select select "service"
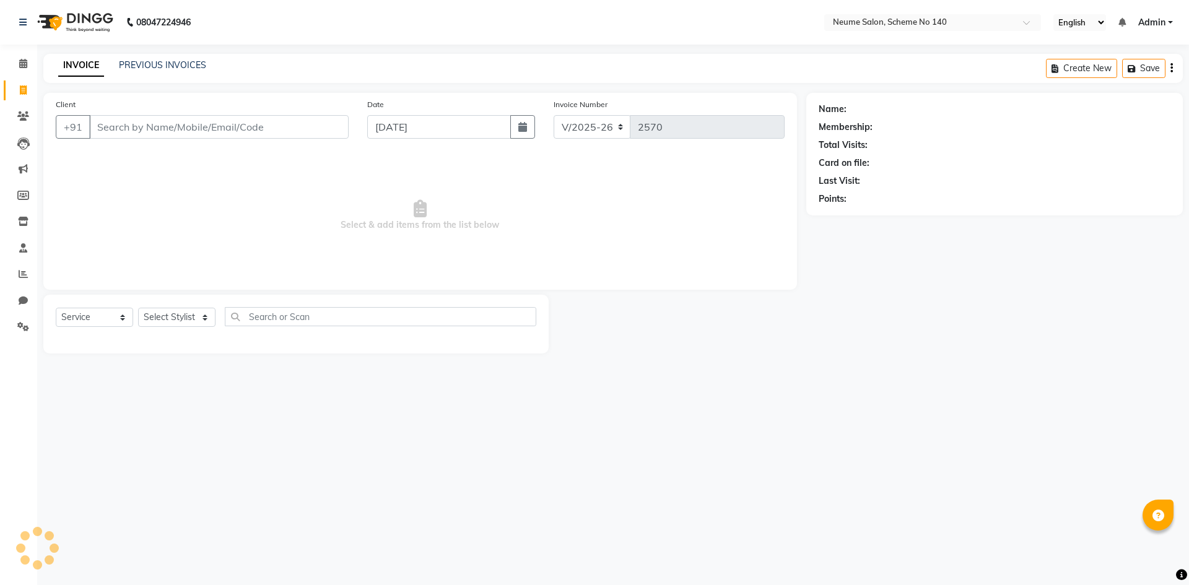
click at [146, 131] on input "Client" at bounding box center [218, 127] width 259 height 24
type input "8770803830"
click at [303, 125] on span "Add Client" at bounding box center [316, 127] width 49 height 12
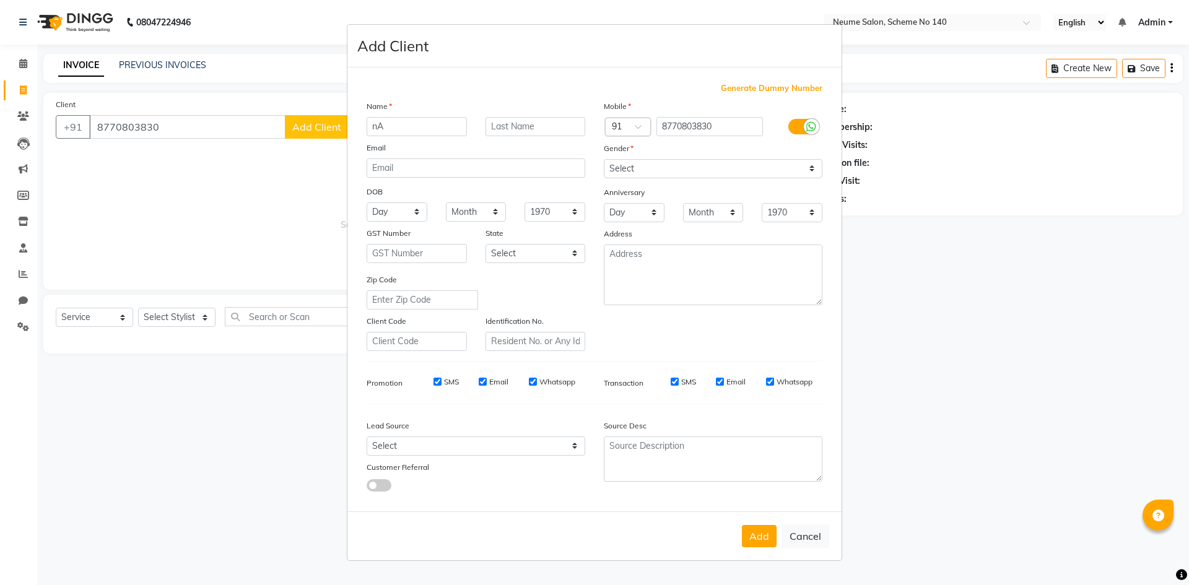
type input "n"
type input "Nandini"
click at [626, 171] on select "Select [DEMOGRAPHIC_DATA] [DEMOGRAPHIC_DATA] Other Prefer Not To Say" at bounding box center [713, 168] width 219 height 19
select select "[DEMOGRAPHIC_DATA]"
click at [604, 159] on select "Select [DEMOGRAPHIC_DATA] [DEMOGRAPHIC_DATA] Other Prefer Not To Say" at bounding box center [713, 168] width 219 height 19
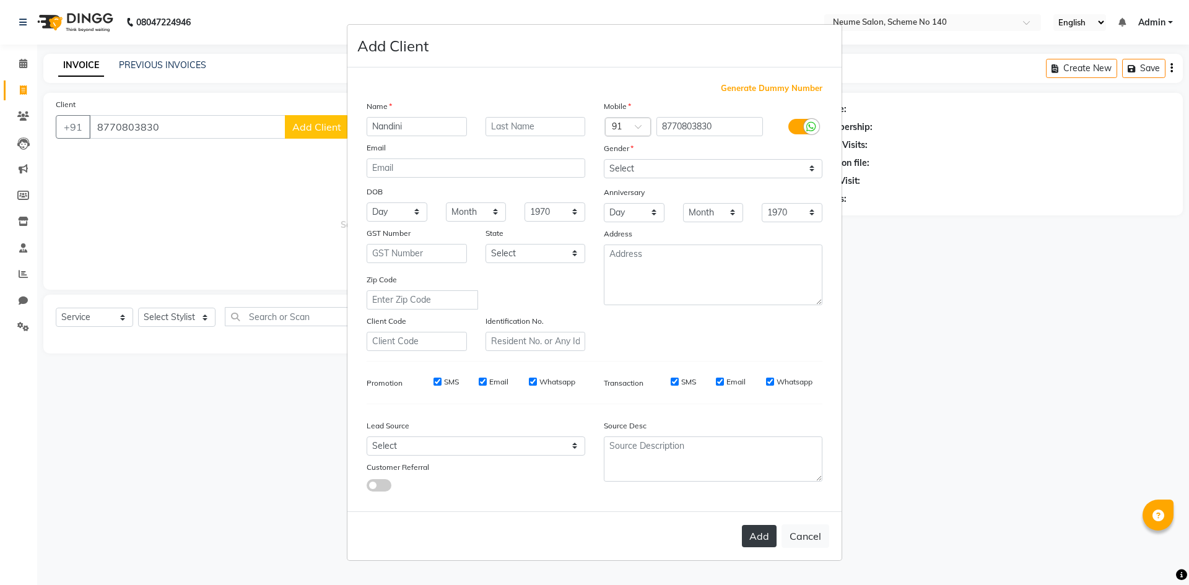
click at [756, 529] on button "Add" at bounding box center [759, 536] width 35 height 22
select select
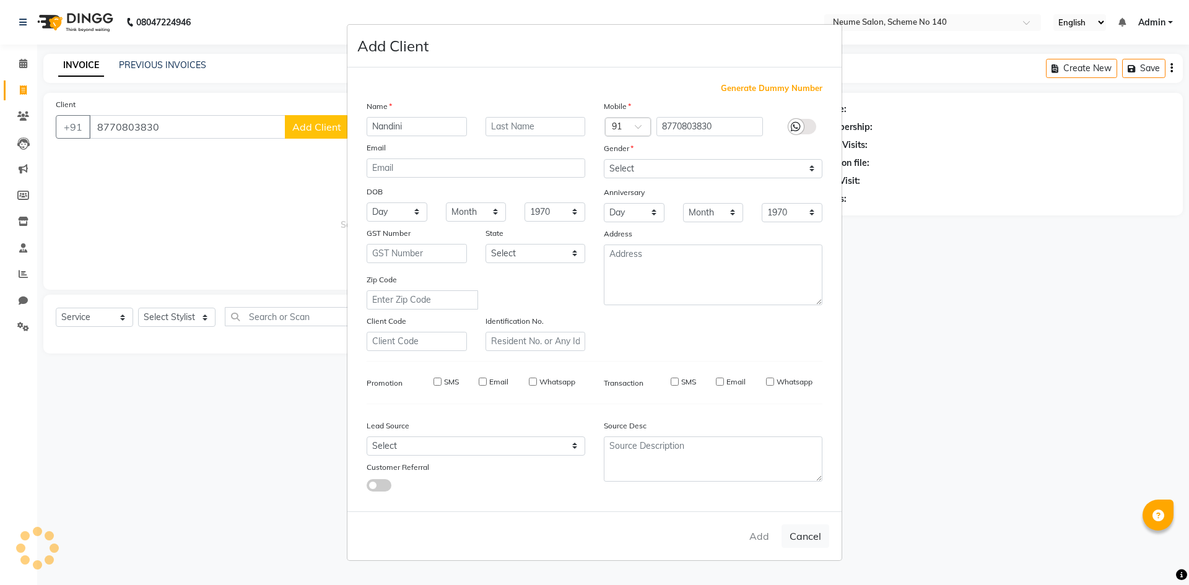
select select
checkbox input "false"
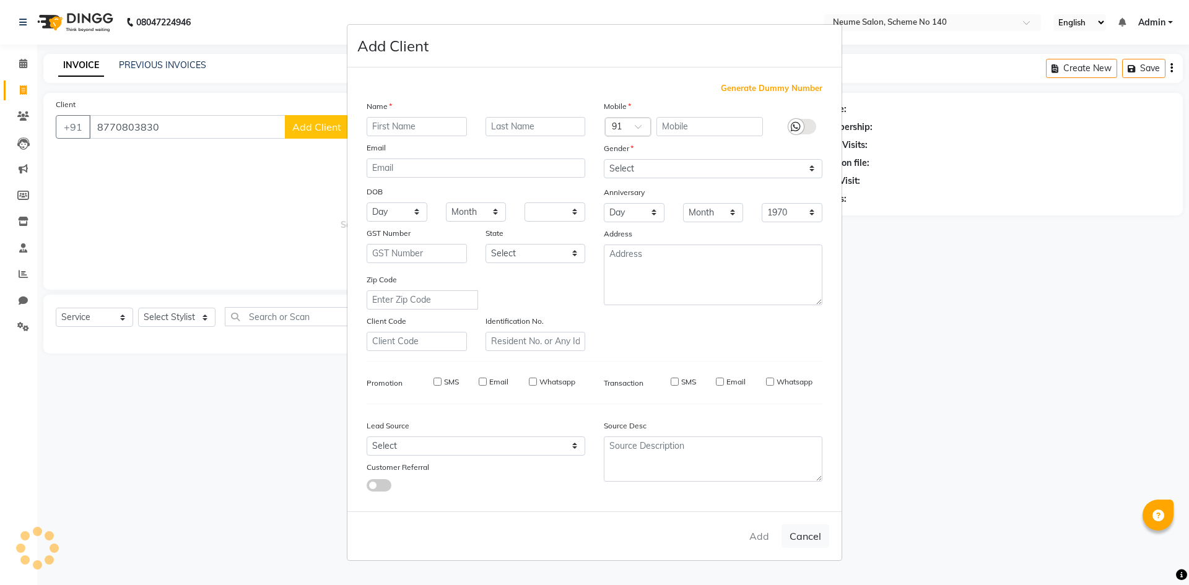
checkbox input "false"
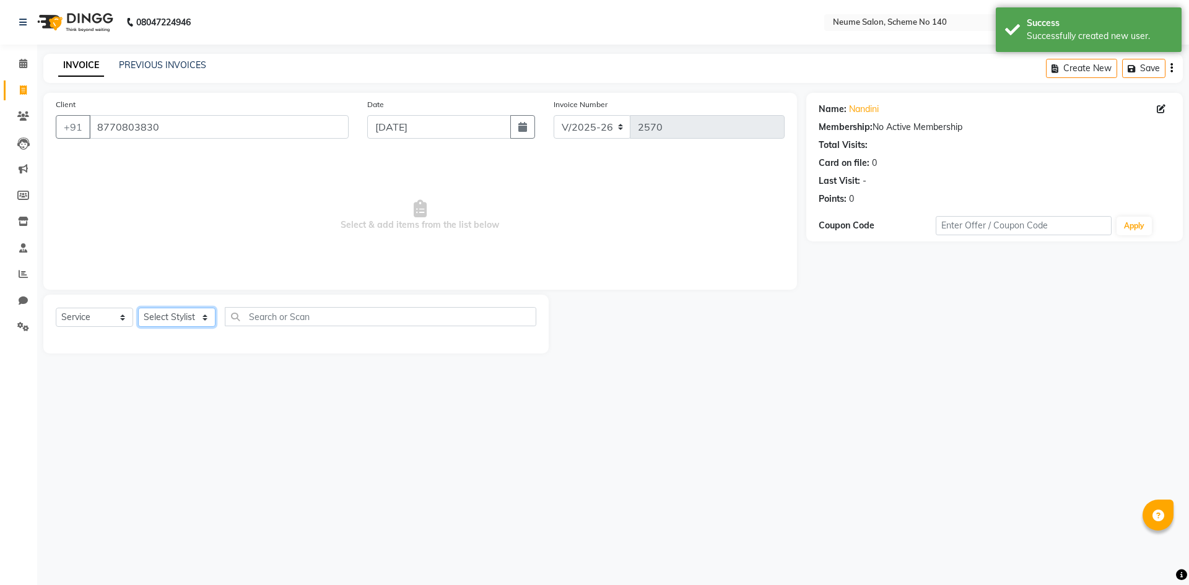
click at [178, 320] on select "Select Stylist [PERSON_NAME] Bunty Dhoni Gautam [DATE][PERSON_NAME] Mahi [PERSO…" at bounding box center [176, 317] width 77 height 19
select select "75329"
click at [138, 308] on select "Select Stylist [PERSON_NAME] Bunty Dhoni Gautam [DATE][PERSON_NAME] Mahi [PERSO…" at bounding box center [176, 317] width 77 height 19
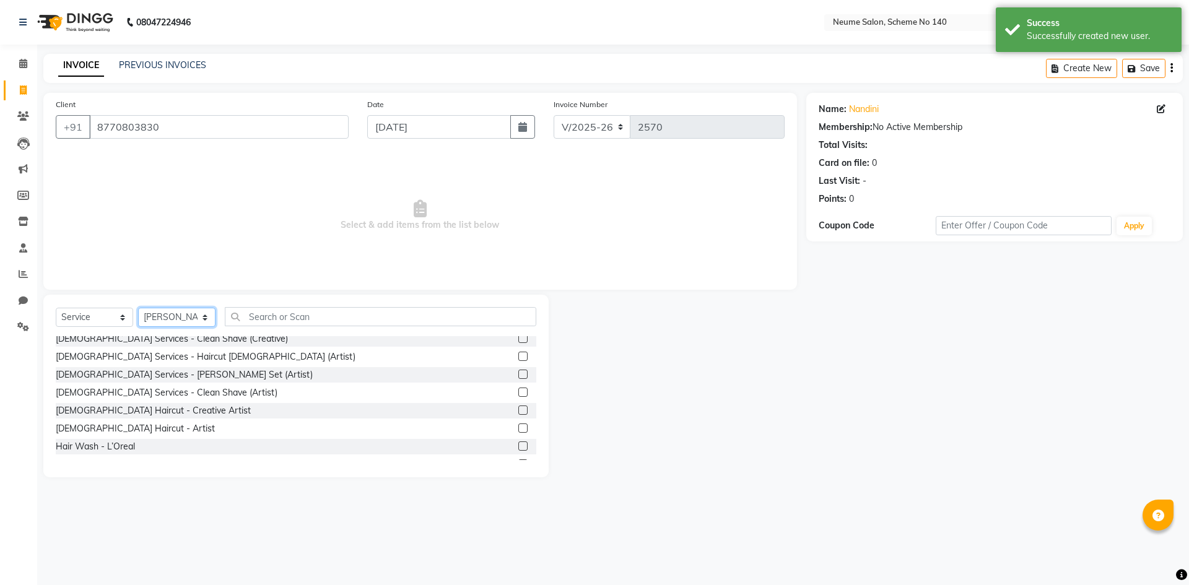
scroll to position [62, 0]
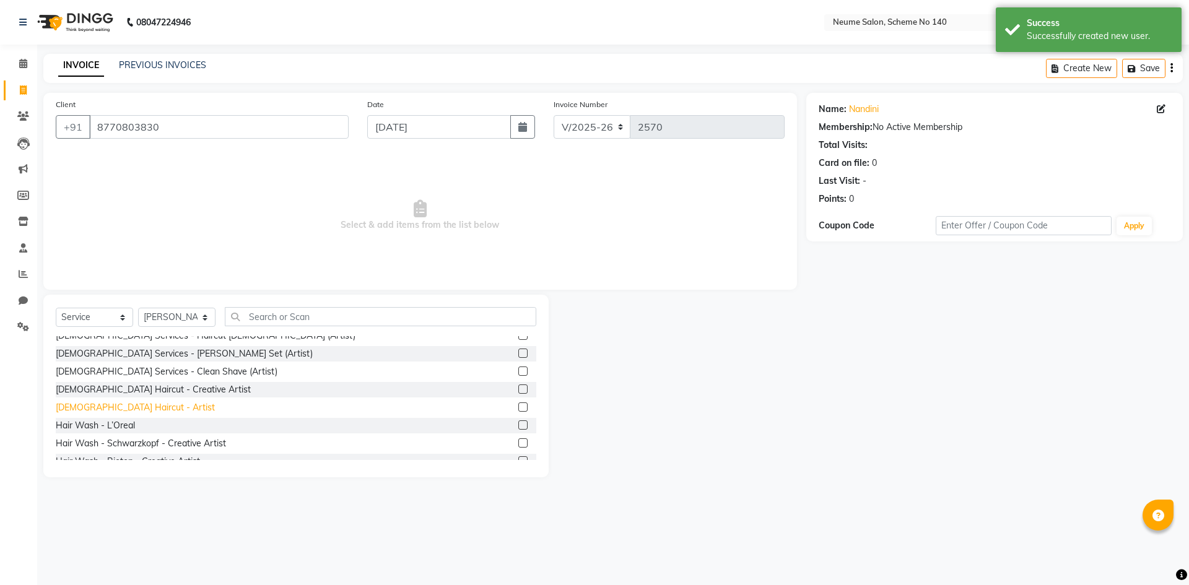
click at [132, 409] on div "[DEMOGRAPHIC_DATA] Haircut - Artist" at bounding box center [135, 407] width 159 height 13
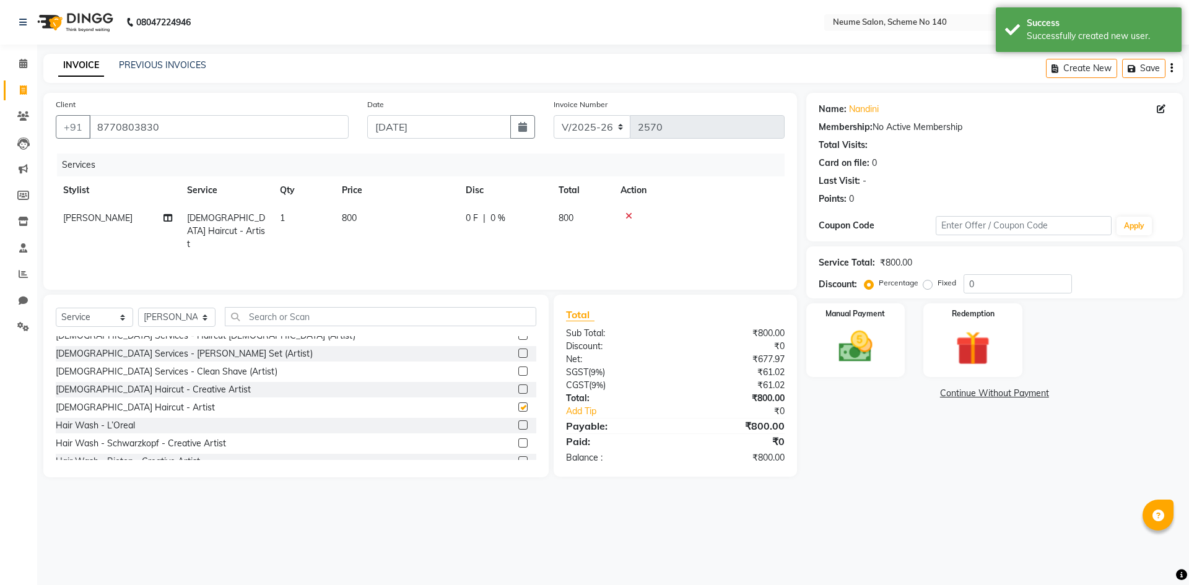
checkbox input "false"
click at [262, 313] on input "text" at bounding box center [380, 316] width 311 height 19
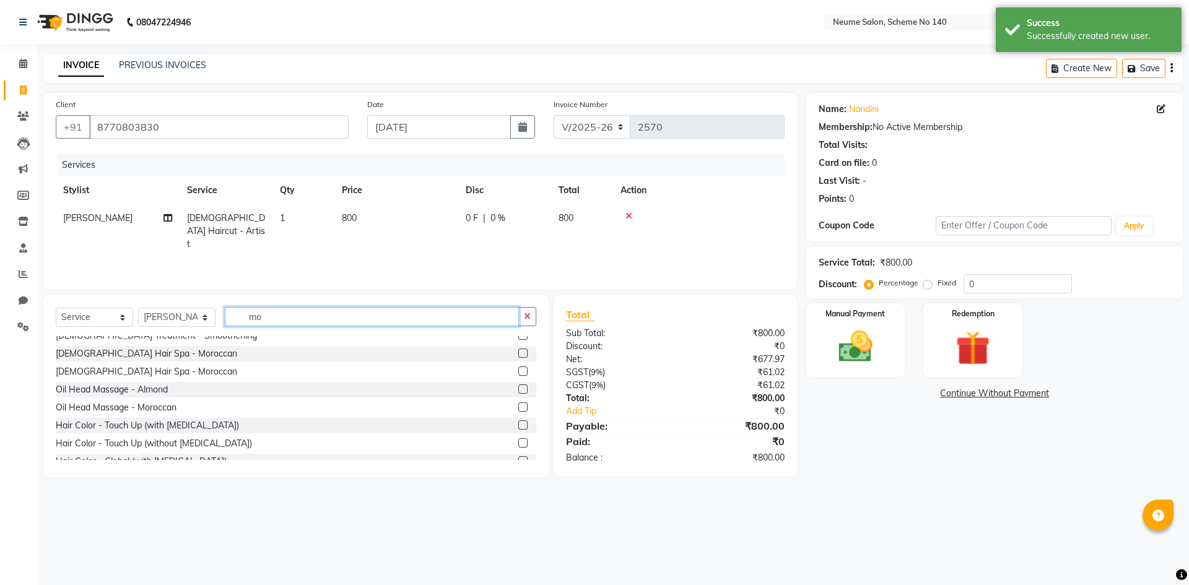
scroll to position [0, 0]
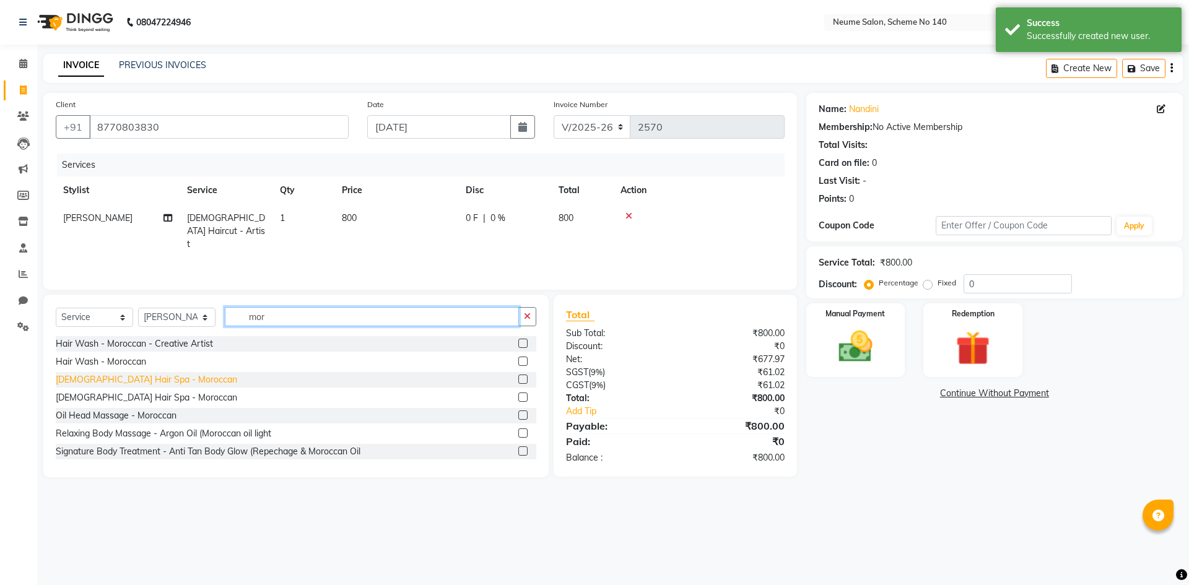
type input "mor"
click at [119, 381] on div "[DEMOGRAPHIC_DATA] Hair Spa - Moroccan" at bounding box center [146, 379] width 181 height 13
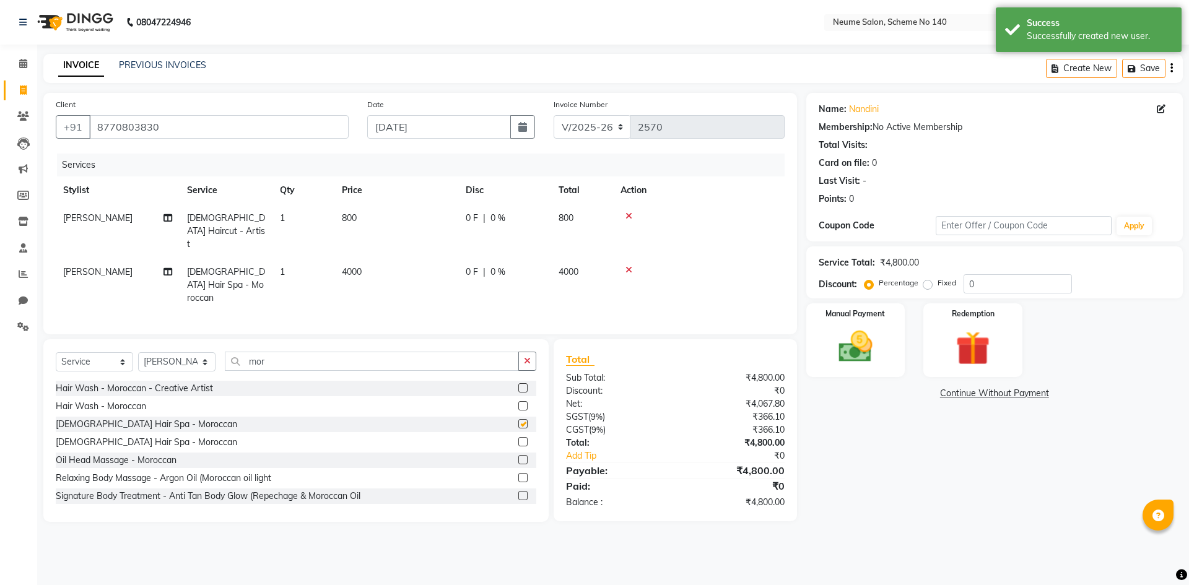
checkbox input "false"
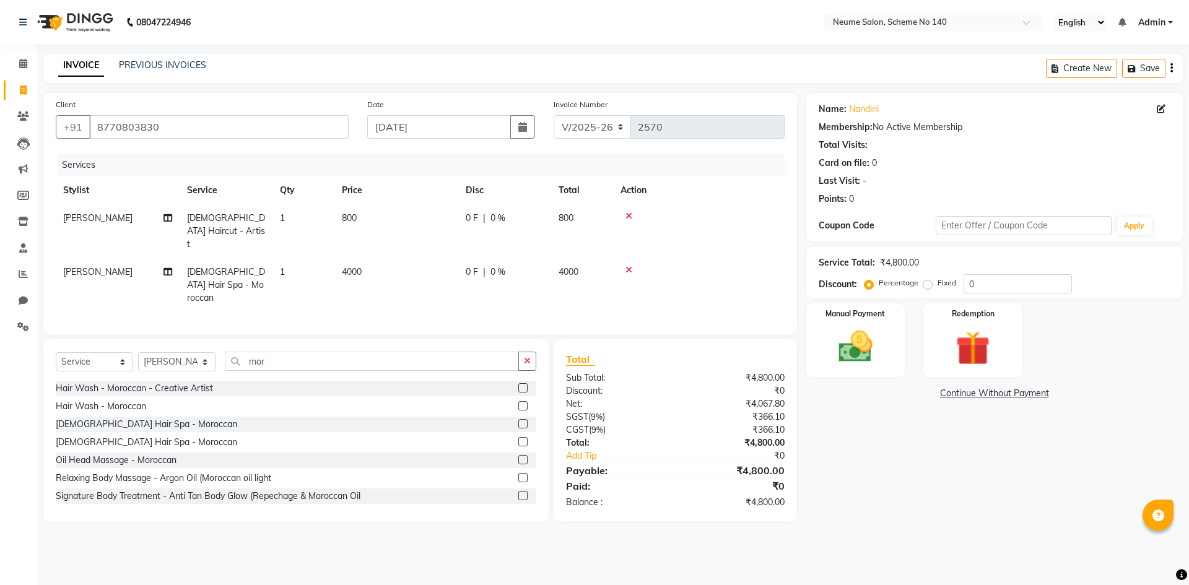
drag, startPoint x: 928, startPoint y: 288, endPoint x: 977, endPoint y: 281, distance: 50.1
click at [937, 288] on label "Fixed" at bounding box center [946, 282] width 19 height 11
click at [929, 287] on input "Fixed" at bounding box center [929, 283] width 9 height 9
radio input "true"
click at [966, 281] on input "0" at bounding box center [1017, 283] width 108 height 19
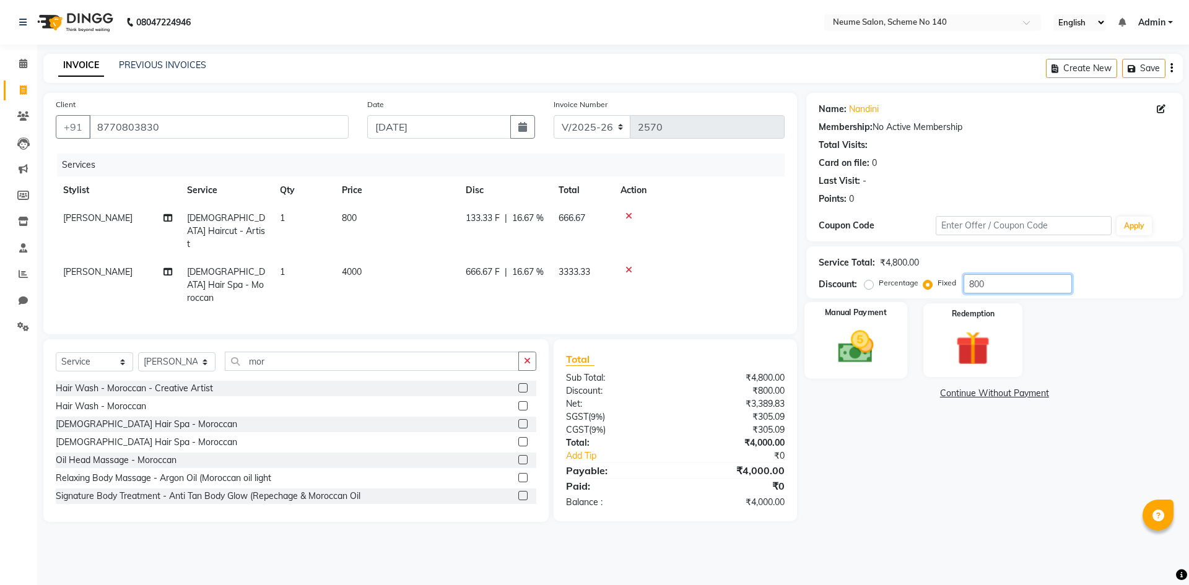
type input "800"
click at [864, 358] on img at bounding box center [855, 346] width 58 height 41
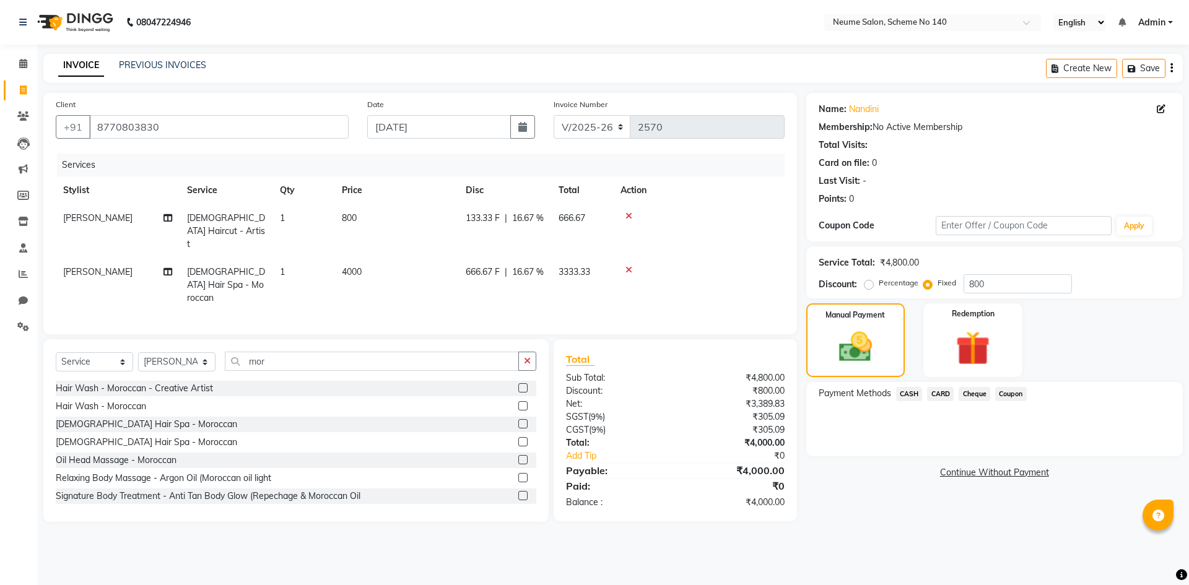
drag, startPoint x: 906, startPoint y: 389, endPoint x: 912, endPoint y: 402, distance: 13.6
click at [906, 391] on span "CASH" at bounding box center [909, 394] width 27 height 14
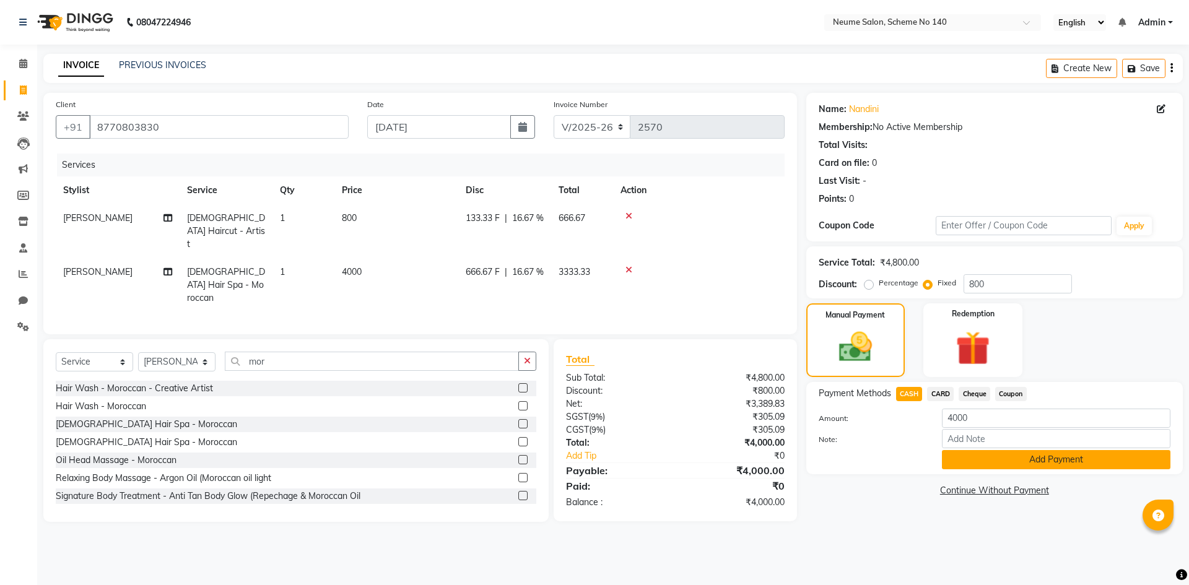
click at [966, 467] on button "Add Payment" at bounding box center [1056, 459] width 228 height 19
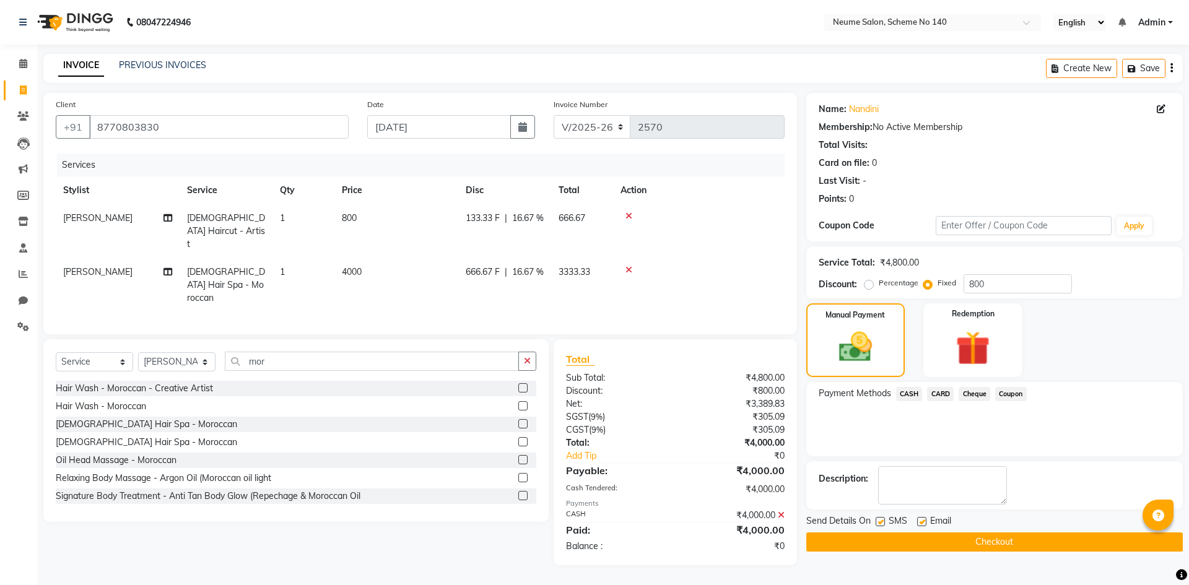
click at [971, 539] on button "Checkout" at bounding box center [994, 541] width 376 height 19
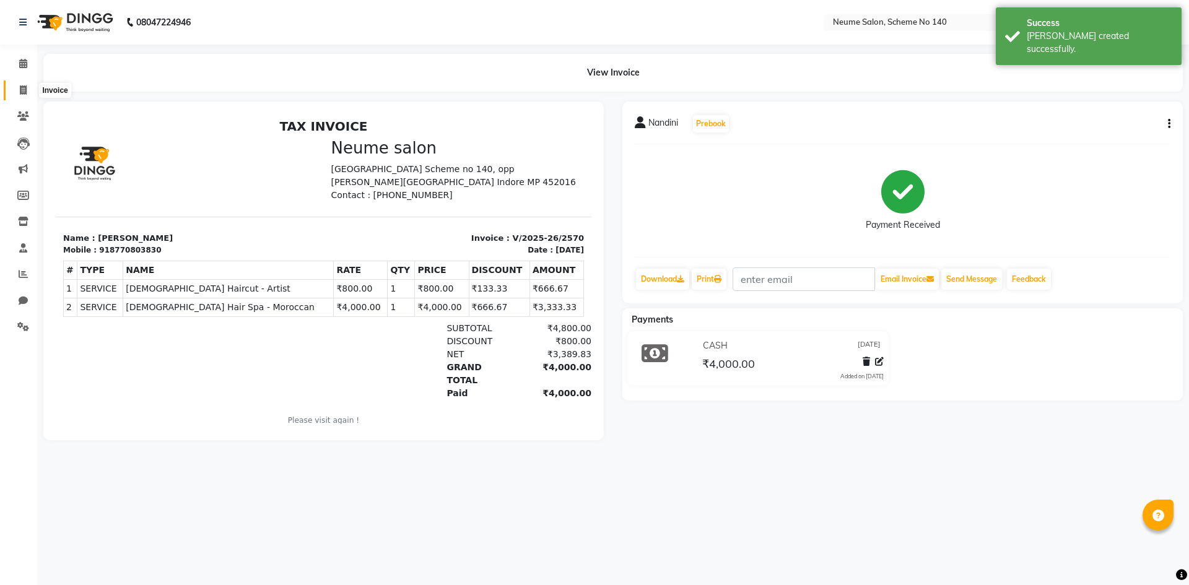
click at [20, 90] on icon at bounding box center [23, 89] width 7 height 9
select select "service"
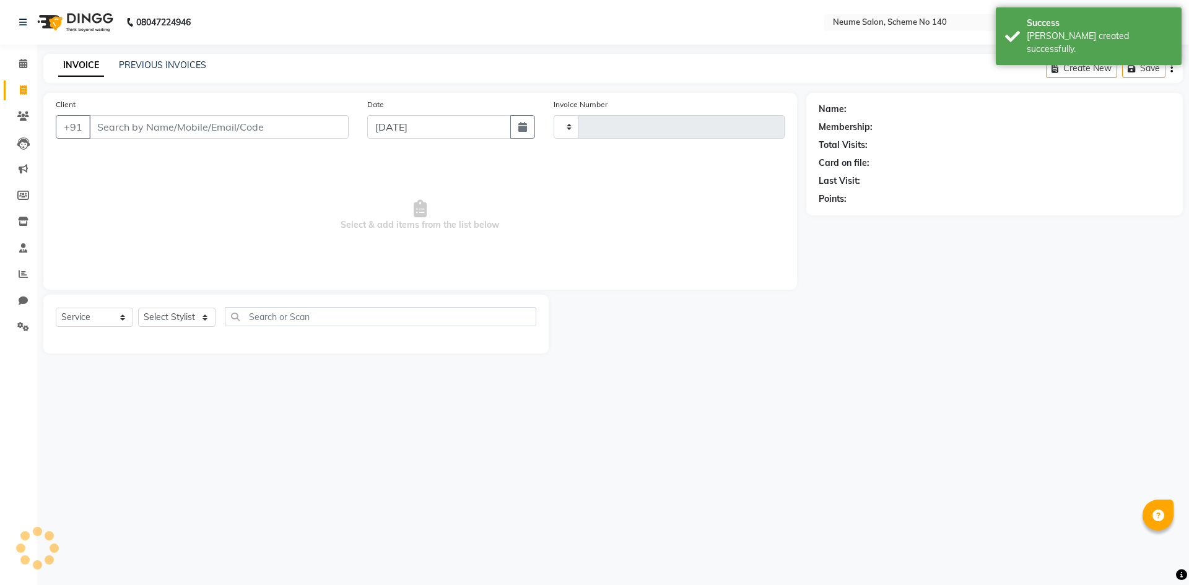
type input "2571"
select select "8098"
click at [152, 124] on input "Client" at bounding box center [218, 127] width 259 height 24
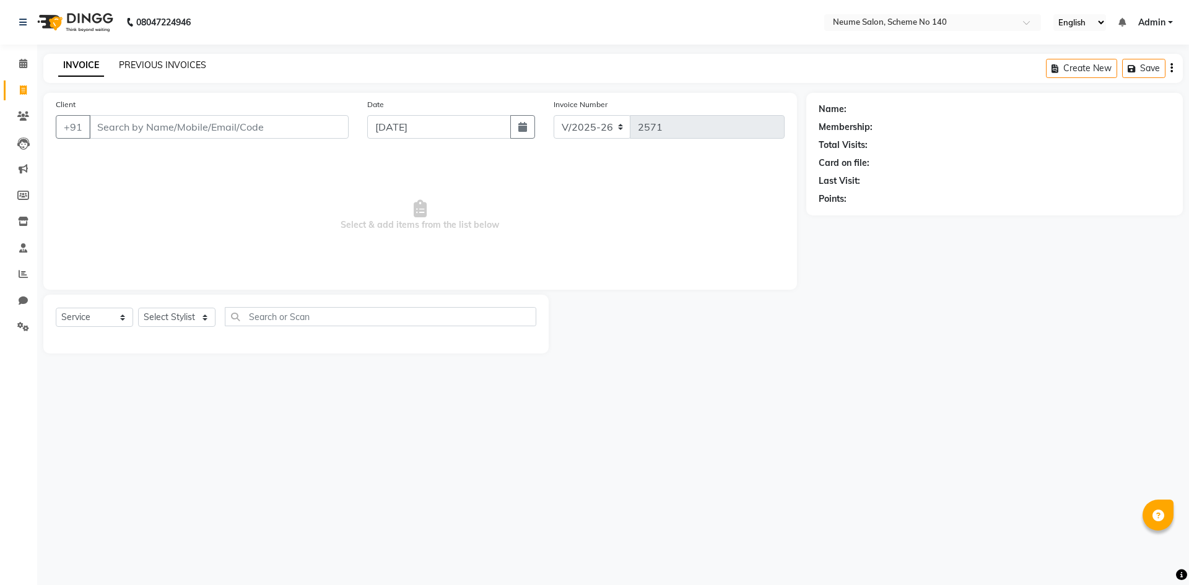
click at [176, 69] on link "PREVIOUS INVOICES" at bounding box center [162, 64] width 87 height 11
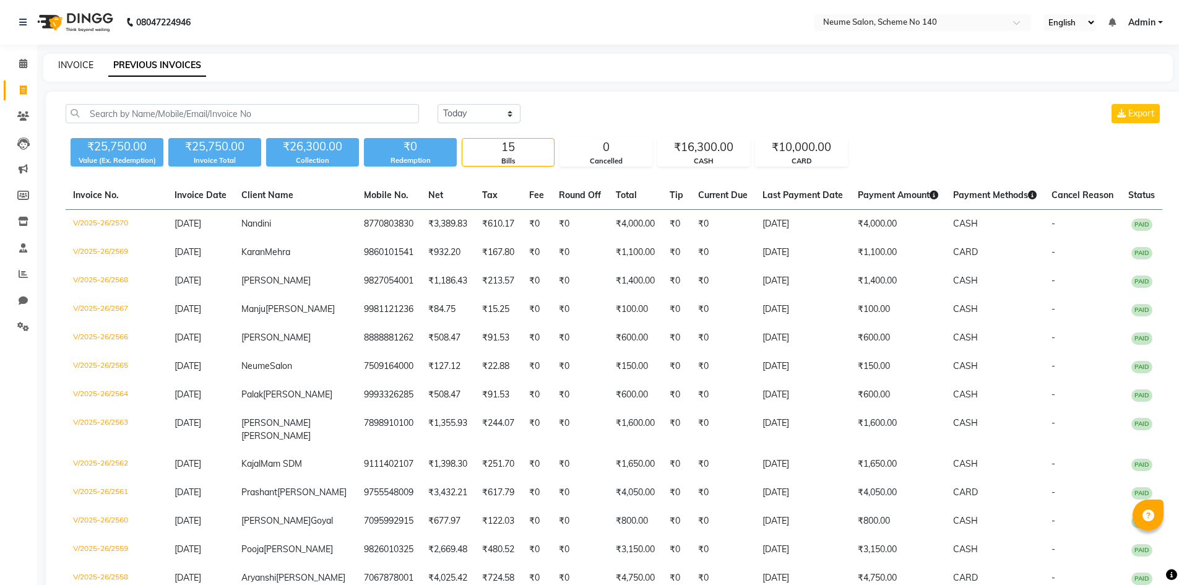
click at [72, 66] on link "INVOICE" at bounding box center [75, 64] width 35 height 11
select select "service"
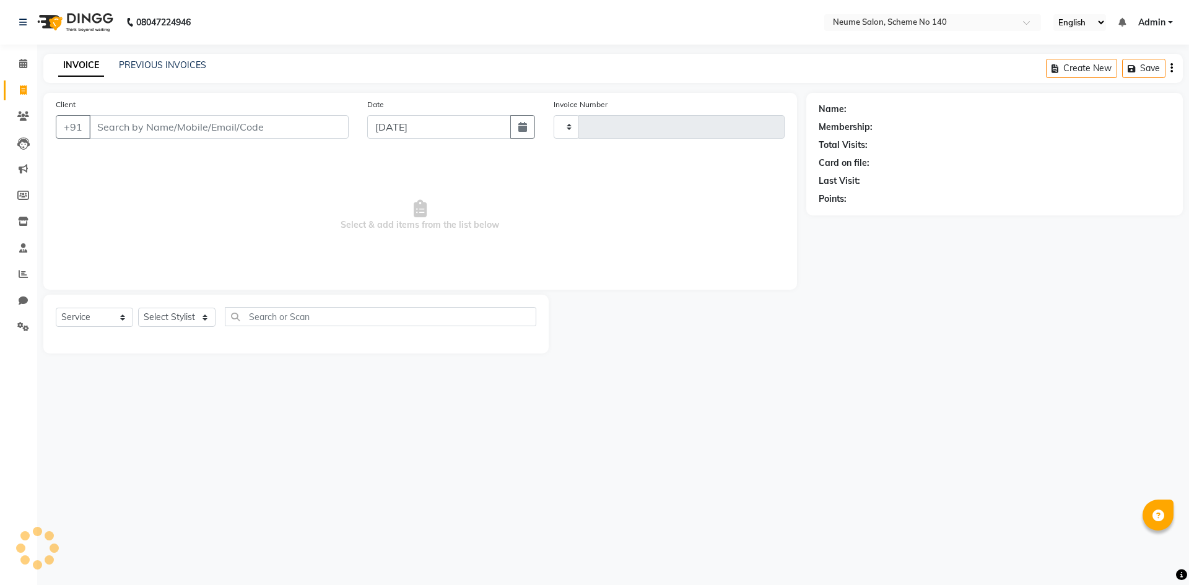
type input "2571"
select select "8098"
click at [23, 66] on icon at bounding box center [23, 63] width 8 height 9
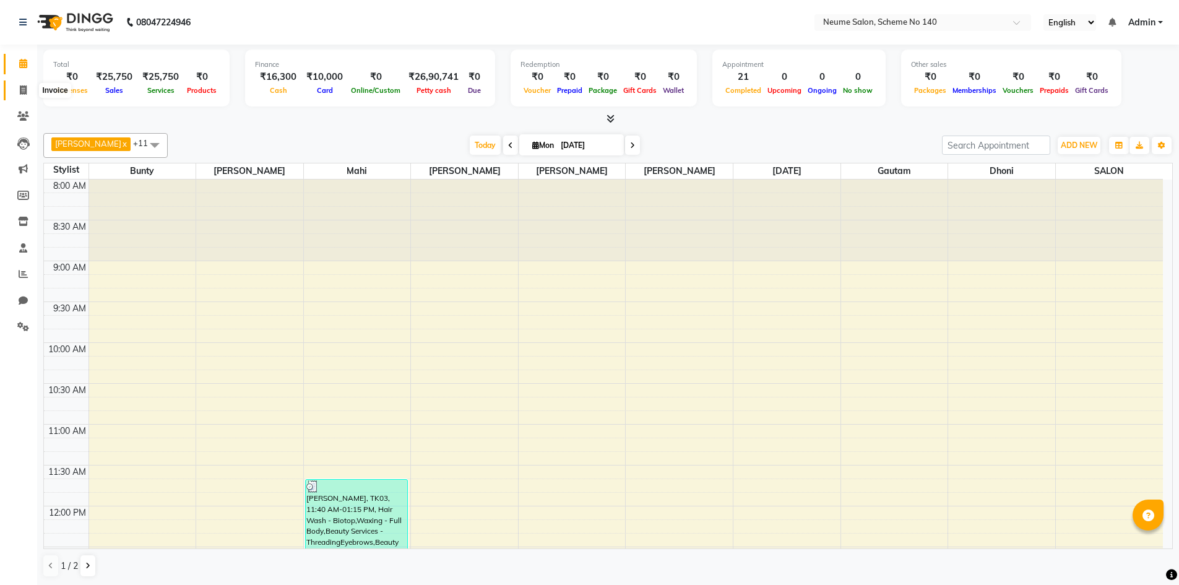
click at [28, 87] on span at bounding box center [23, 91] width 22 height 14
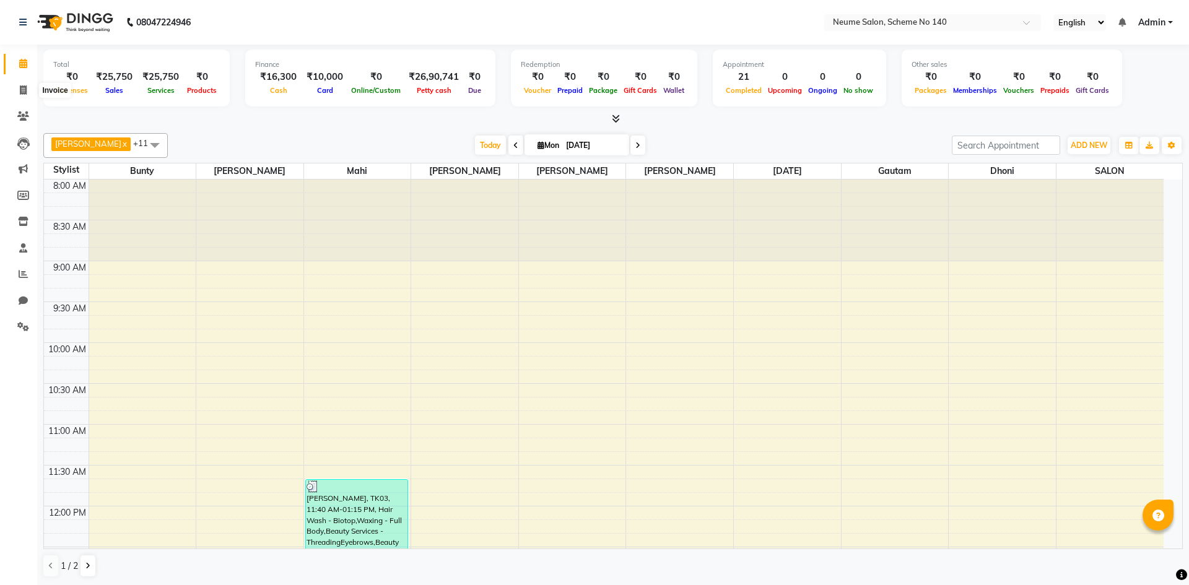
select select "8098"
select select "service"
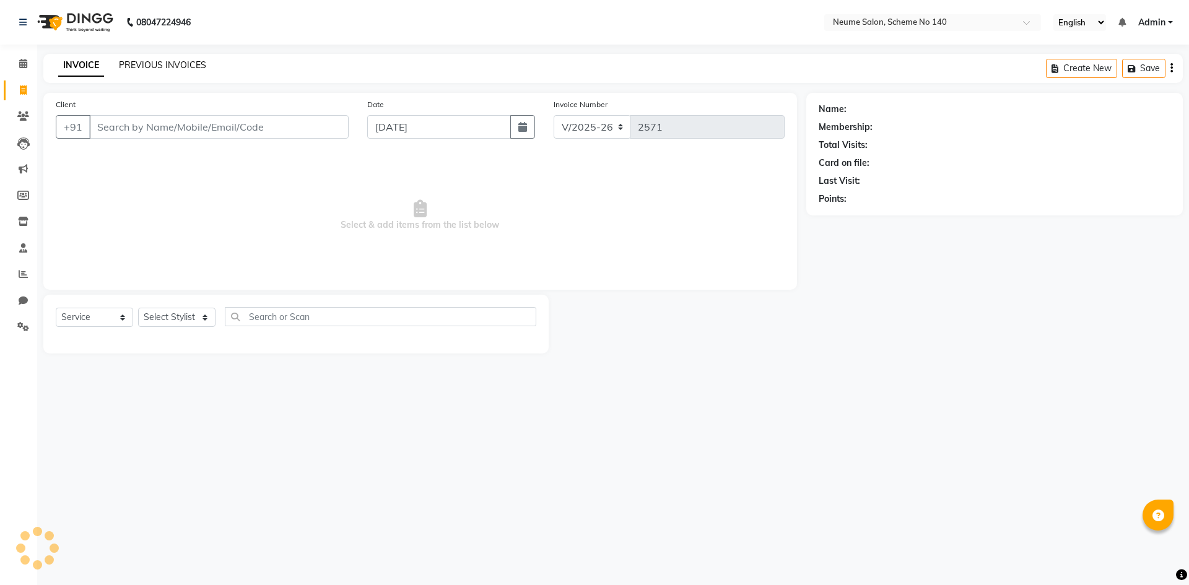
click at [167, 67] on link "PREVIOUS INVOICES" at bounding box center [162, 64] width 87 height 11
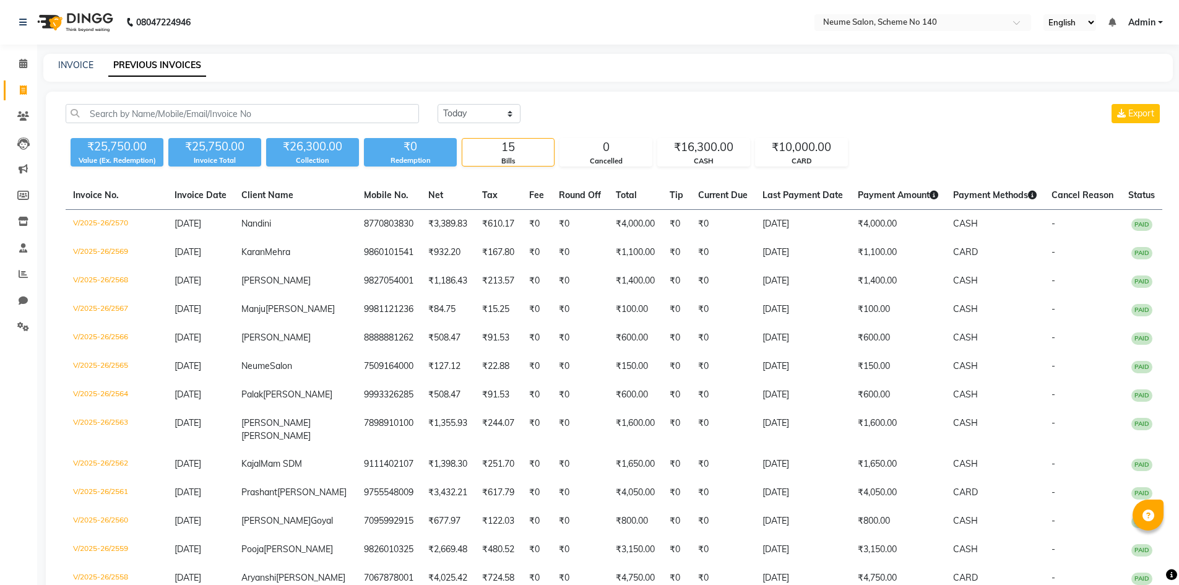
drag, startPoint x: 80, startPoint y: 59, endPoint x: 54, endPoint y: 65, distance: 26.7
click at [80, 59] on div "INVOICE" at bounding box center [75, 65] width 35 height 13
click at [20, 66] on icon at bounding box center [23, 63] width 8 height 9
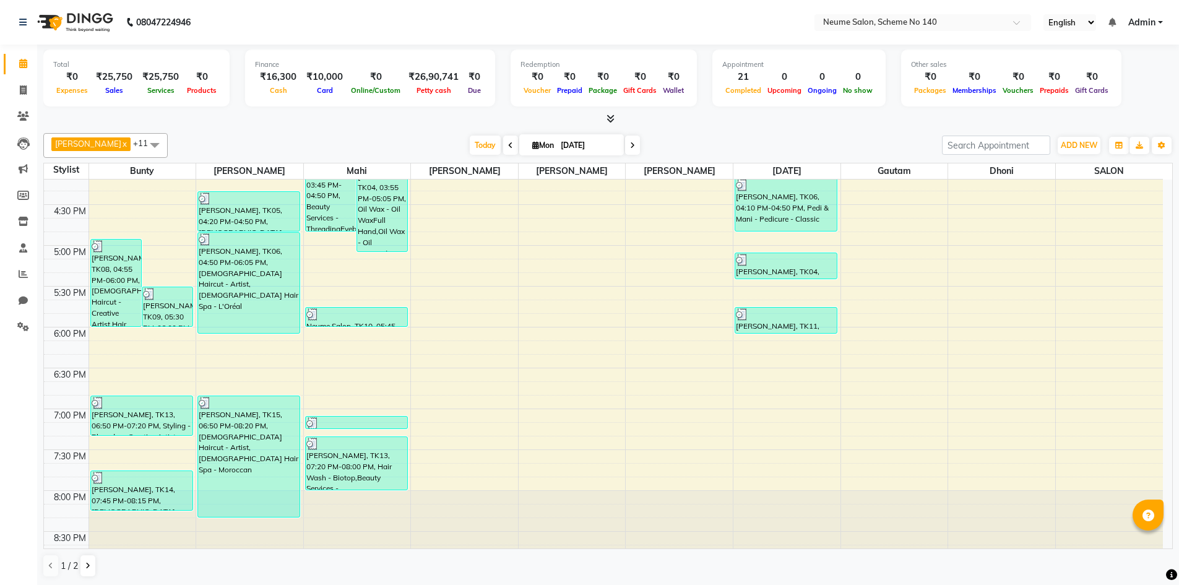
scroll to position [1, 0]
